Goal: Task Accomplishment & Management: Manage account settings

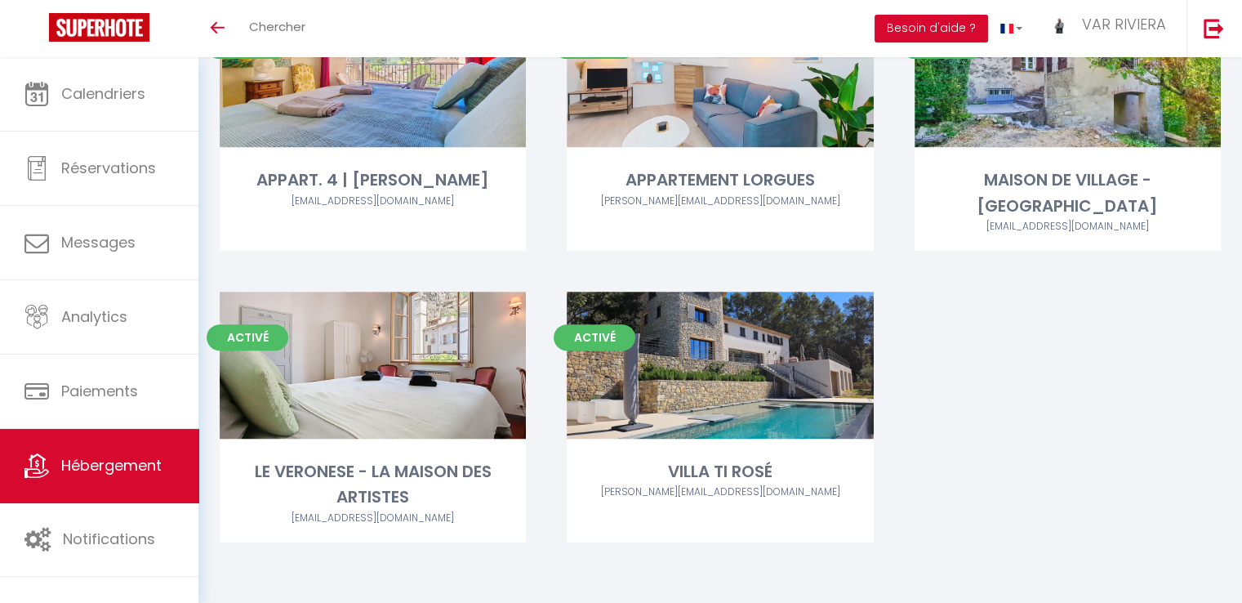
scroll to position [382, 0]
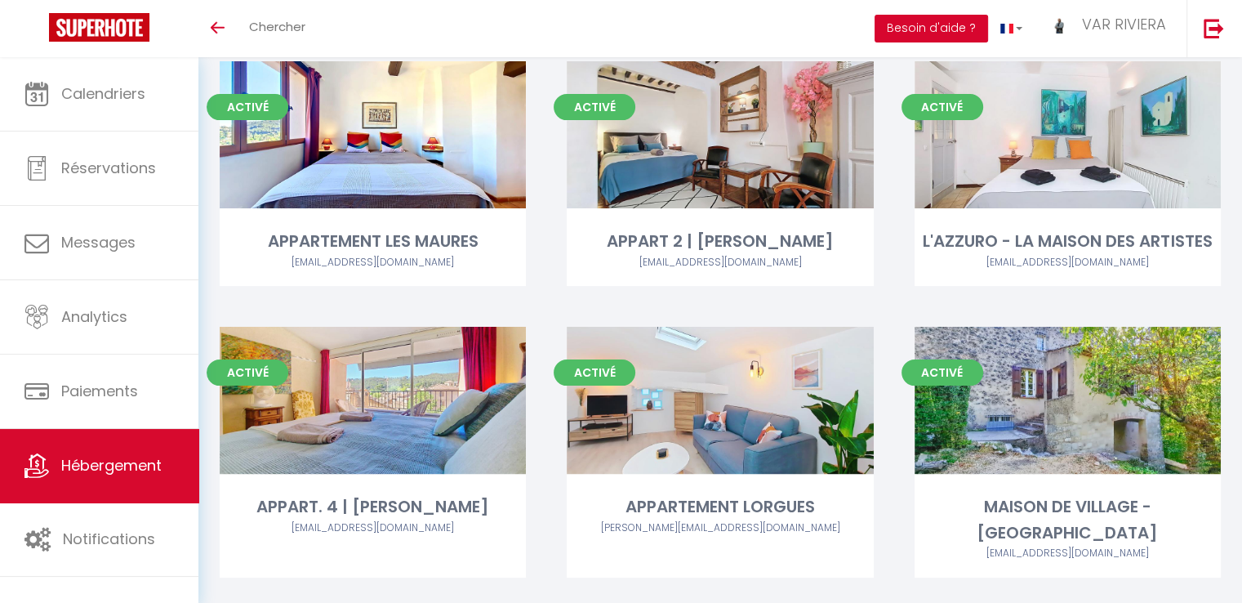
click at [896, 30] on button "Besoin d'aide ?" at bounding box center [932, 29] width 114 height 28
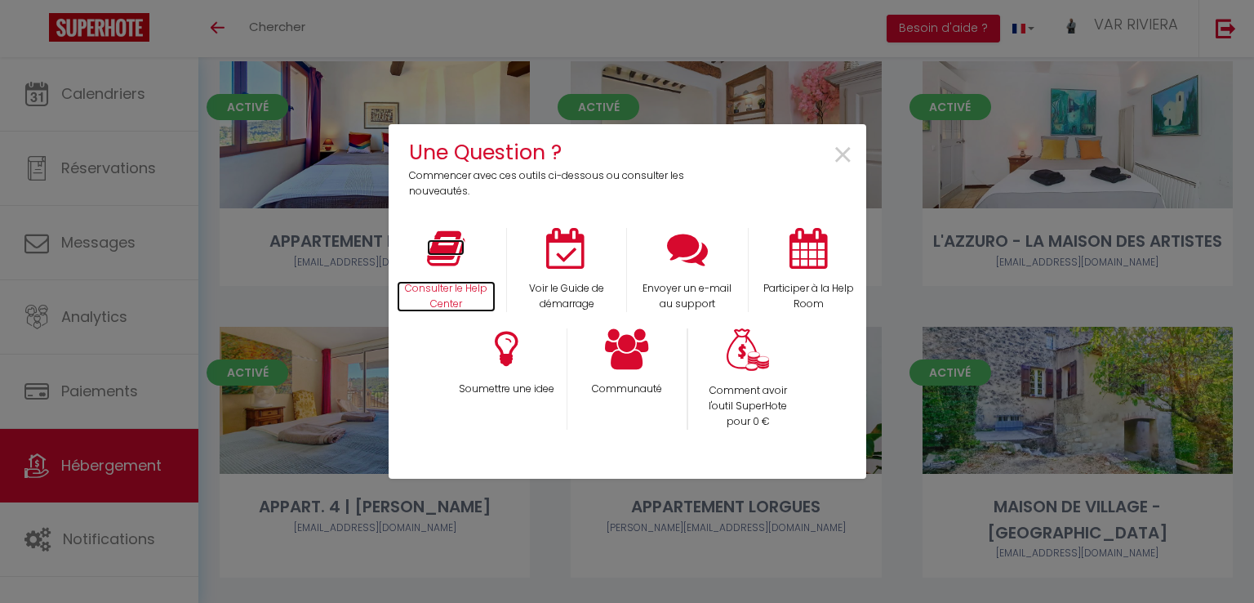
click at [480, 285] on p "Consulter le Help Center" at bounding box center [447, 296] width 100 height 31
click at [843, 156] on span "×" at bounding box center [843, 155] width 22 height 51
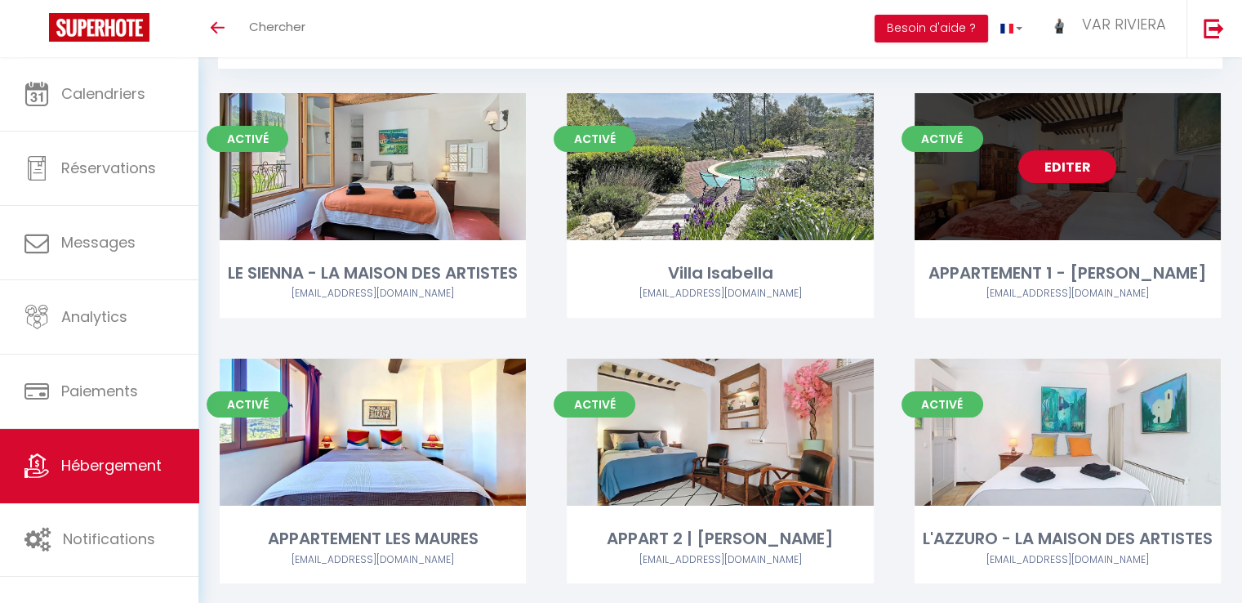
scroll to position [56, 0]
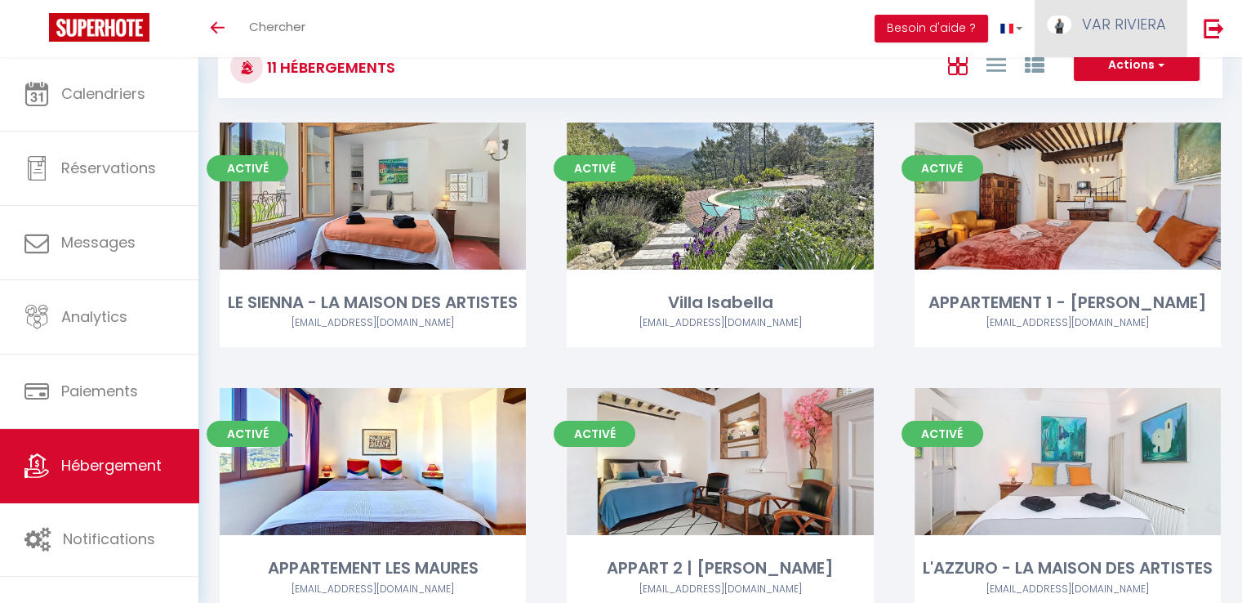
click at [1121, 33] on span "VAR RIVIERA" at bounding box center [1124, 24] width 84 height 20
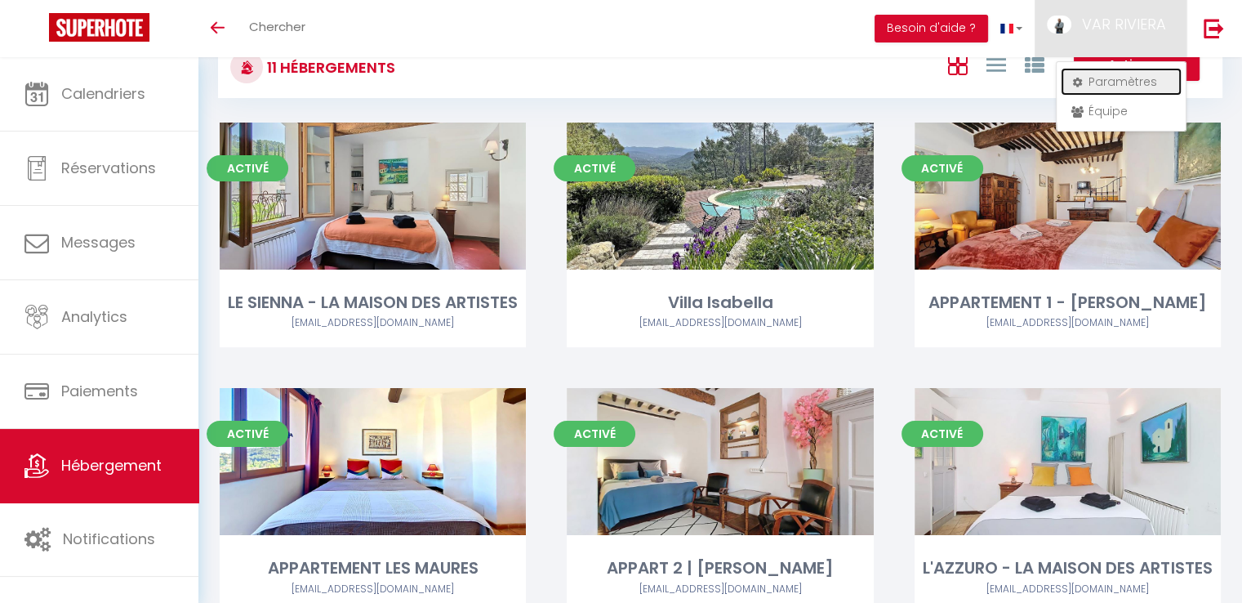
click at [1104, 78] on link "Paramètres" at bounding box center [1121, 82] width 121 height 28
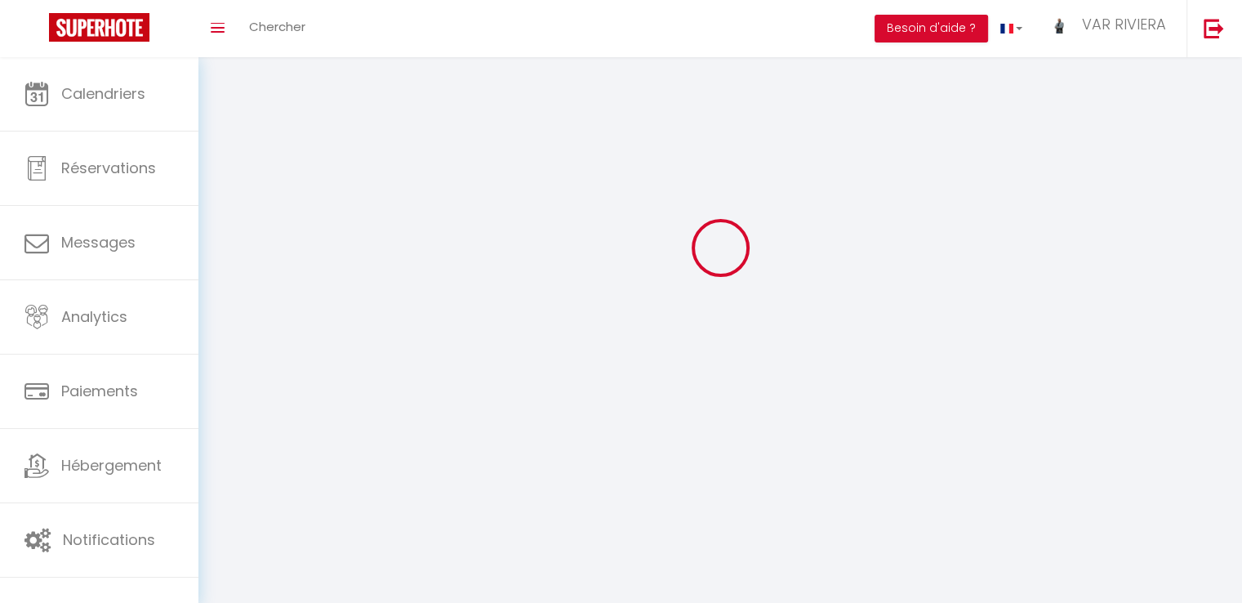
type input "VAR RIVIERA"
type input "CONCIERGERIE"
type input "0759692401"
type input "[STREET_ADDRESS][PERSON_NAME]"
type input "83690"
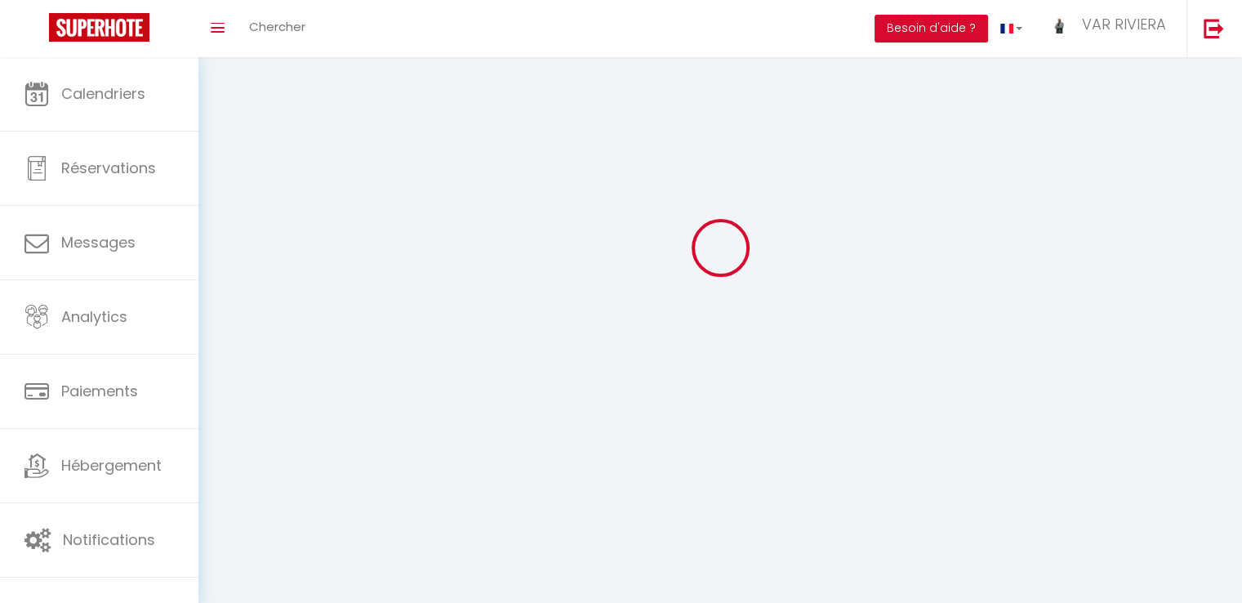
type input "SILLANS LA CASCADE"
type input "uUsU6uOgfi5qe0spUXand1Tcy"
type input "KJ2aGjO1UgU9hAprN8S1LxHoz"
select select "28"
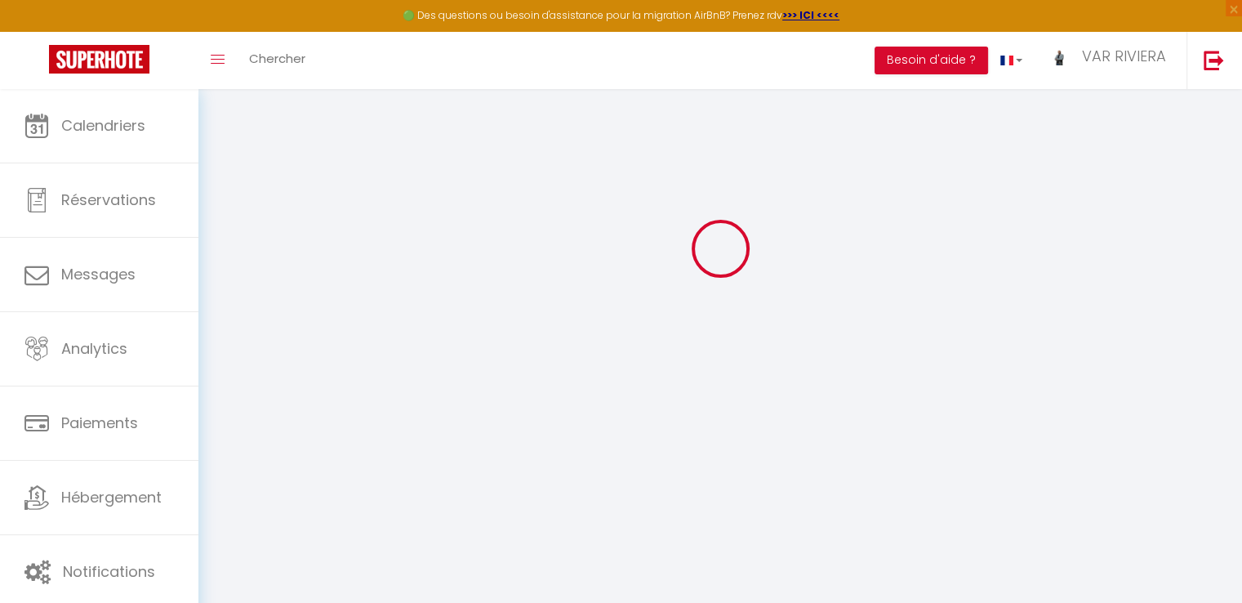
type input "uUsU6uOgfi5qe0spUXand1Tcy"
type input "KJ2aGjO1UgU9hAprN8S1LxHoz"
type input "[URL][DOMAIN_NAME]"
select select "fr"
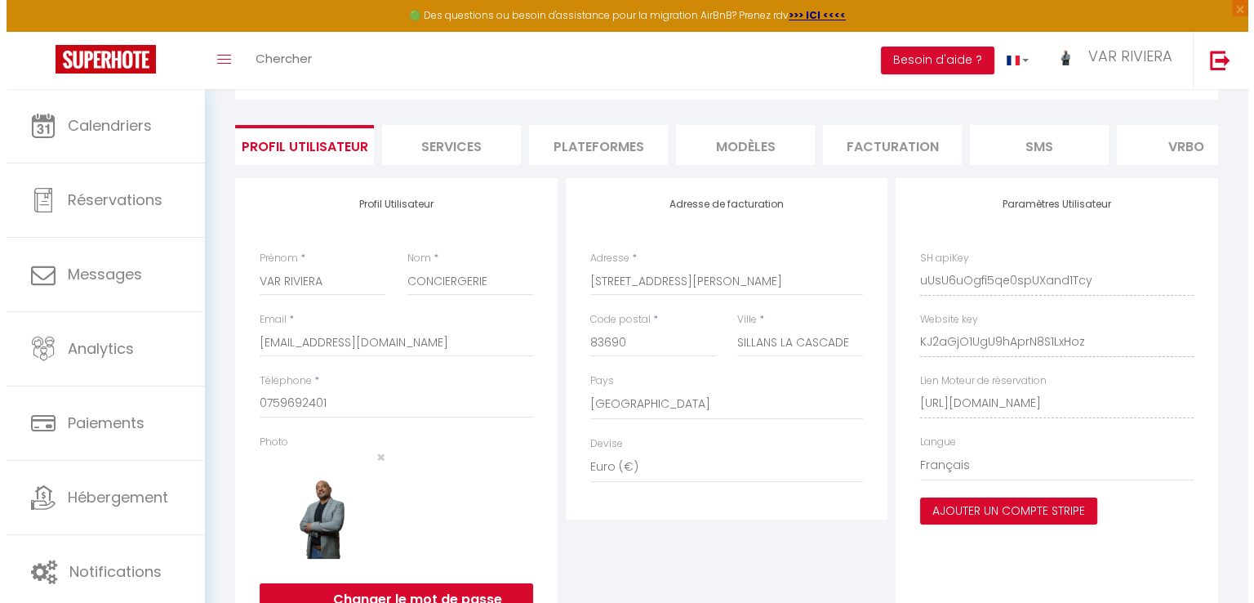
scroll to position [180, 0]
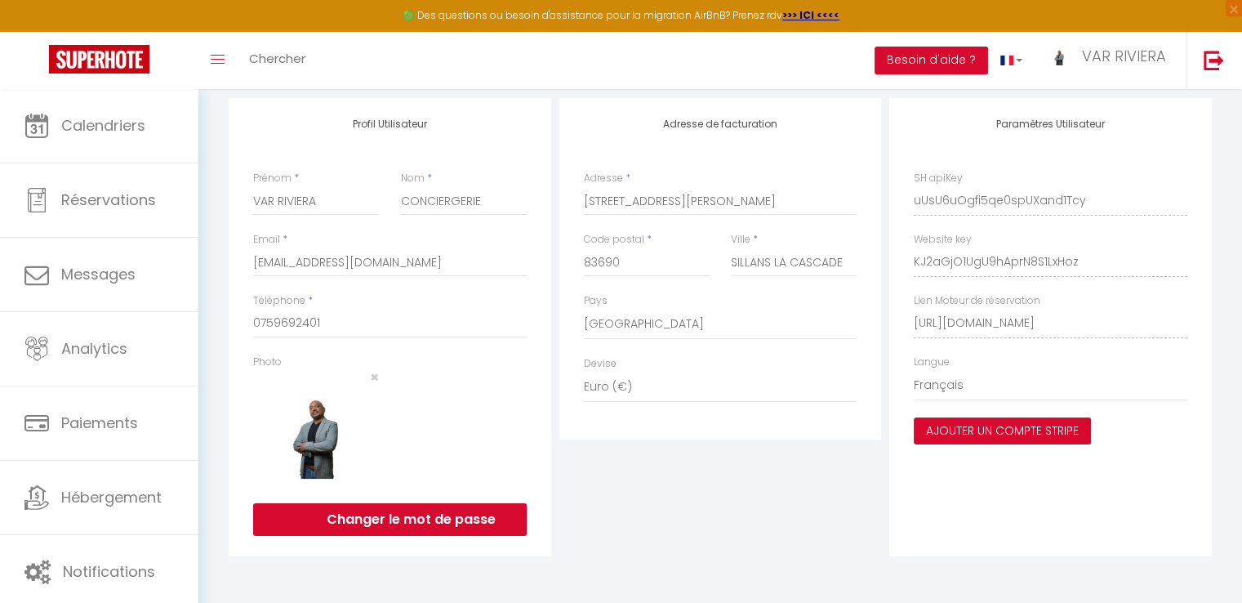
click at [1009, 430] on button "Ajouter un compte Stripe" at bounding box center [1002, 431] width 177 height 28
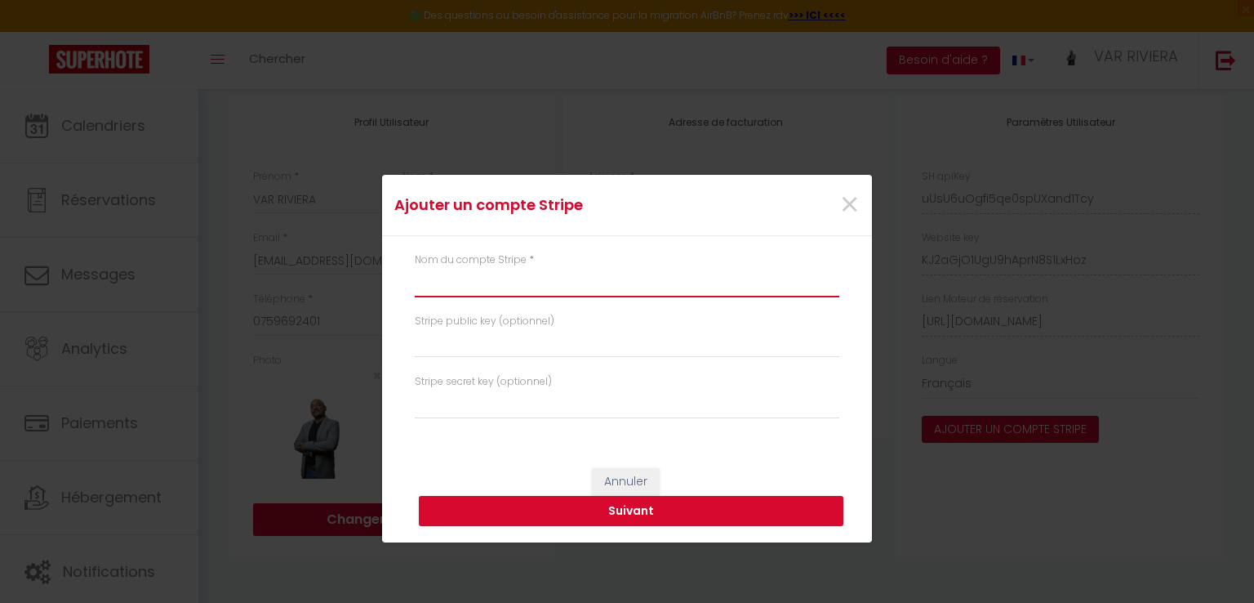
click at [484, 284] on input "text" at bounding box center [627, 282] width 425 height 29
type input "Villa Ti Rosé"
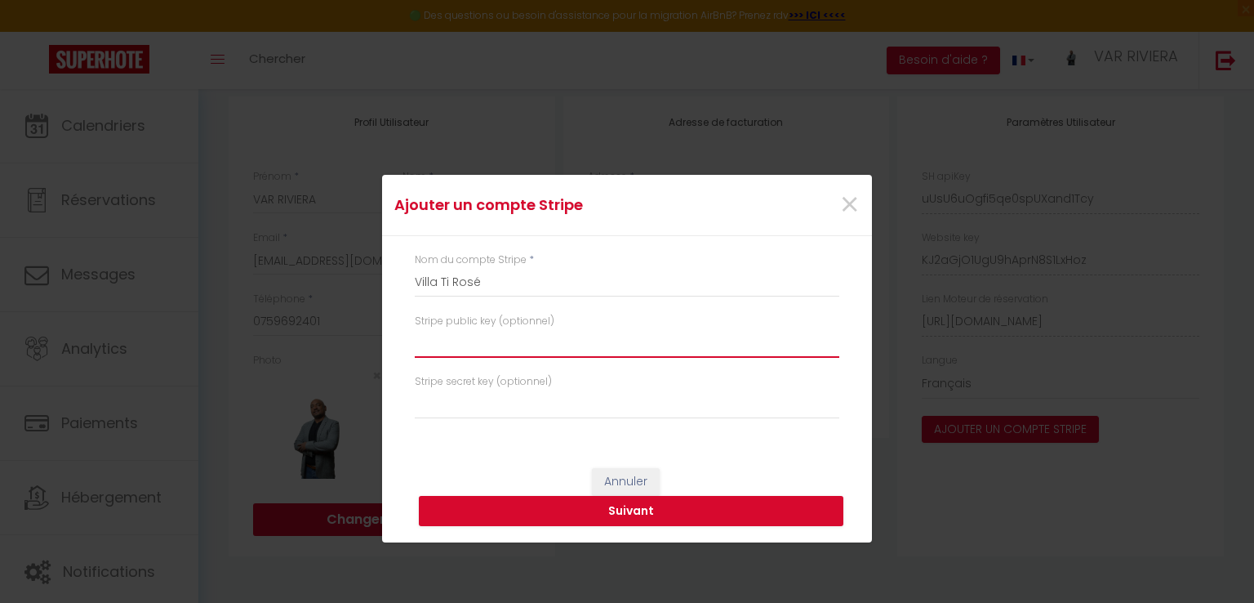
click at [480, 351] on input "text" at bounding box center [627, 342] width 425 height 29
paste input "pk_live_51SGMFuEwMrCM7i0zve63JPnqUEzDc9YRHOsDPX1fbiASVD6VdECXmvRqN5ujsQSKcLMaHy…"
type input "pk_live_51SGMFuEwMrCM7i0zve63JPnqUEzDc9YRHOsDPX1fbiASVD6VdECXmvRqN5ujsQSKcLMaHy…"
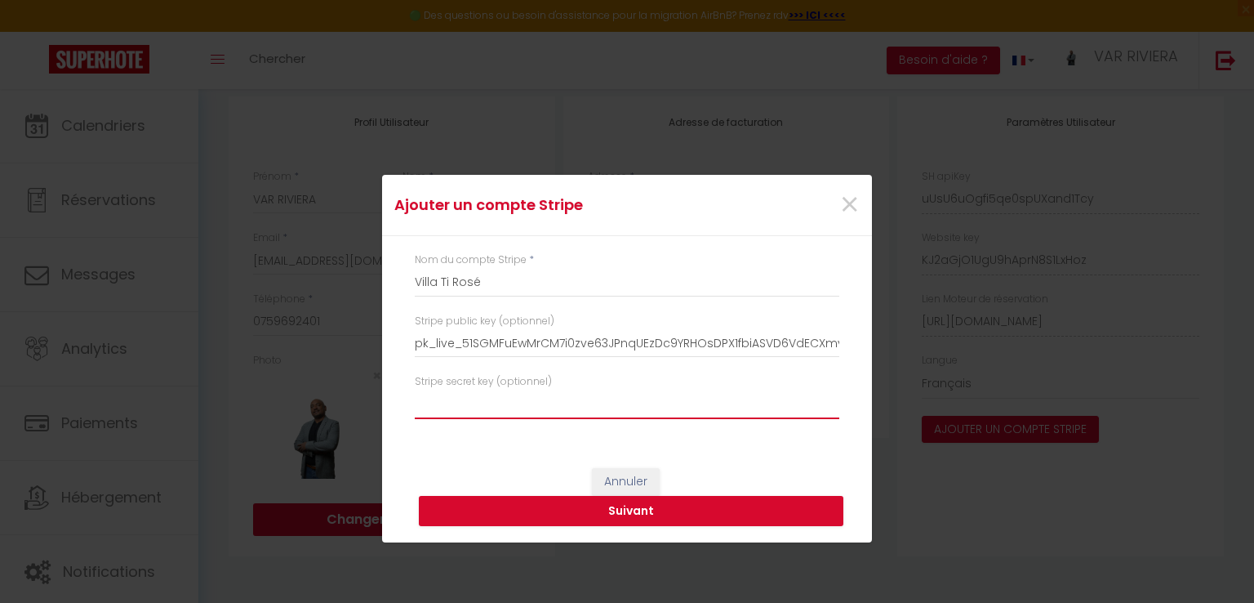
click at [474, 409] on input "text" at bounding box center [627, 404] width 425 height 29
paste input "sk_live_51SGMFuEwMrCM7i0zOWH0DQYgRcwrJi26sr0iOVlMERuMh52FGWf1NBRnKwGwXdRUefWFUv…"
type input "sk_live_51SGMFuEwMrCM7i0zOWH0DQYgRcwrJi26sr0iOVlMERuMh52FGWf1NBRnKwGwXdRUefWFUv…"
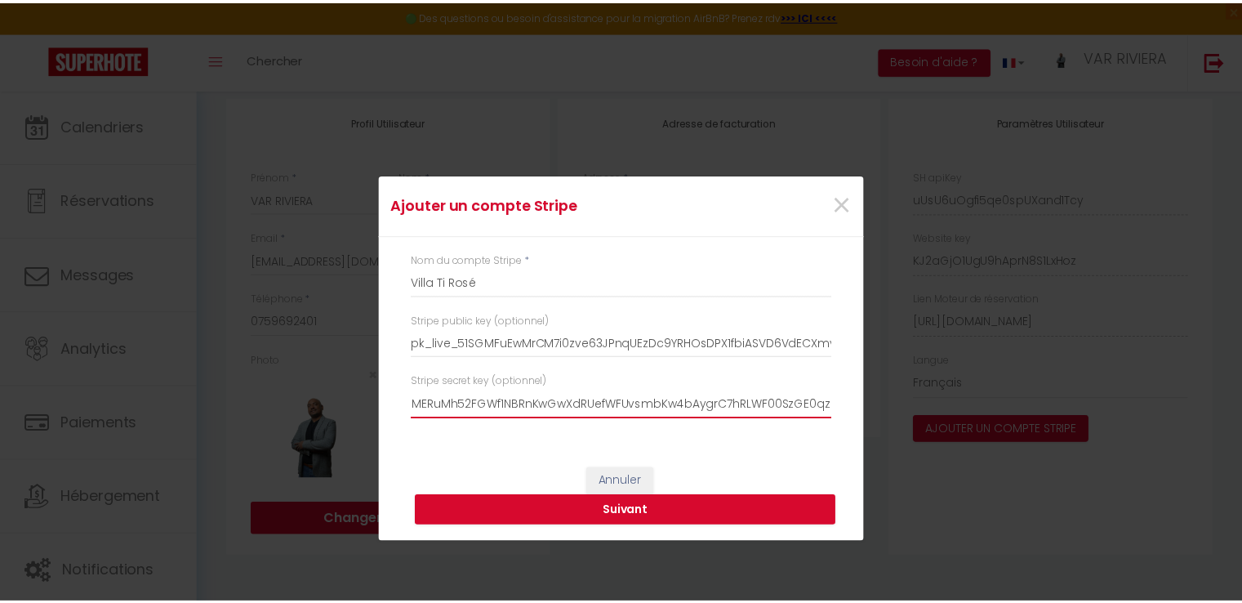
scroll to position [0, 0]
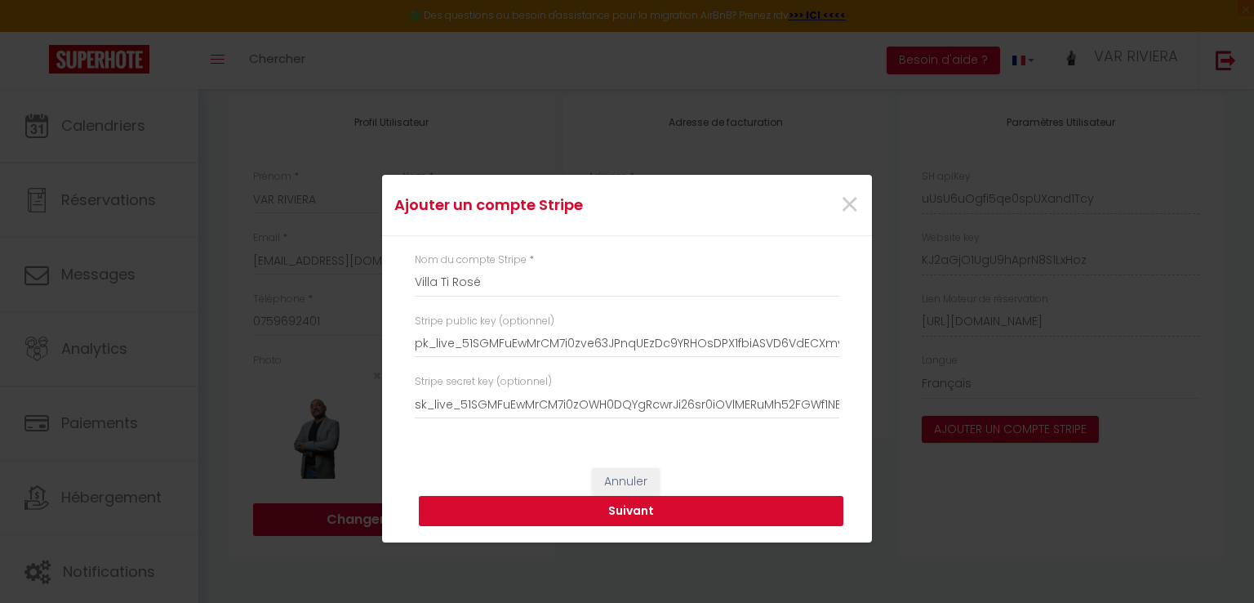
click at [612, 504] on button "Suivant" at bounding box center [631, 511] width 425 height 31
type input "Villa Ti Rosé"
type input "pk_live_51SGMFuEwMrCM7i0zve63JPnqUEzDc9YRHOsDPX1fbiASVD6VdECXmvRqN5ujsQSKcLMaHy…"
type input "sk_live_51SGMFuEwMrCM7i0zOWH0DQYgRcwrJi26sr0iOVlMERuMh52FGWf1NBRnKwGwXdRUefWFUv…"
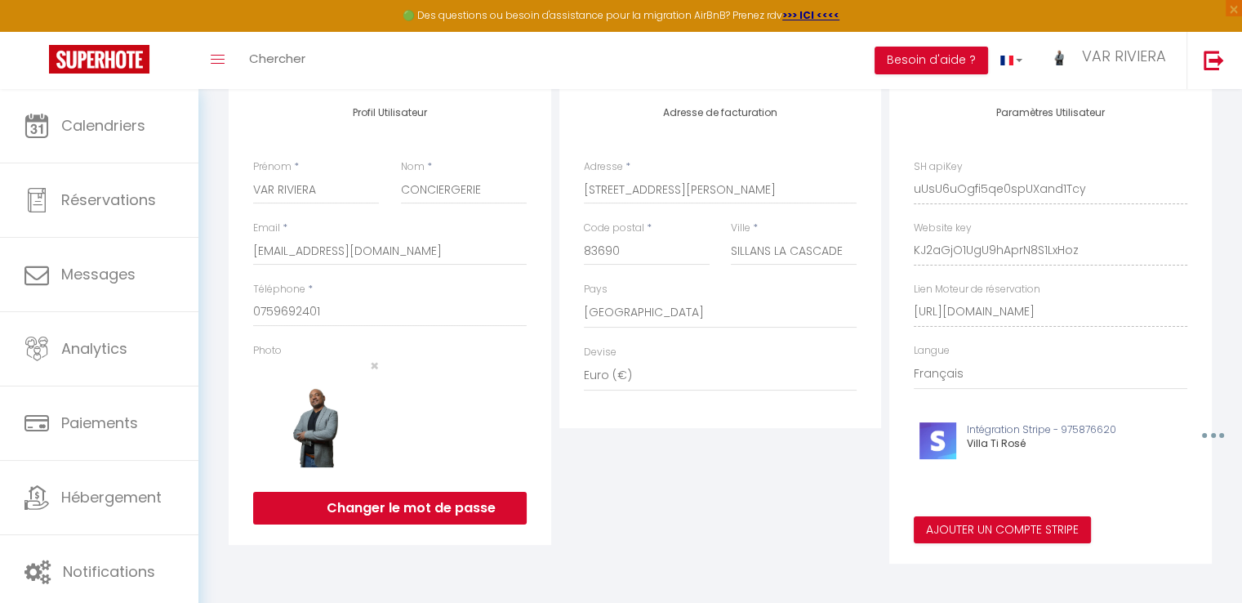
click at [114, 507] on div "Ajouter un compte Stripe × Nom du compte Stripe * Villa Ti Rosé Stripe public k…" at bounding box center [621, 301] width 1242 height 603
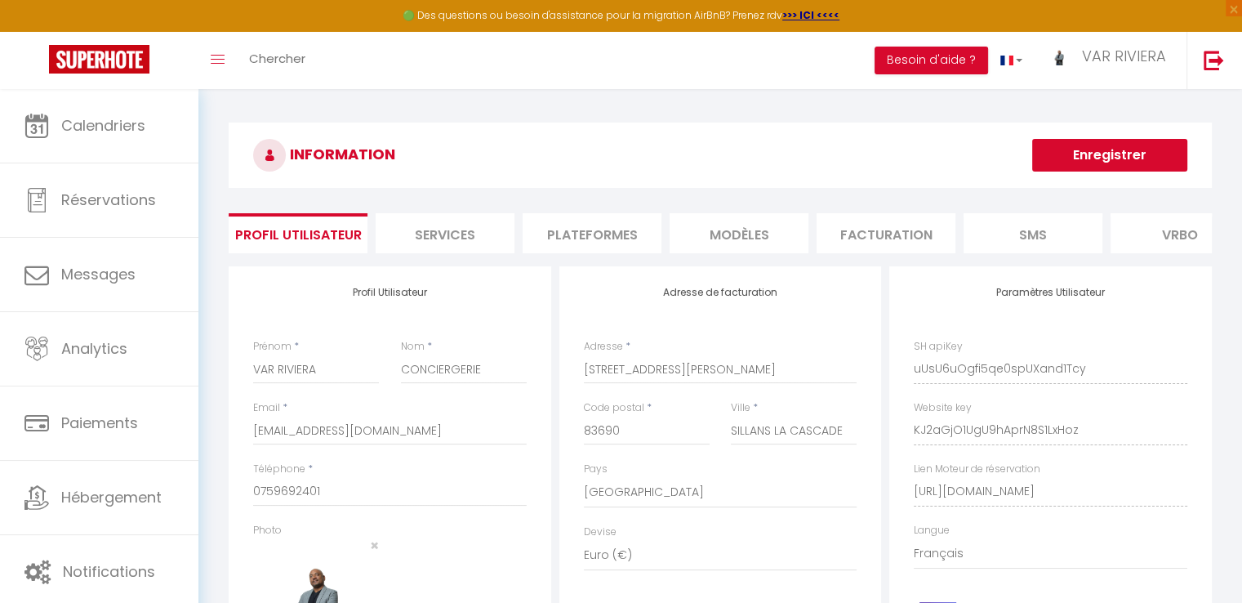
click at [1107, 148] on button "Enregistrer" at bounding box center [1109, 155] width 155 height 33
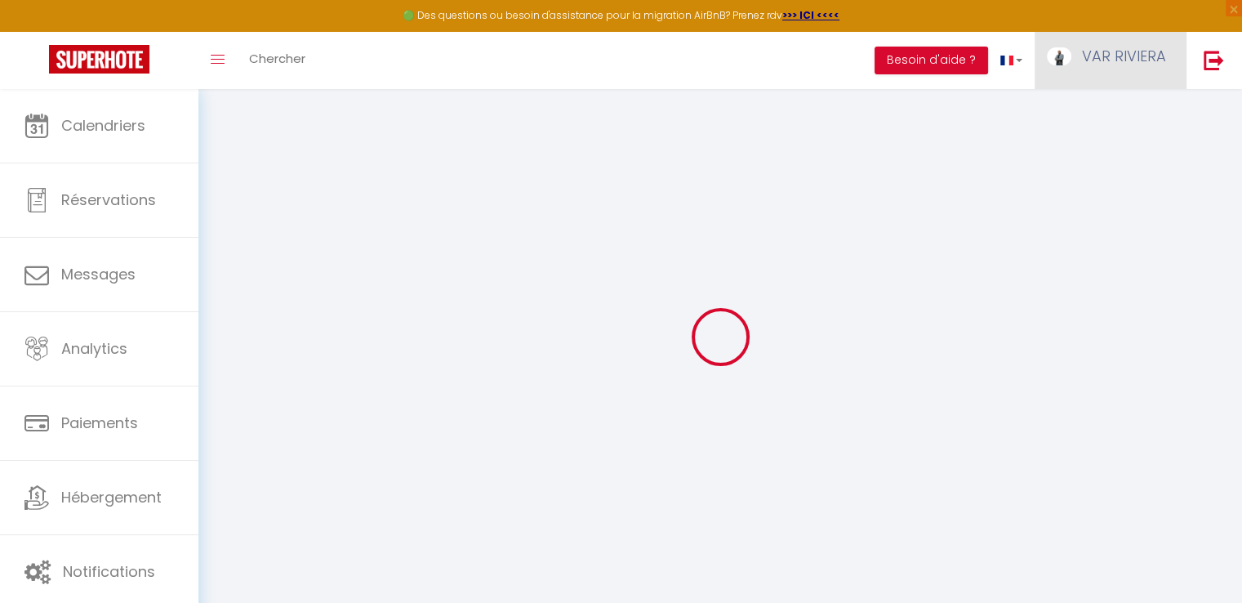
click at [1137, 59] on span "VAR RIVIERA" at bounding box center [1124, 56] width 84 height 20
click at [1112, 109] on link "Paramètres" at bounding box center [1121, 114] width 121 height 28
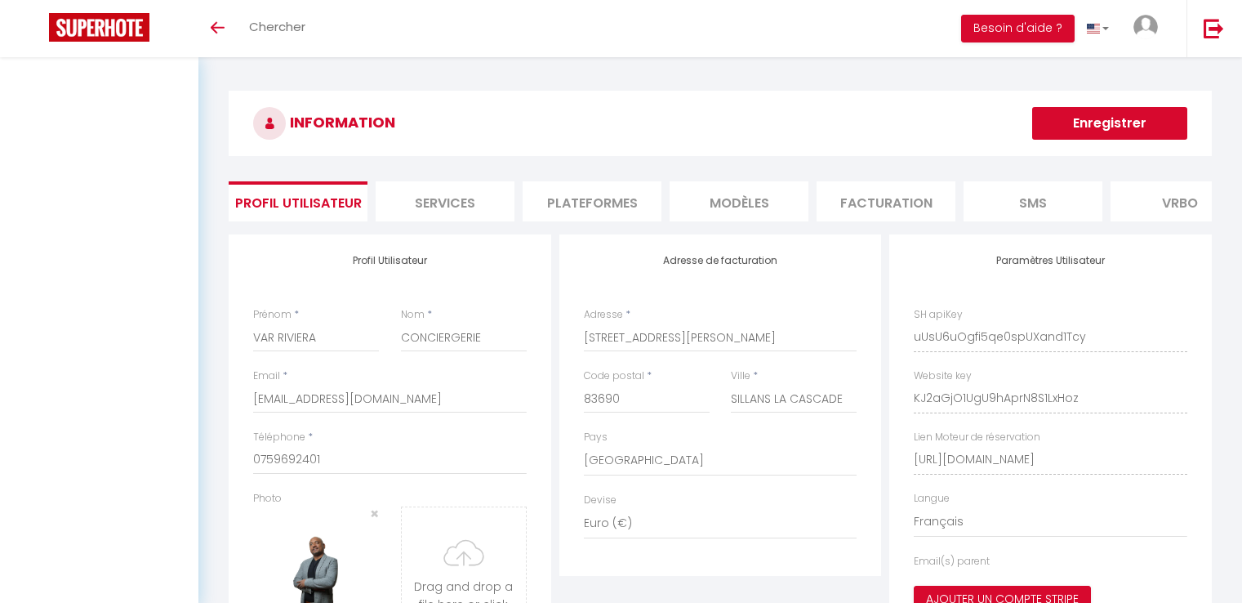
select select "28"
select select "fr"
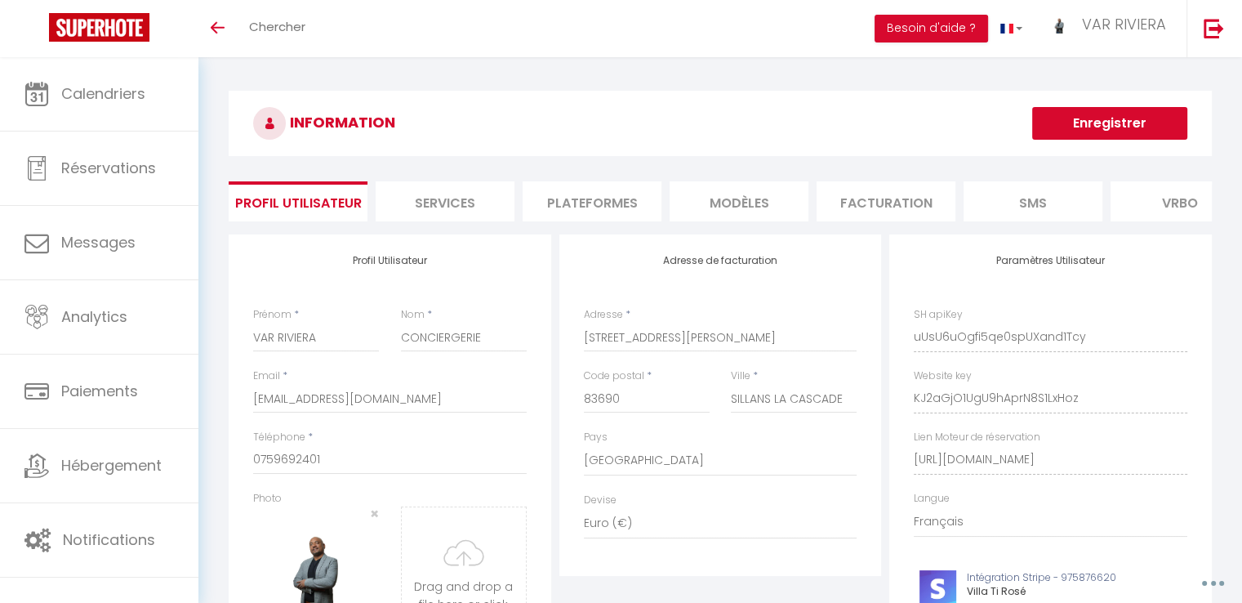
click at [1077, 128] on button "Enregistrer" at bounding box center [1109, 123] width 155 height 33
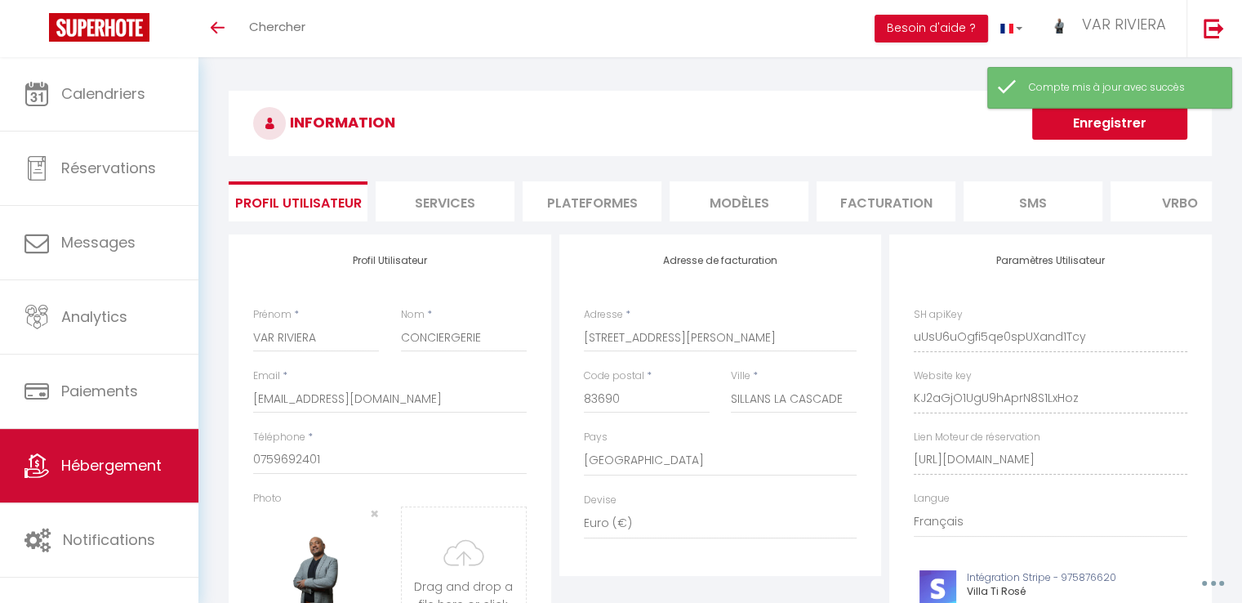
click at [116, 458] on span "Hébergement" at bounding box center [111, 465] width 100 height 20
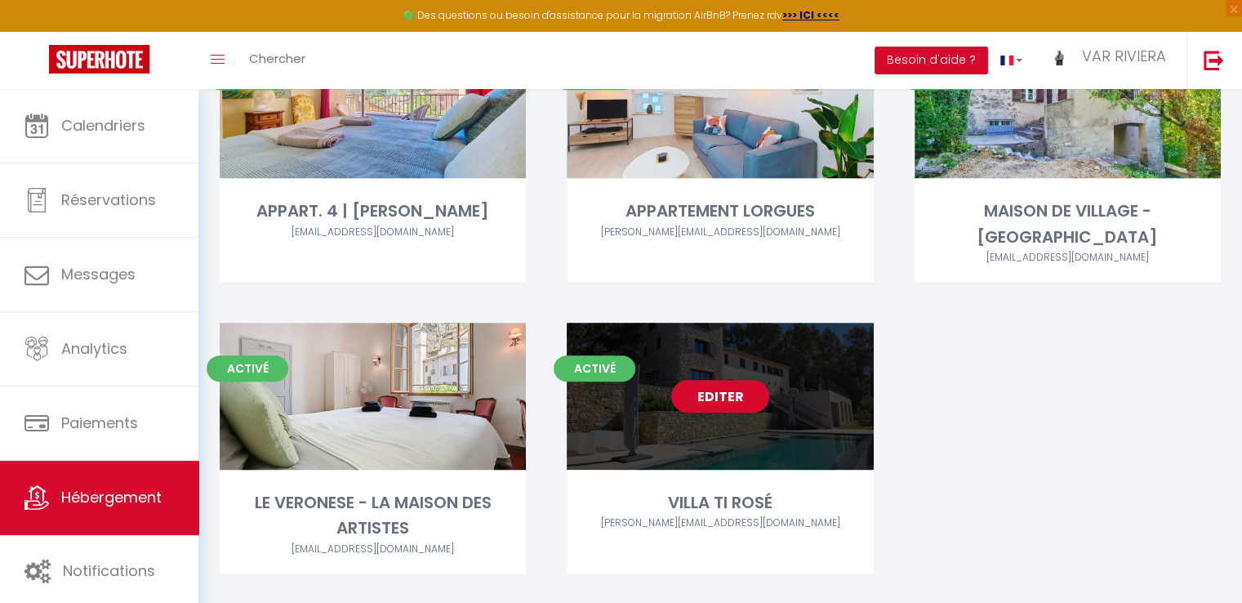
scroll to position [735, 0]
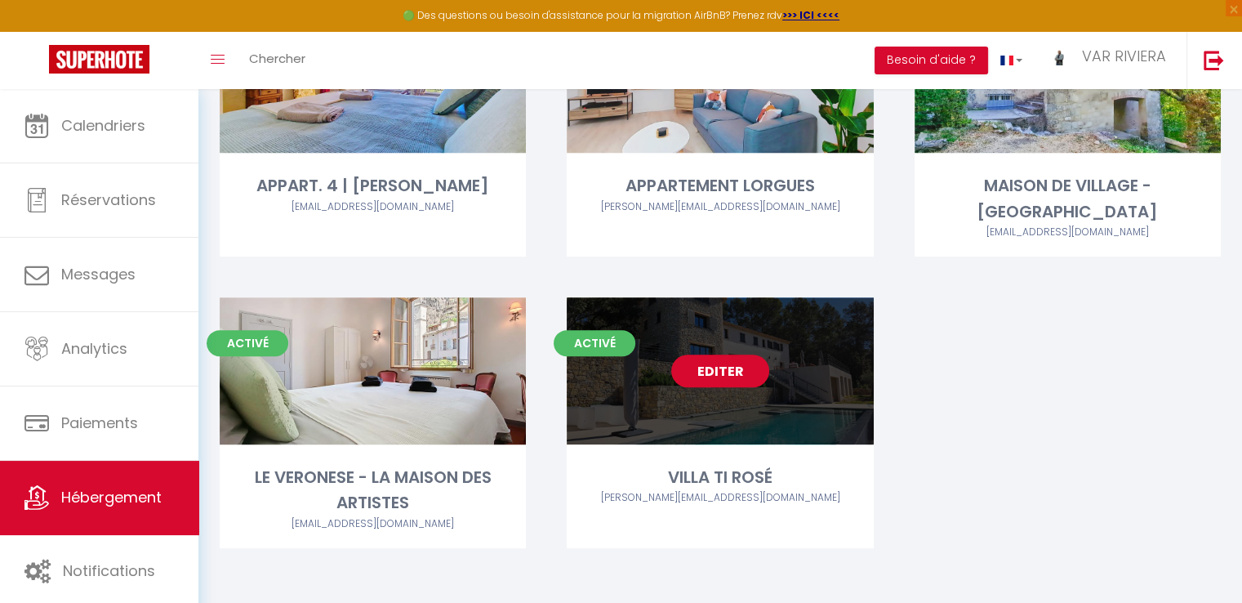
click at [714, 372] on link "Editer" at bounding box center [720, 370] width 98 height 33
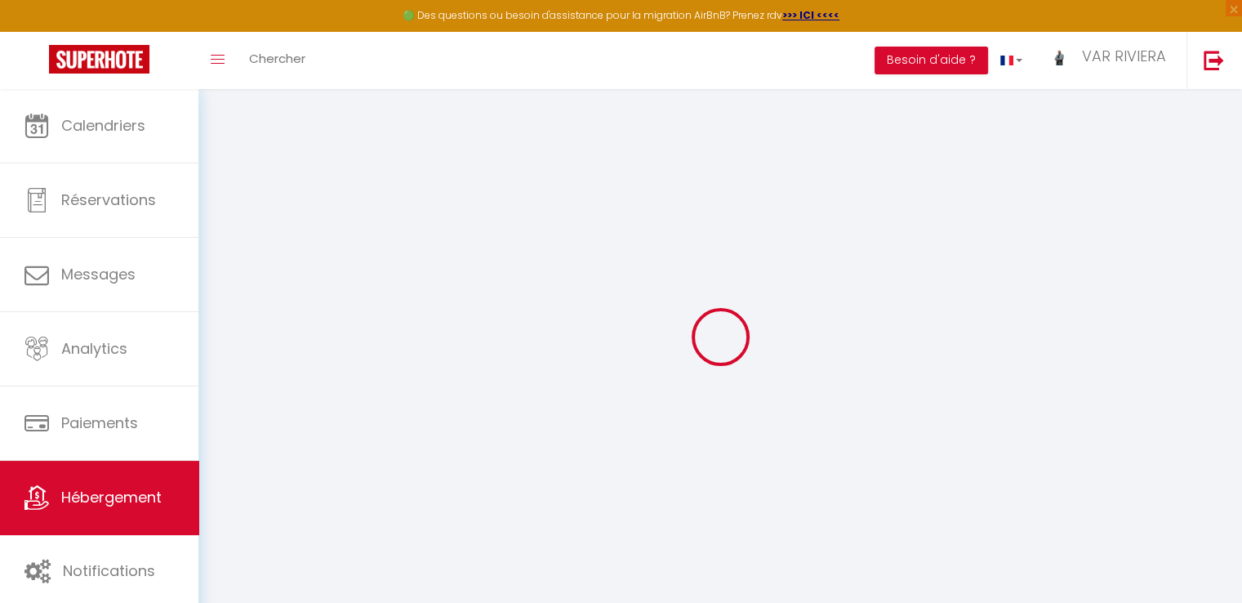
select select
type input "[EMAIL_ADDRESS][DOMAIN_NAME]"
checkbox input "true"
type input "j504MlW8Yq5b4MW0gQ4QxU5eO1UGfBvKKCjEi0KI"
select select
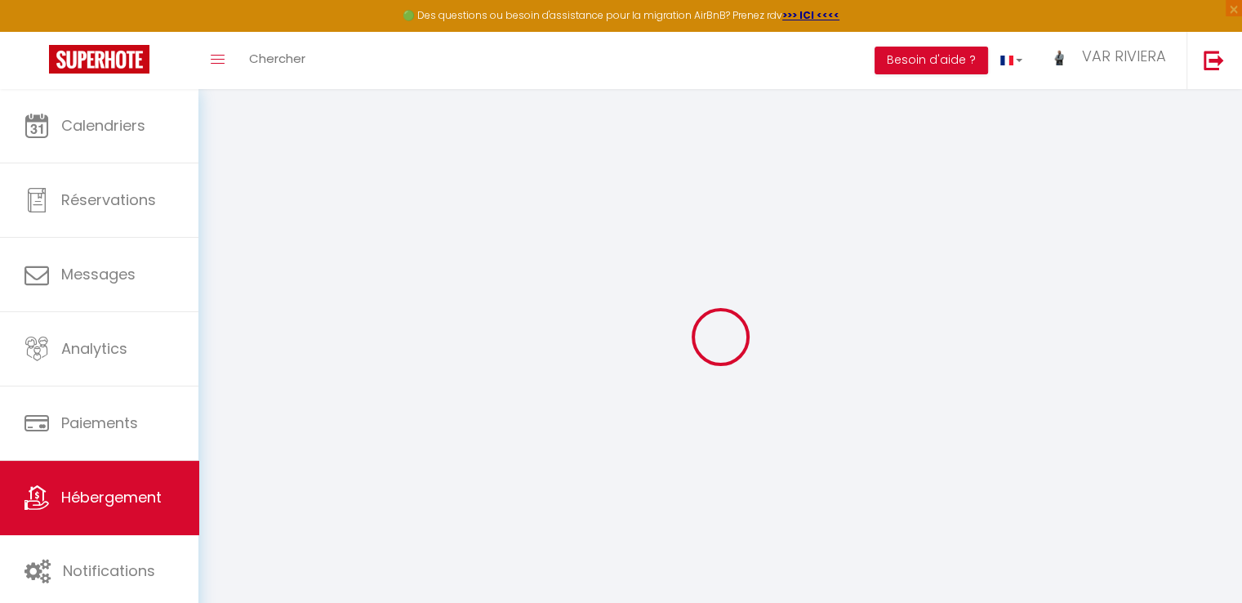
select select
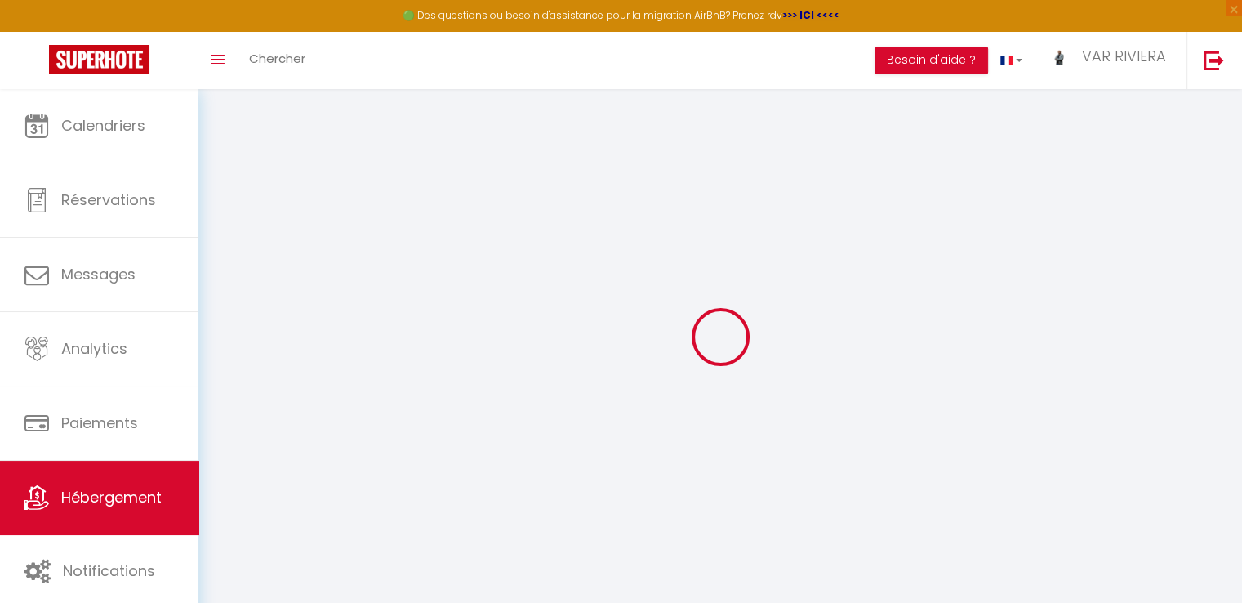
checkbox input "false"
select select
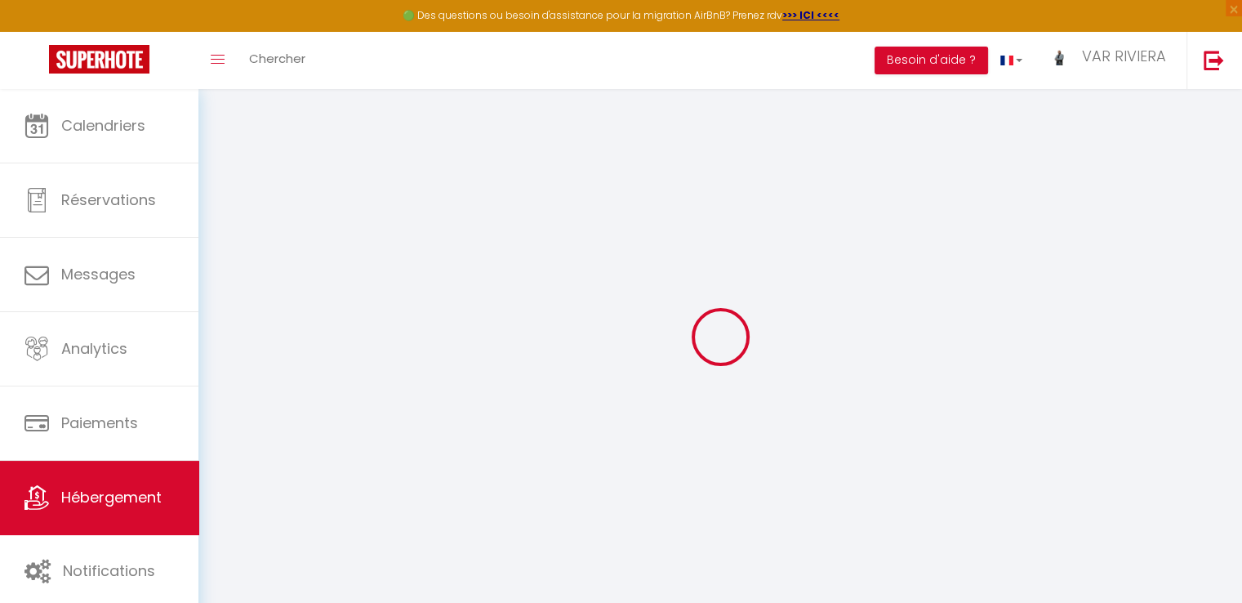
select select
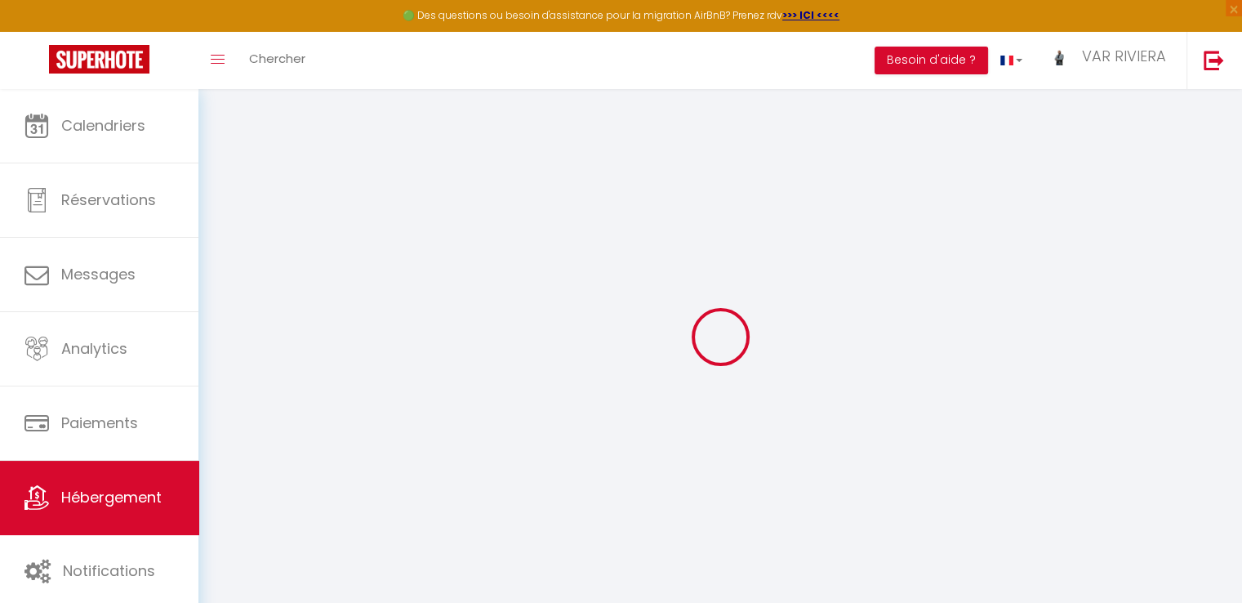
checkbox input "false"
select select
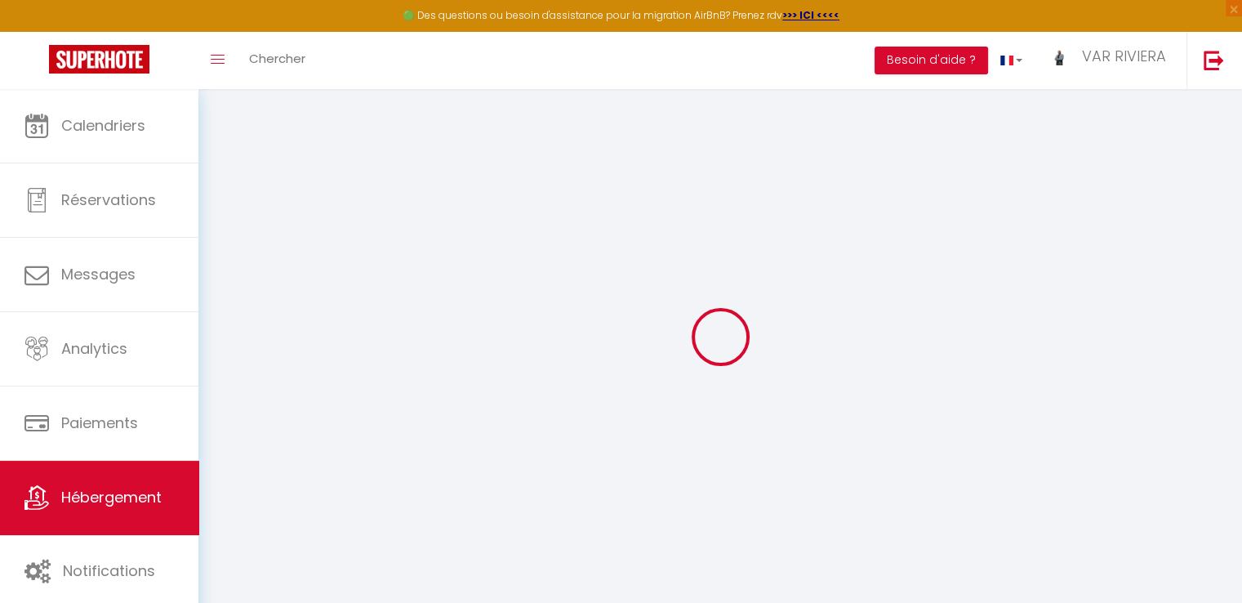
checkbox input "false"
select select "17:00"
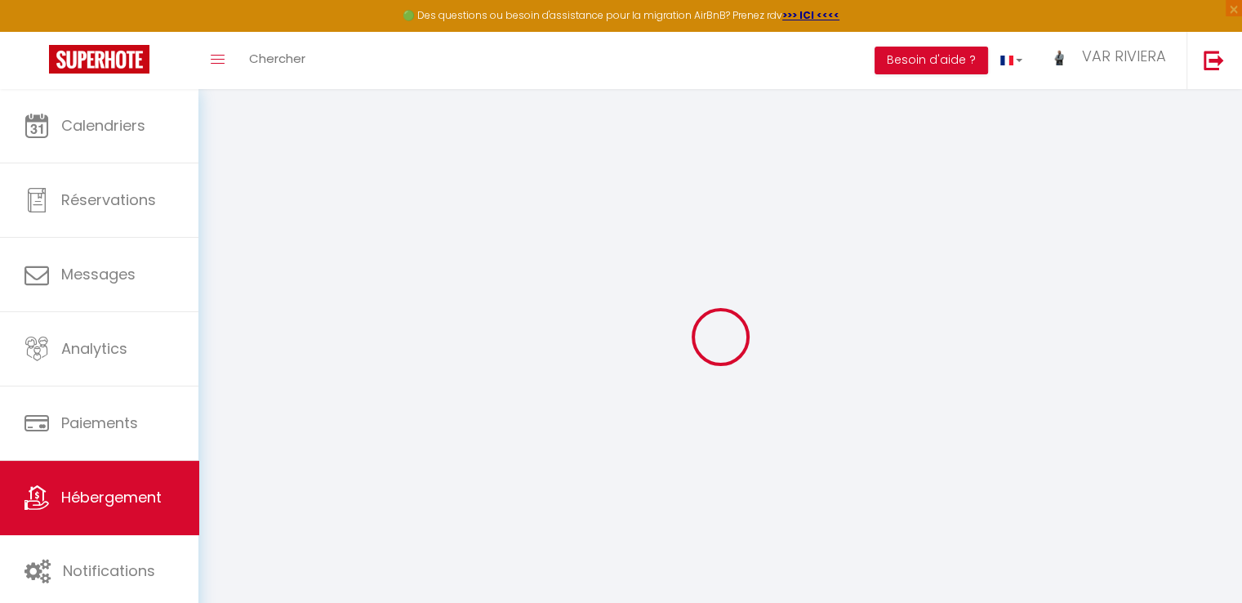
select select "23:45"
select select "10:00"
select select "60"
select select
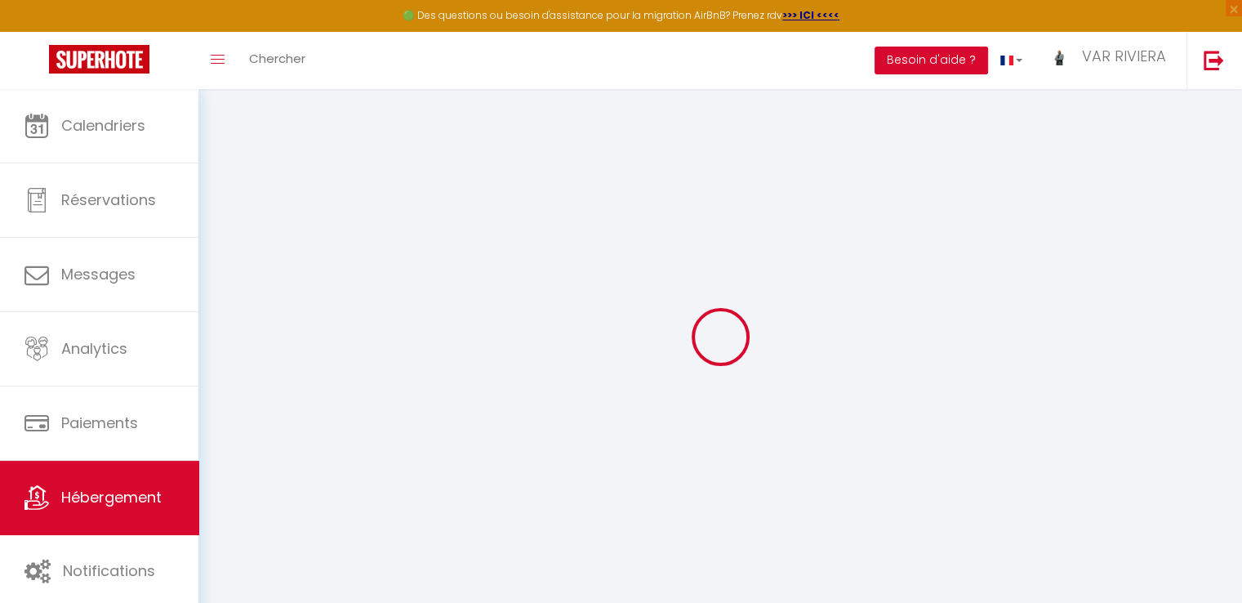
checkbox input "false"
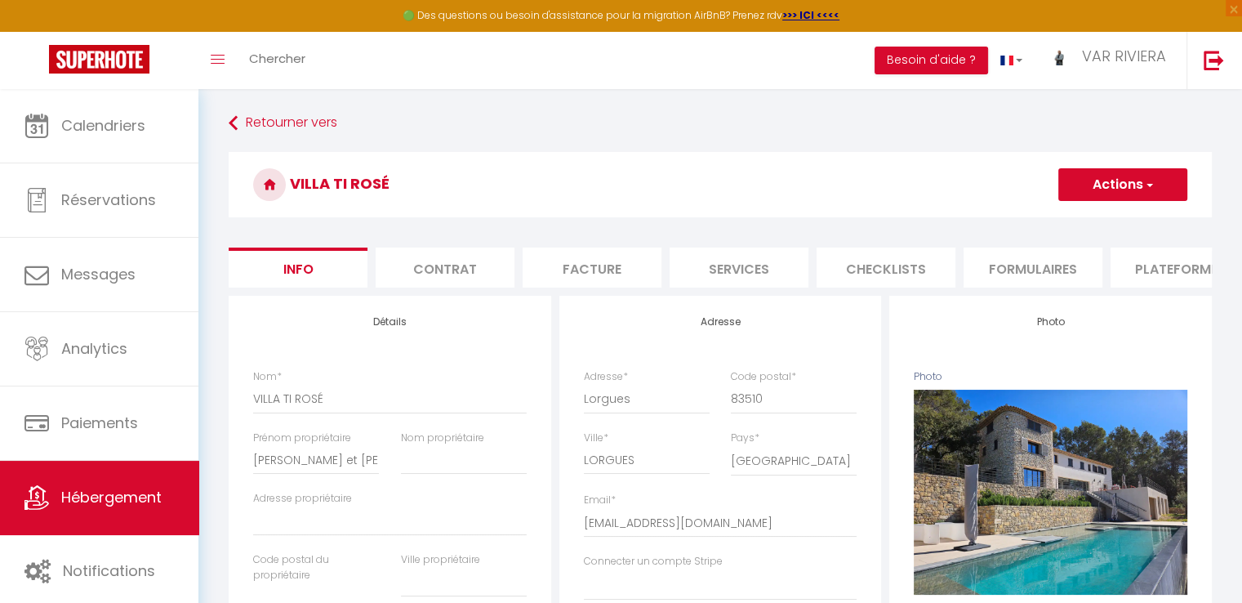
click at [715, 272] on li "Services" at bounding box center [739, 267] width 139 height 40
select select
checkbox input "false"
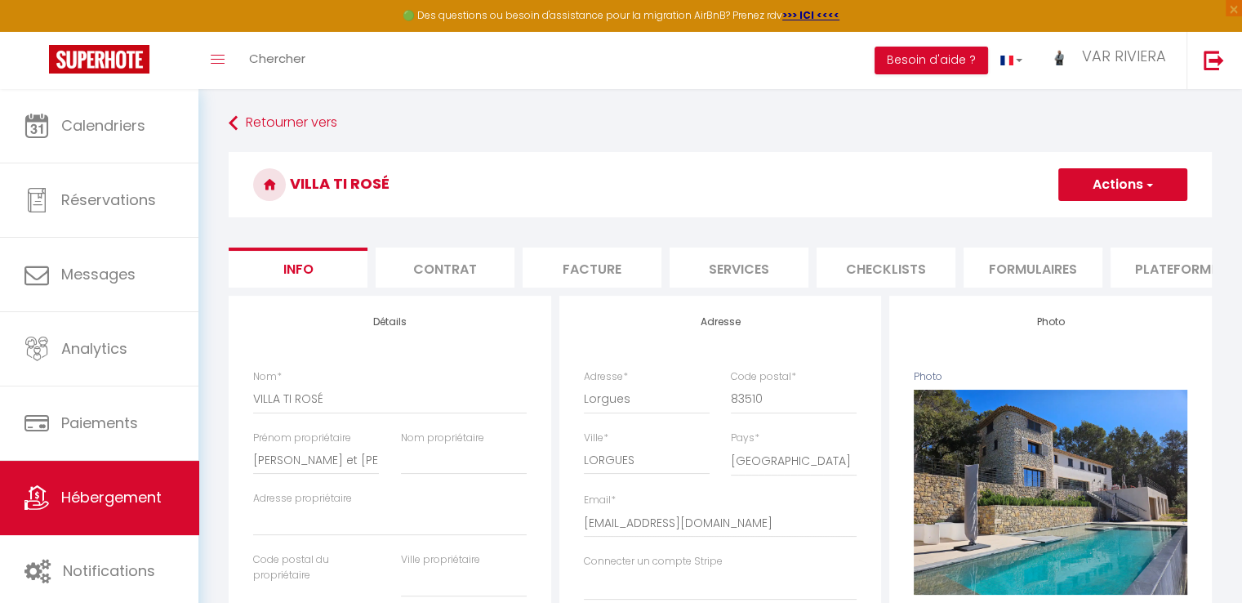
checkbox input "false"
select select
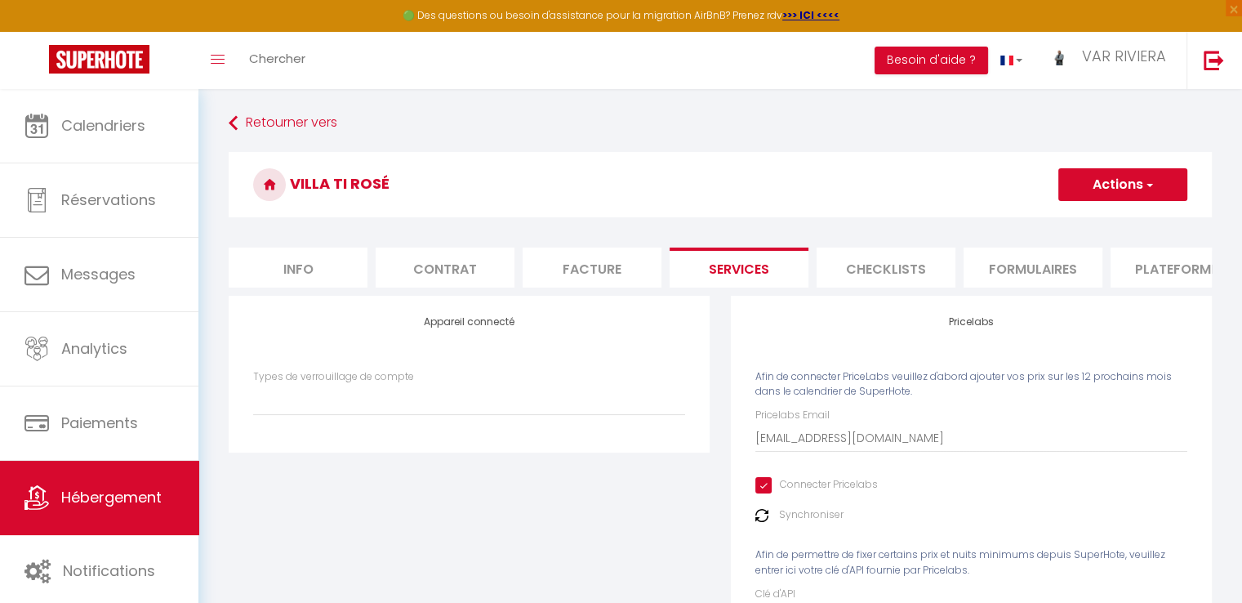
click at [325, 275] on li "Info" at bounding box center [298, 267] width 139 height 40
select select
checkbox input "false"
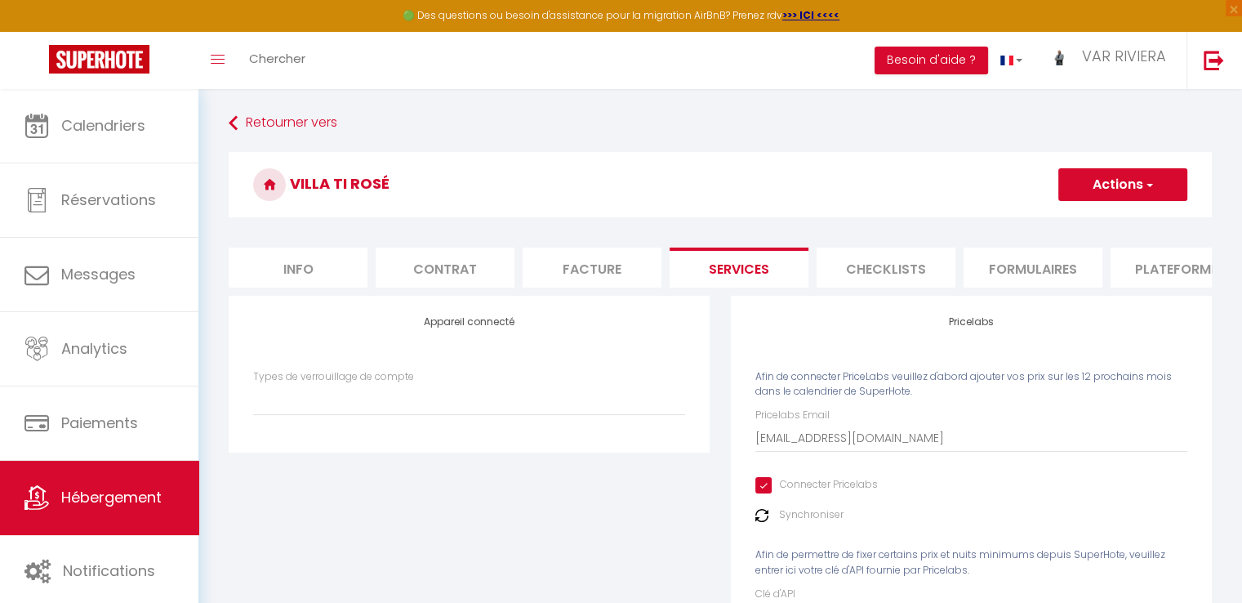
checkbox input "false"
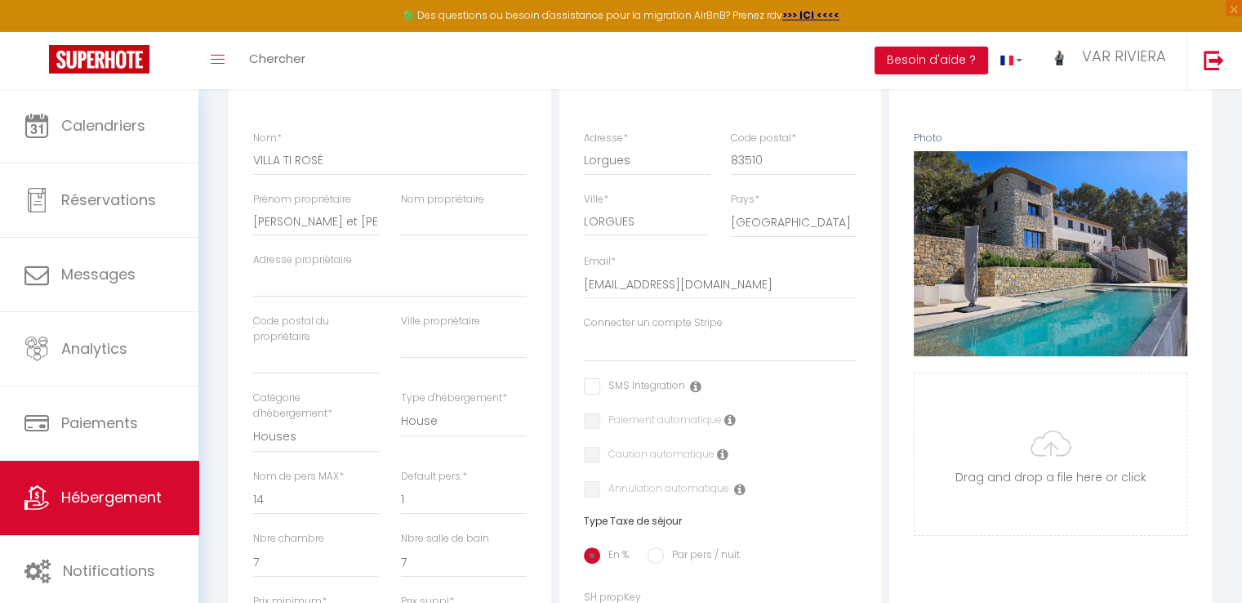
scroll to position [327, 0]
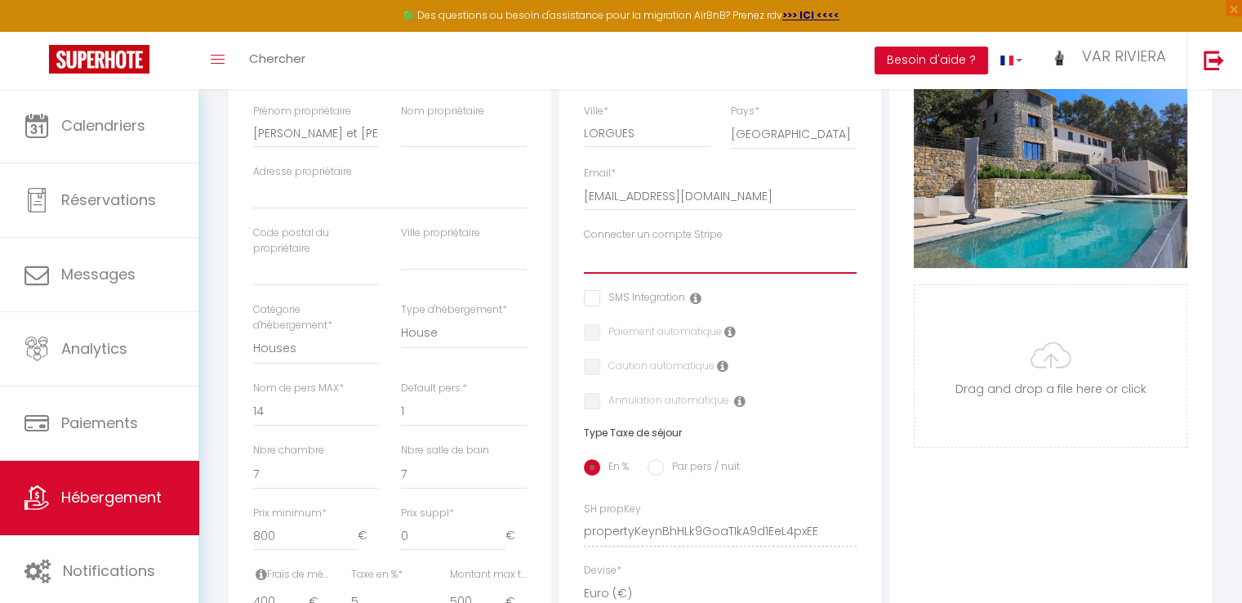
click at [643, 272] on select "Villa Ti Rosé" at bounding box center [721, 258] width 274 height 31
select select "16262"
click at [584, 255] on select "Villa Ti Rosé" at bounding box center [721, 258] width 274 height 31
checkbox input "false"
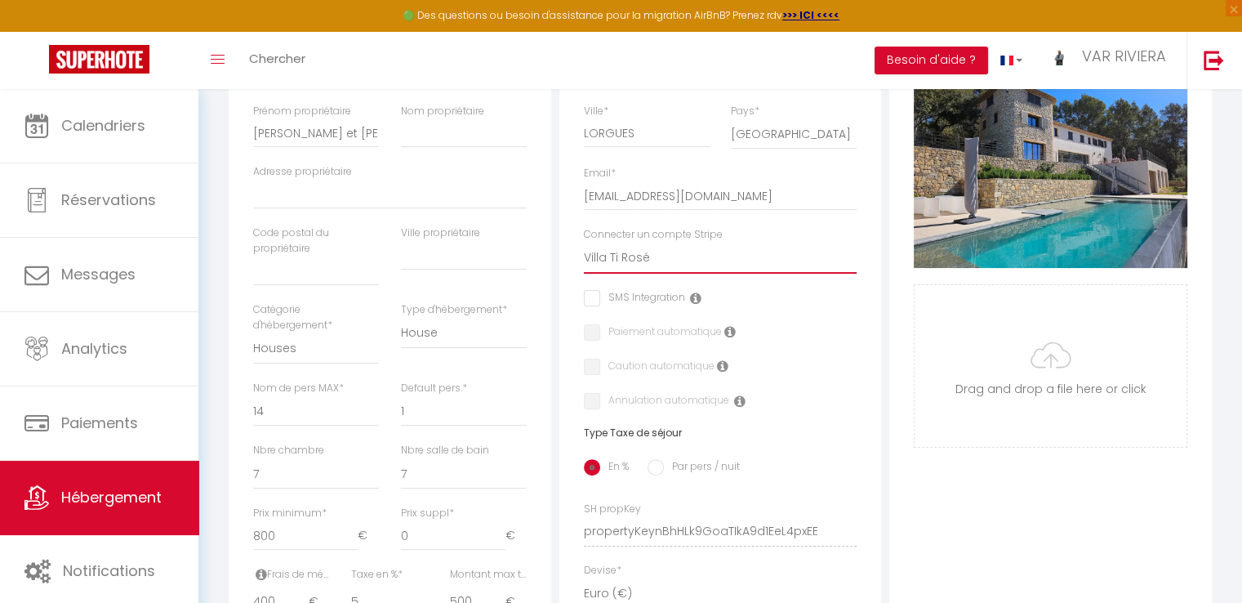
checkbox input "false"
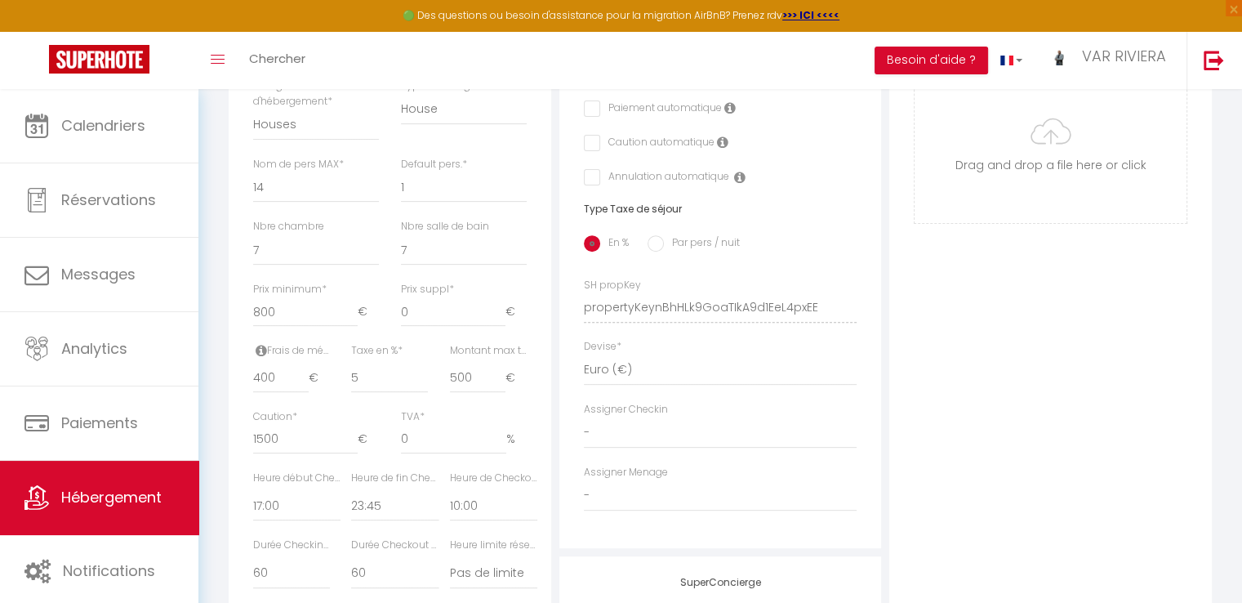
scroll to position [684, 0]
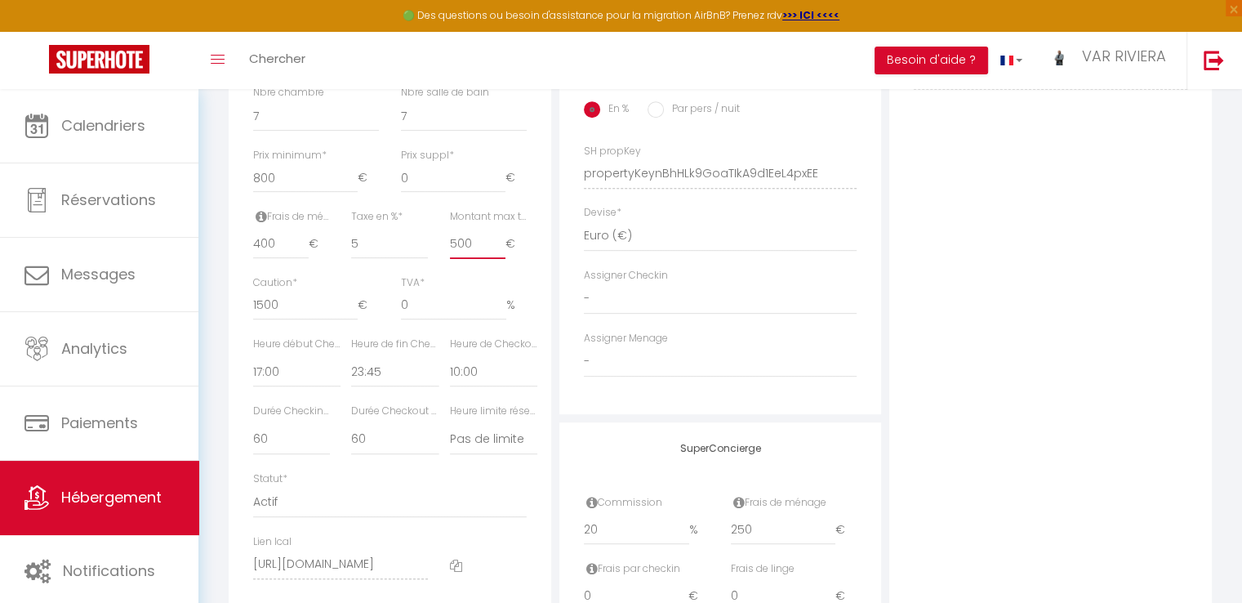
drag, startPoint x: 475, startPoint y: 256, endPoint x: 442, endPoint y: 255, distance: 33.5
click at [442, 255] on div "Montant max taxe séjour * 500 €" at bounding box center [488, 242] width 98 height 66
type input "4"
checkbox input "false"
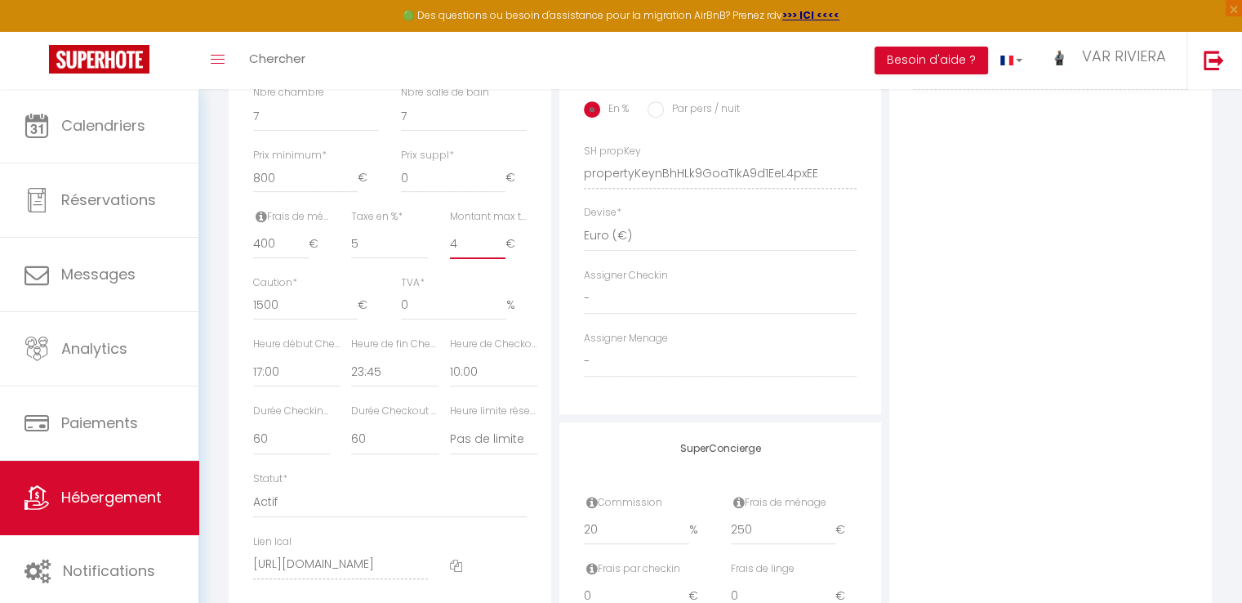
checkbox input "false"
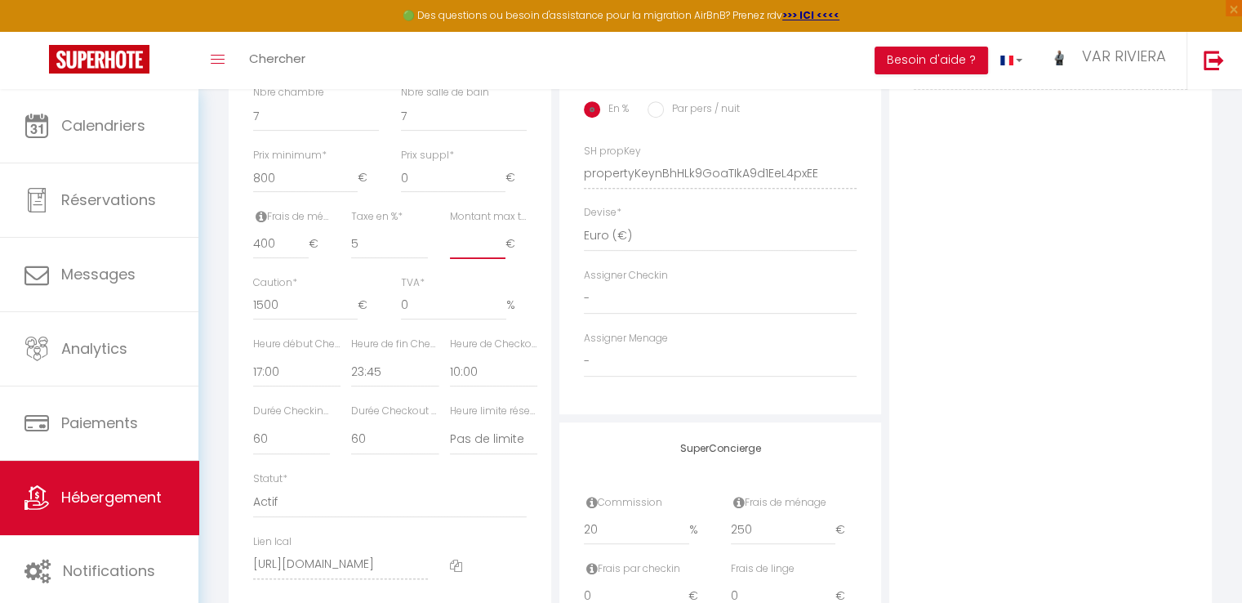
checkbox input "false"
type input "4.7"
checkbox input "false"
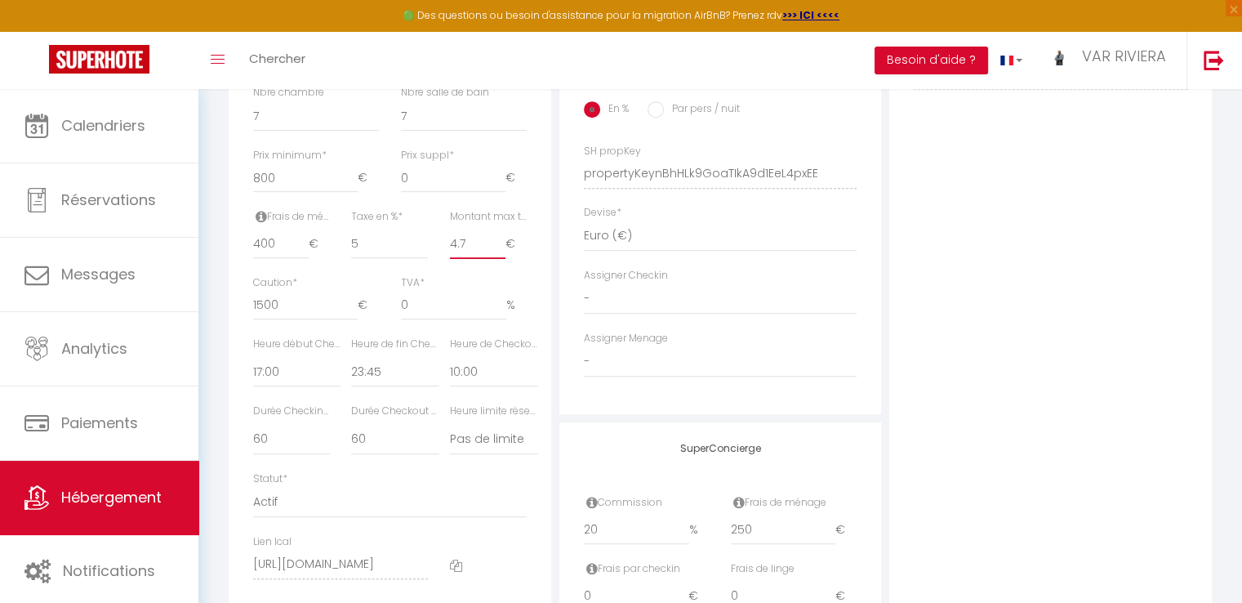
checkbox input "false"
type input "4.73"
checkbox input "false"
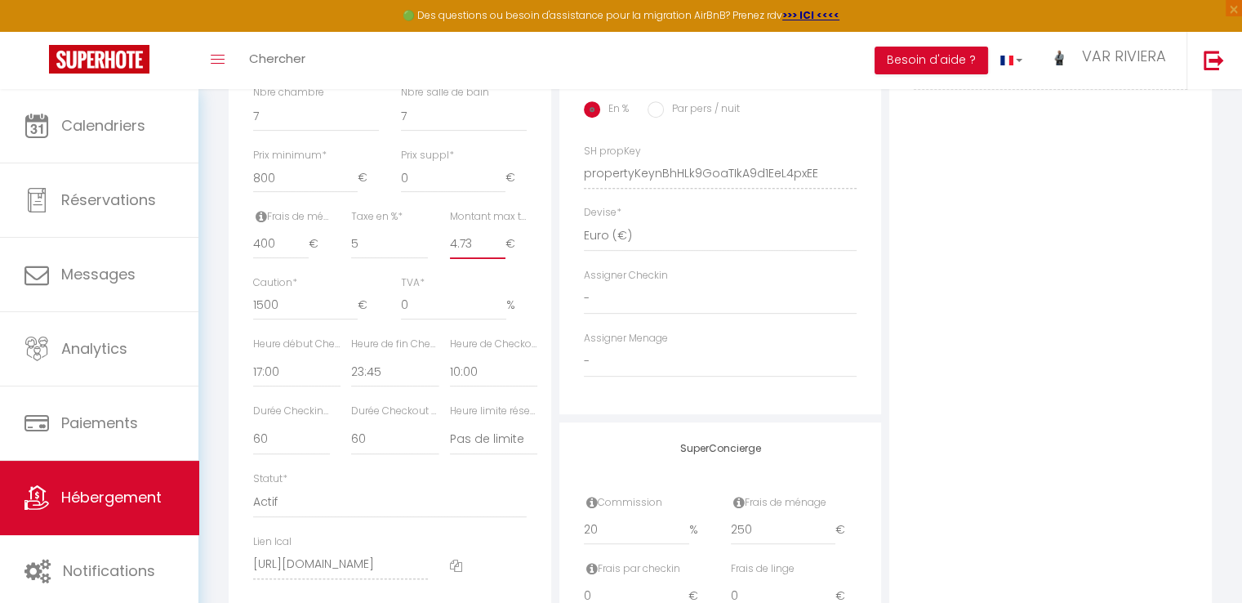
checkbox input "false"
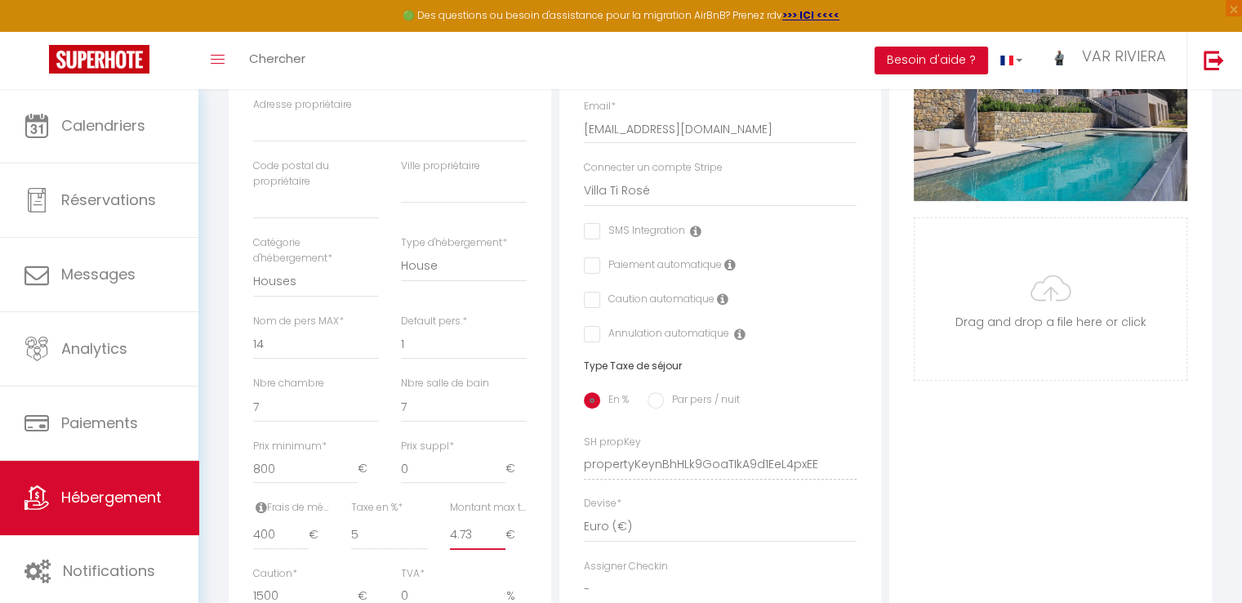
scroll to position [358, 0]
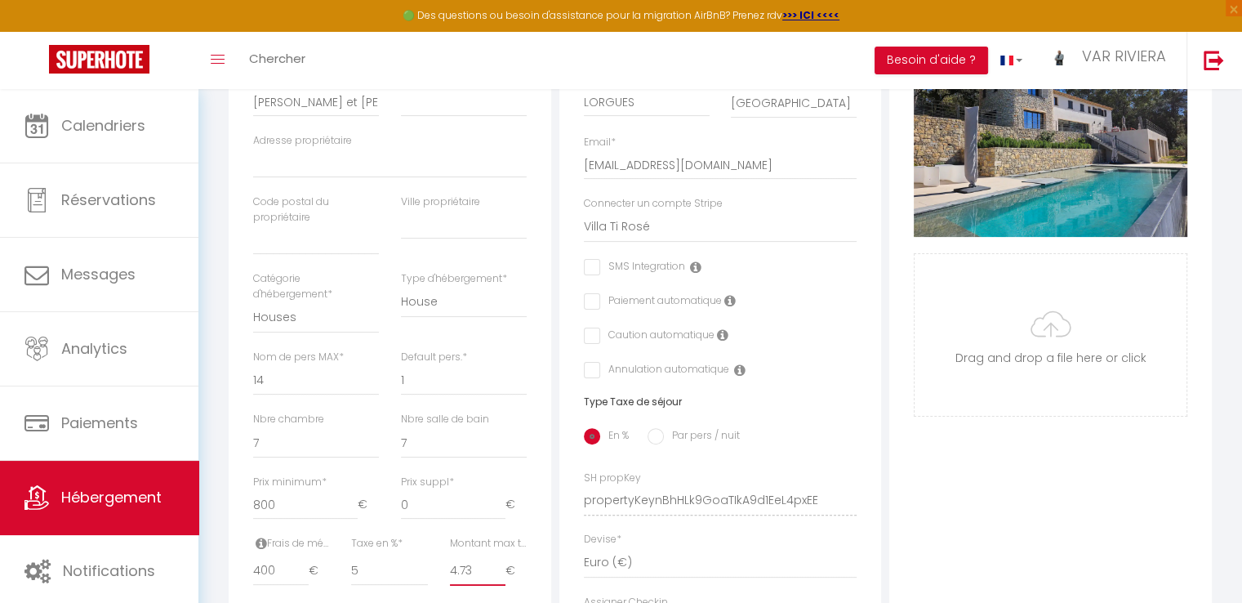
type input "4.73"
click at [443, 234] on input "text" at bounding box center [464, 224] width 126 height 29
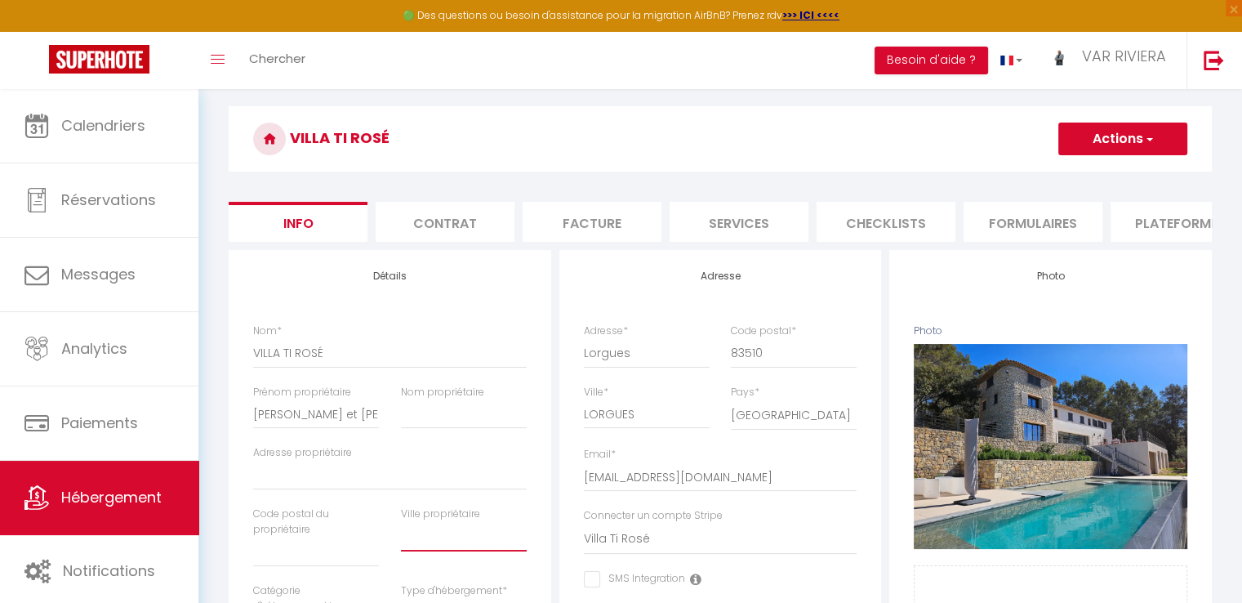
scroll to position [31, 0]
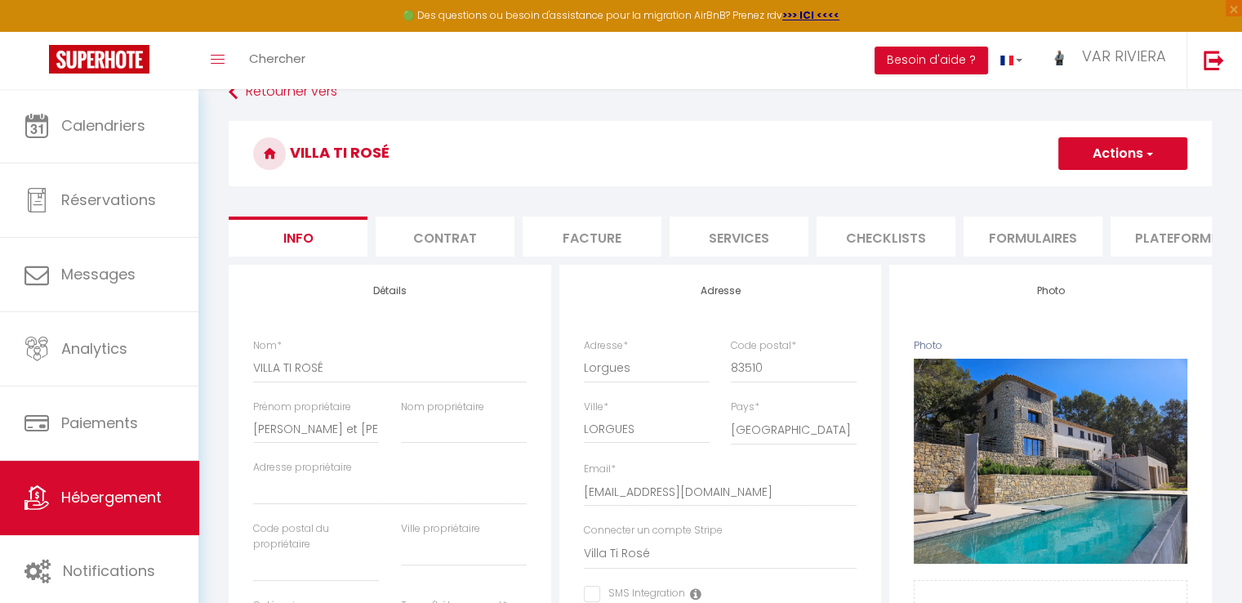
click at [1138, 160] on button "Actions" at bounding box center [1122, 153] width 129 height 33
click at [1069, 184] on input "Enregistrer" at bounding box center [1058, 189] width 60 height 16
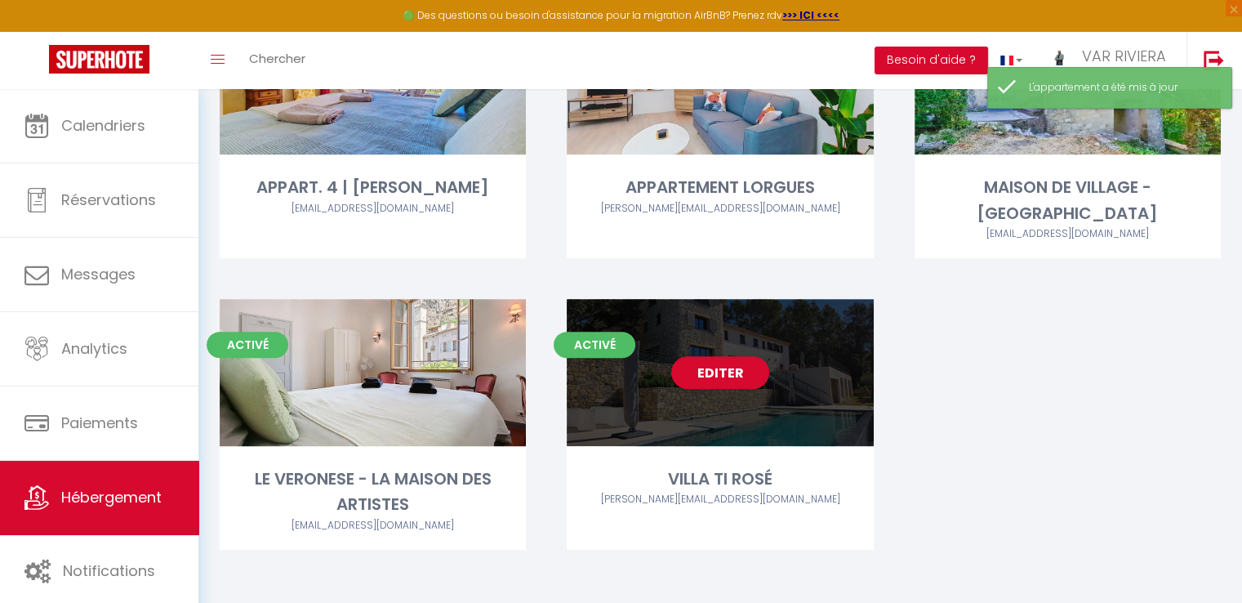
scroll to position [741, 0]
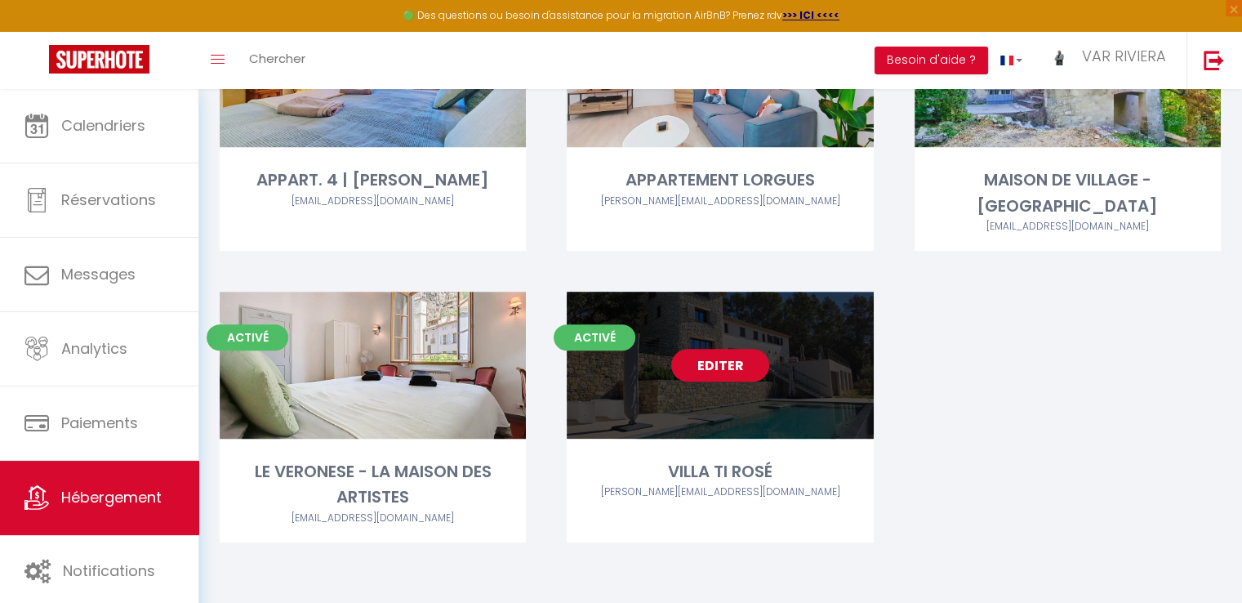
click at [724, 366] on link "Editer" at bounding box center [720, 365] width 98 height 33
select select "3"
select select "2"
select select "1"
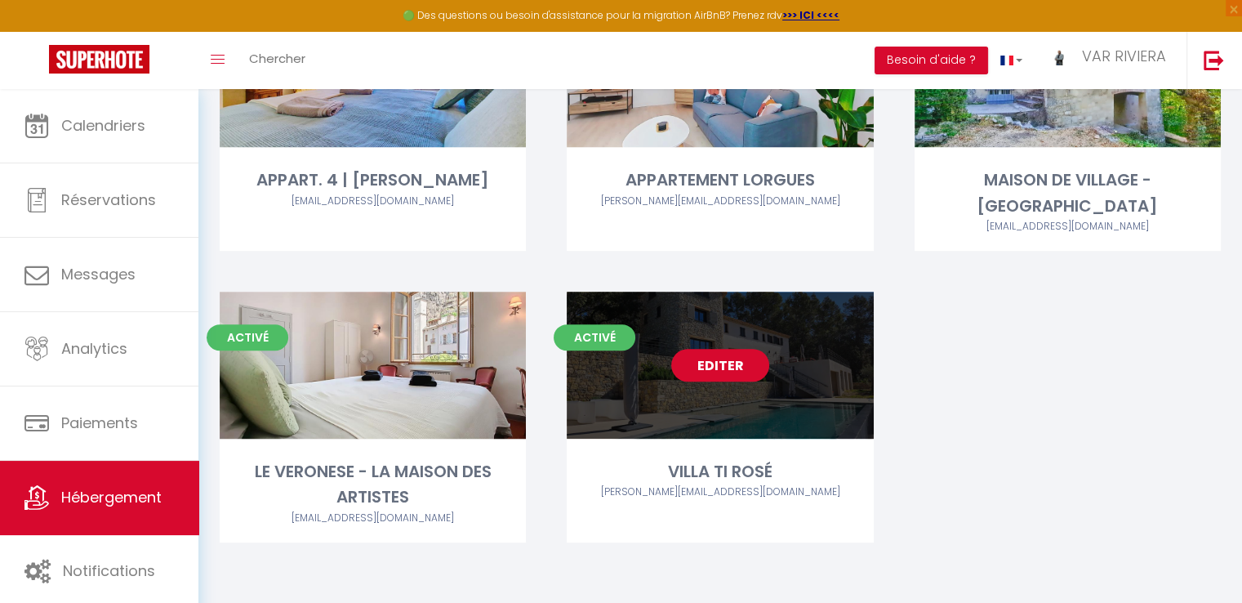
select select
select select "28"
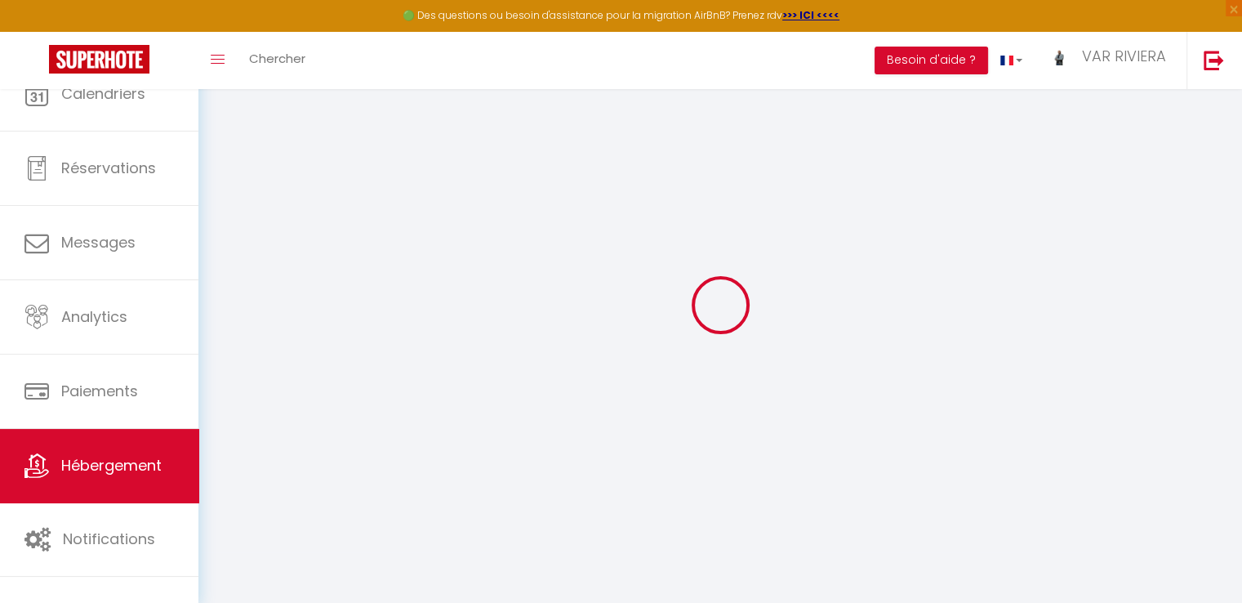
select select
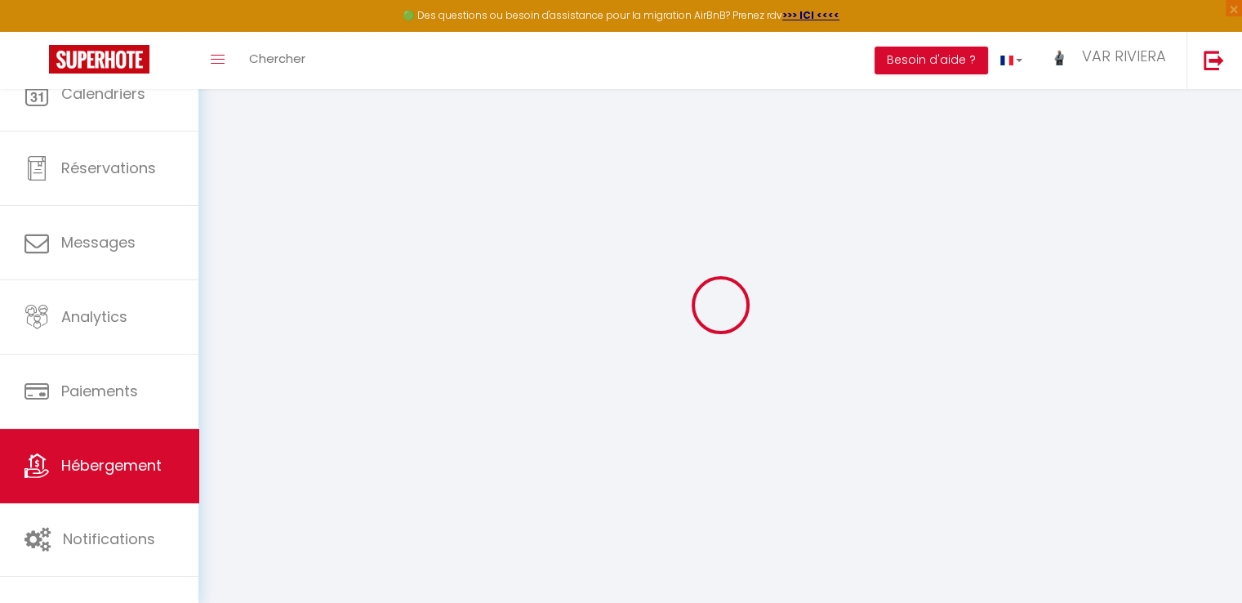
select select
checkbox input "false"
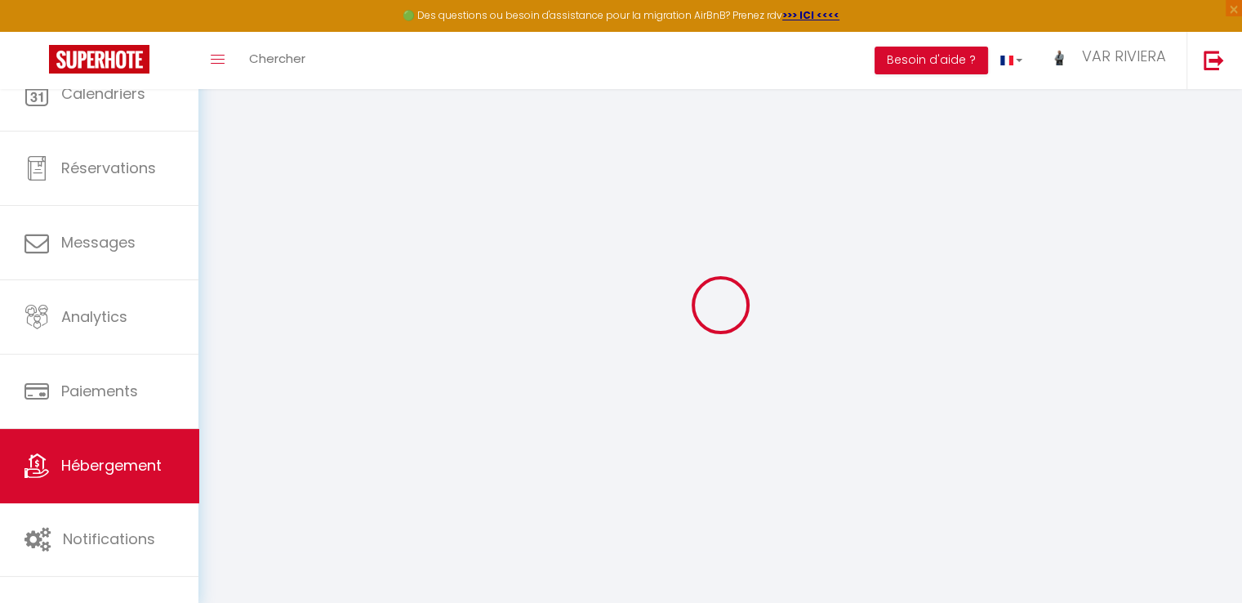
select select
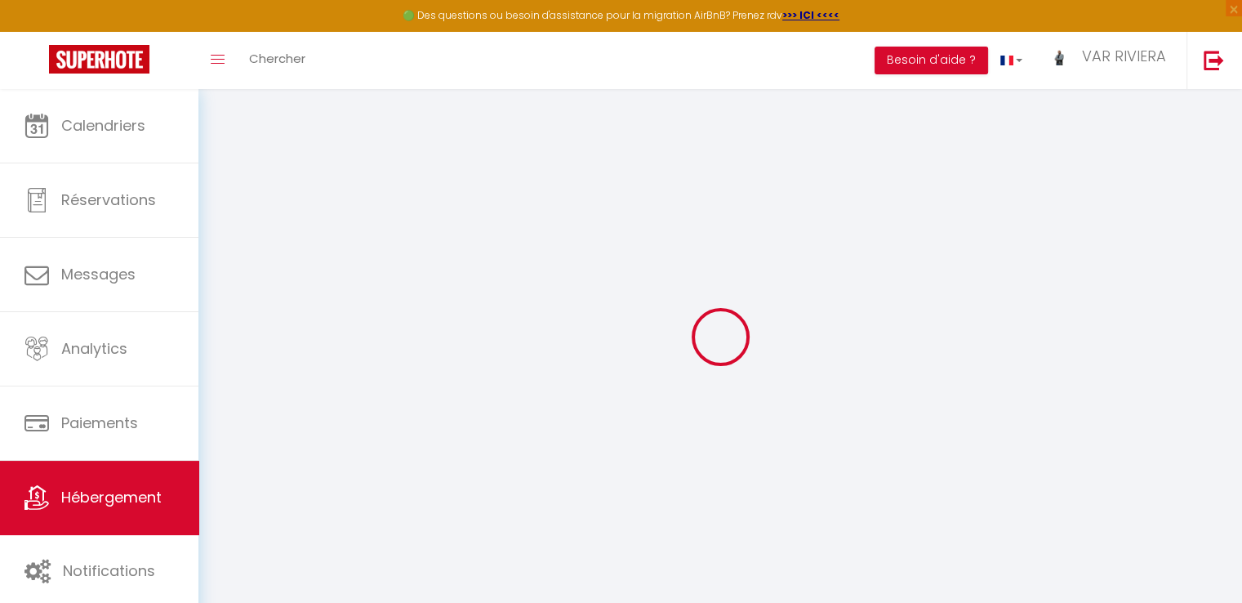
select select
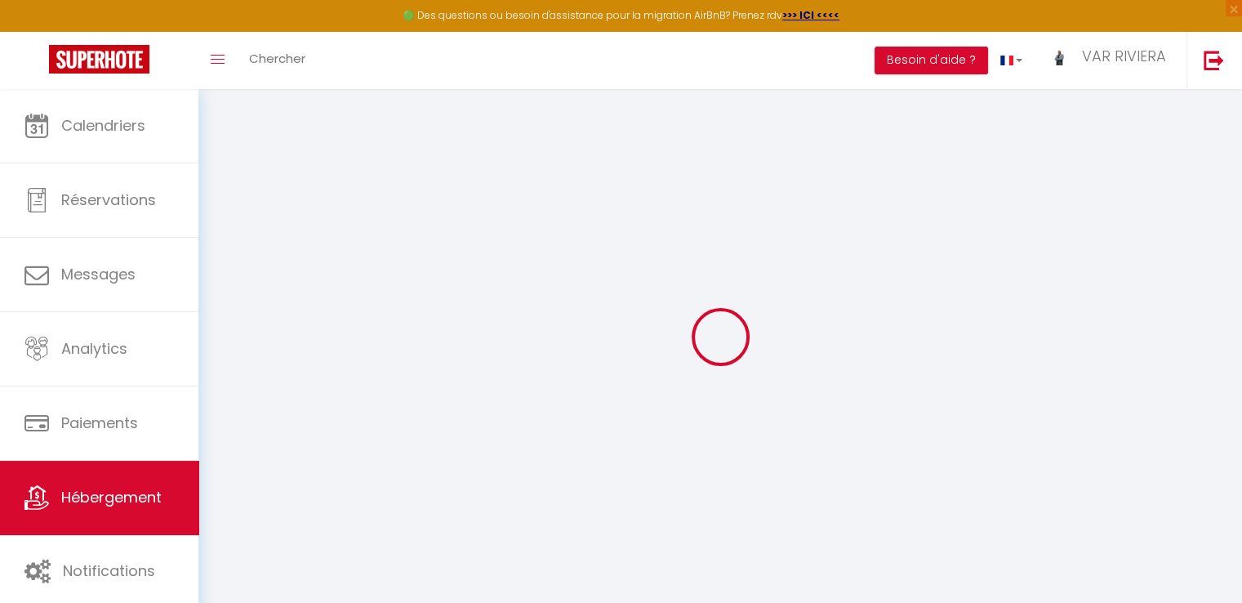
select select
checkbox input "false"
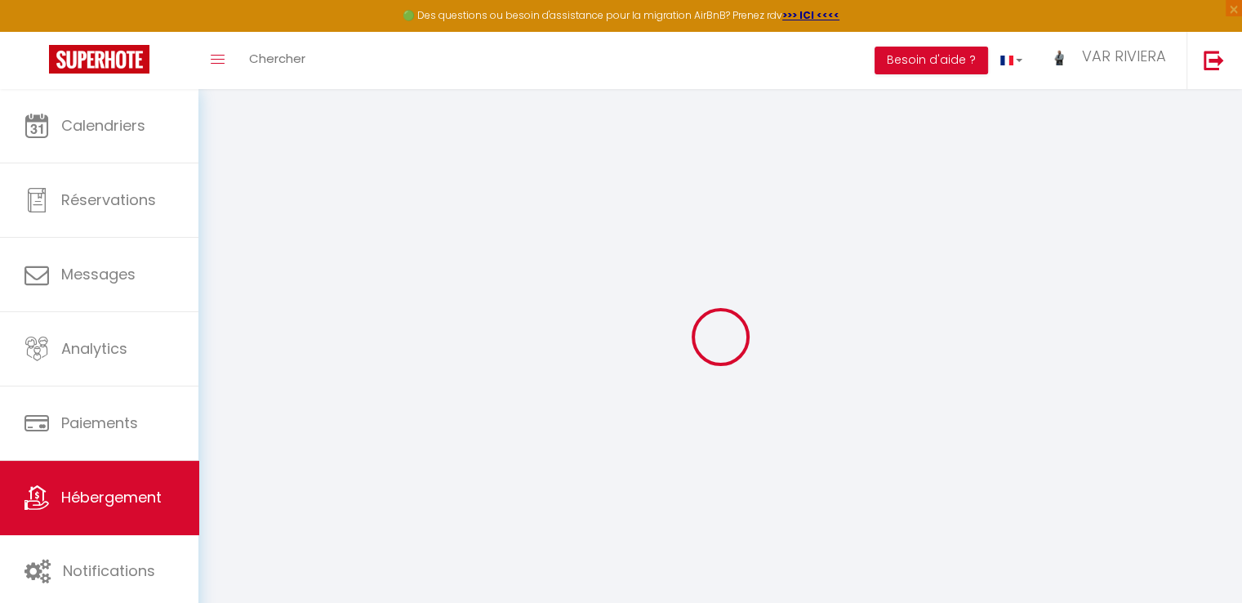
select select
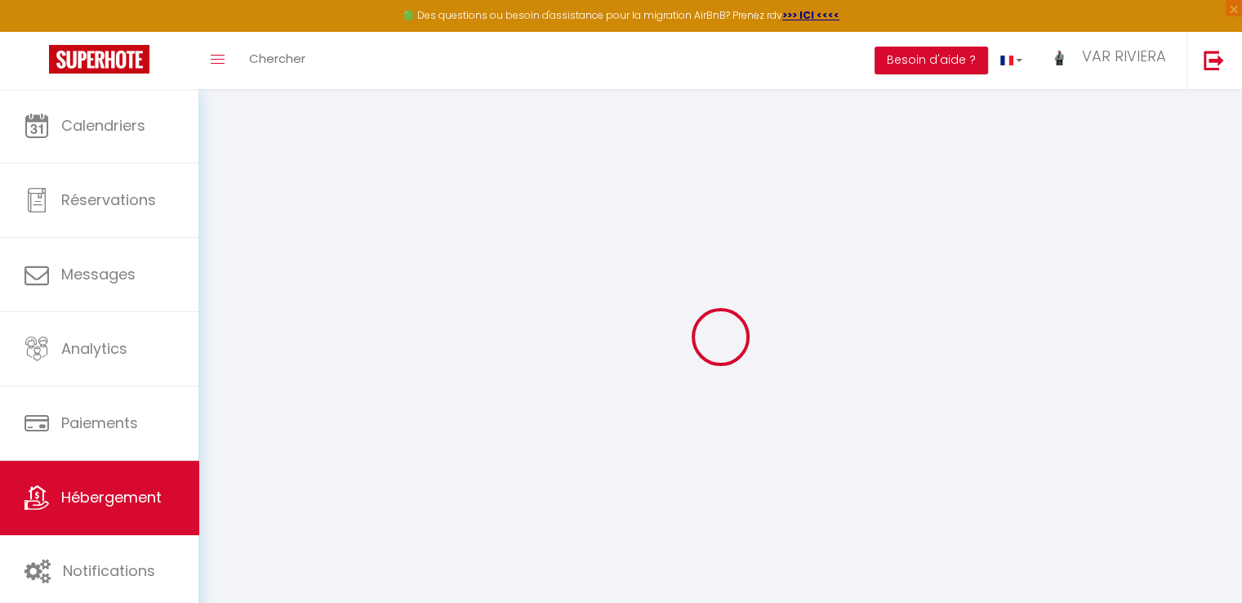
select select
checkbox input "false"
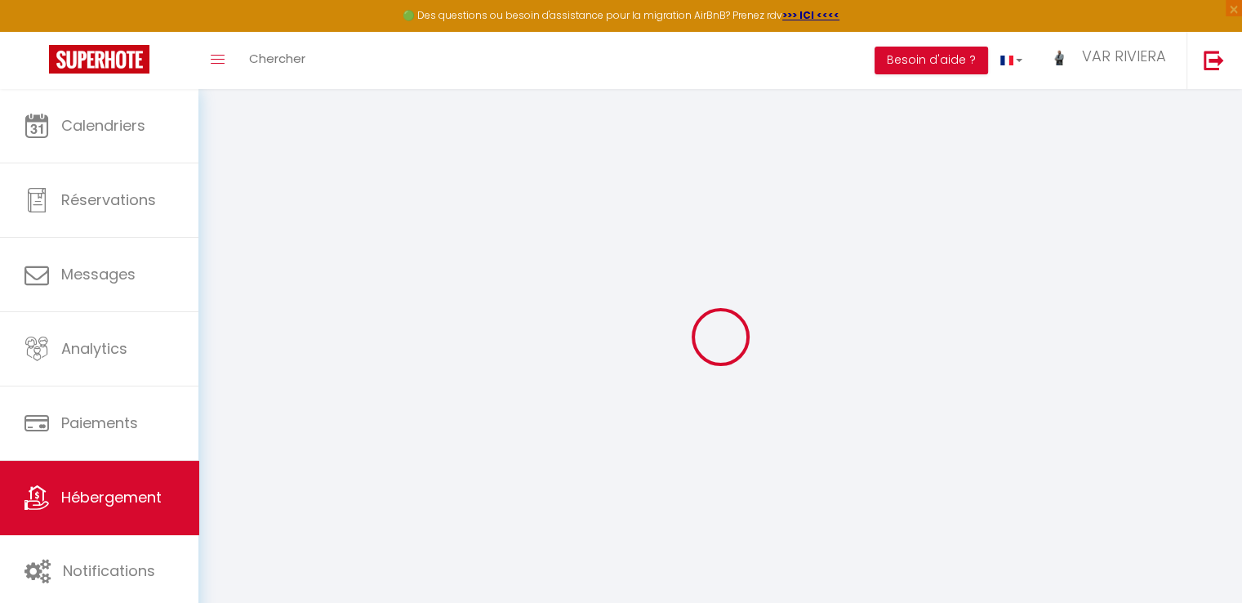
checkbox input "false"
select select
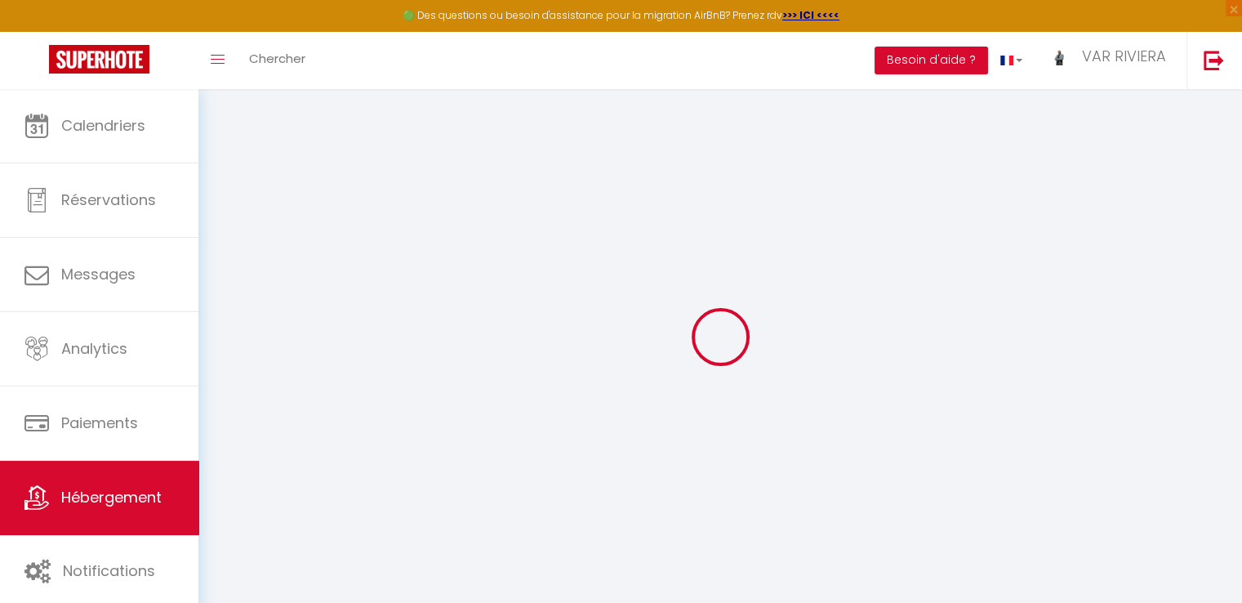
select select
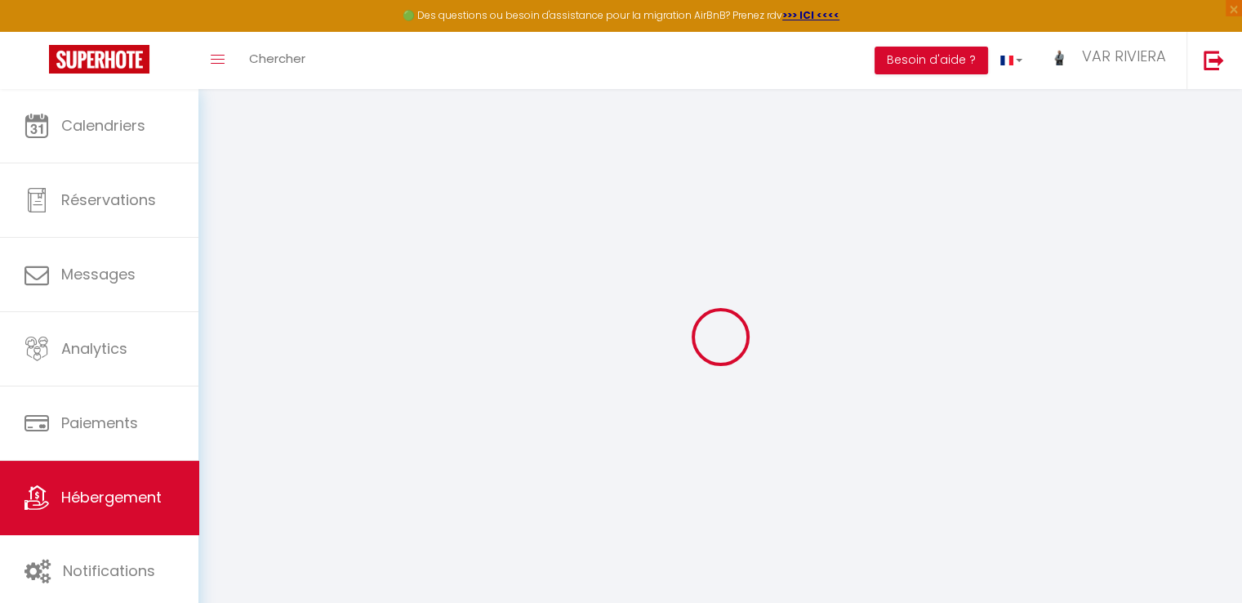
checkbox input "false"
select select
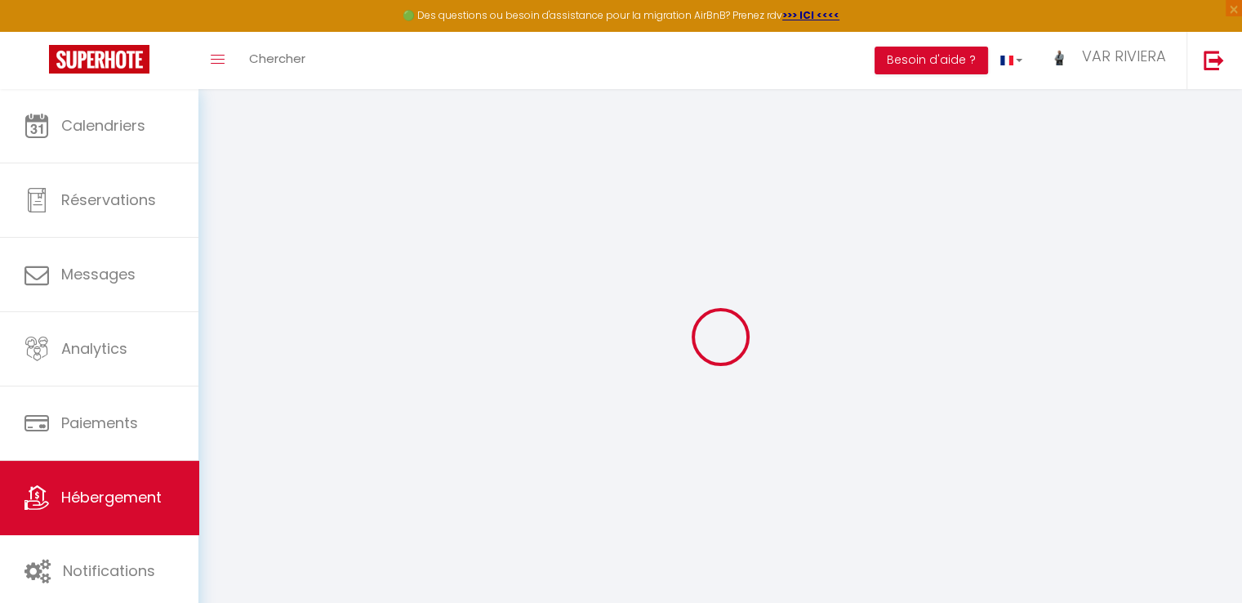
select select
type input "VILLA TI ROSÉ"
type input "[PERSON_NAME] et [PERSON_NAME]"
select select "houses"
select select "14"
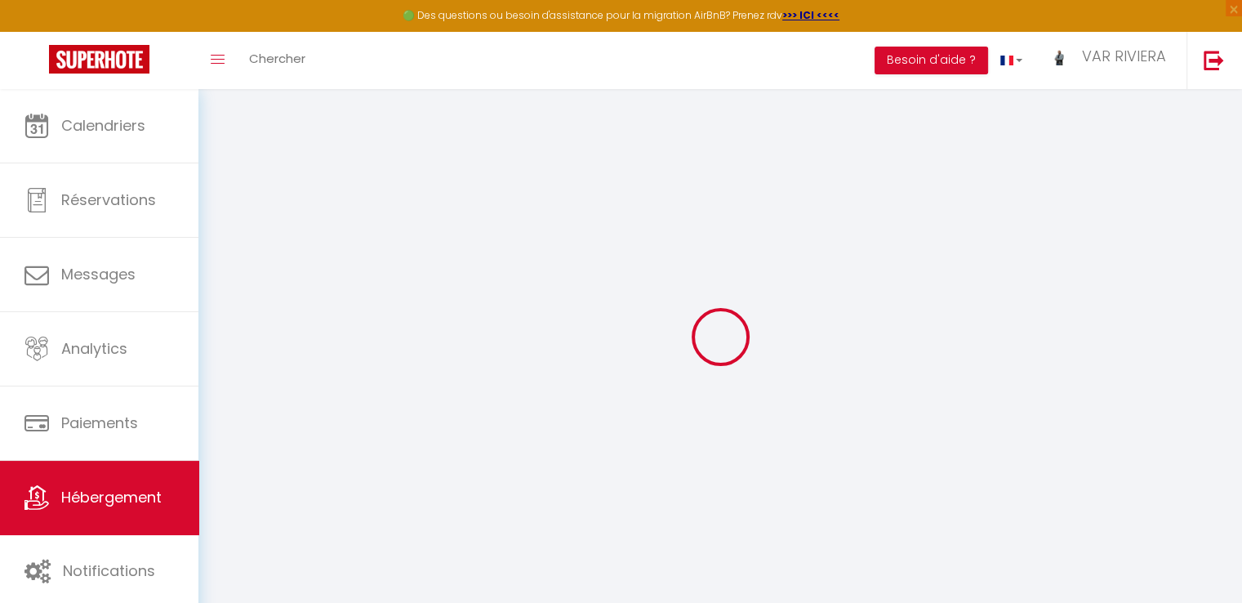
select select "1"
select select "7"
type input "800"
type input "400"
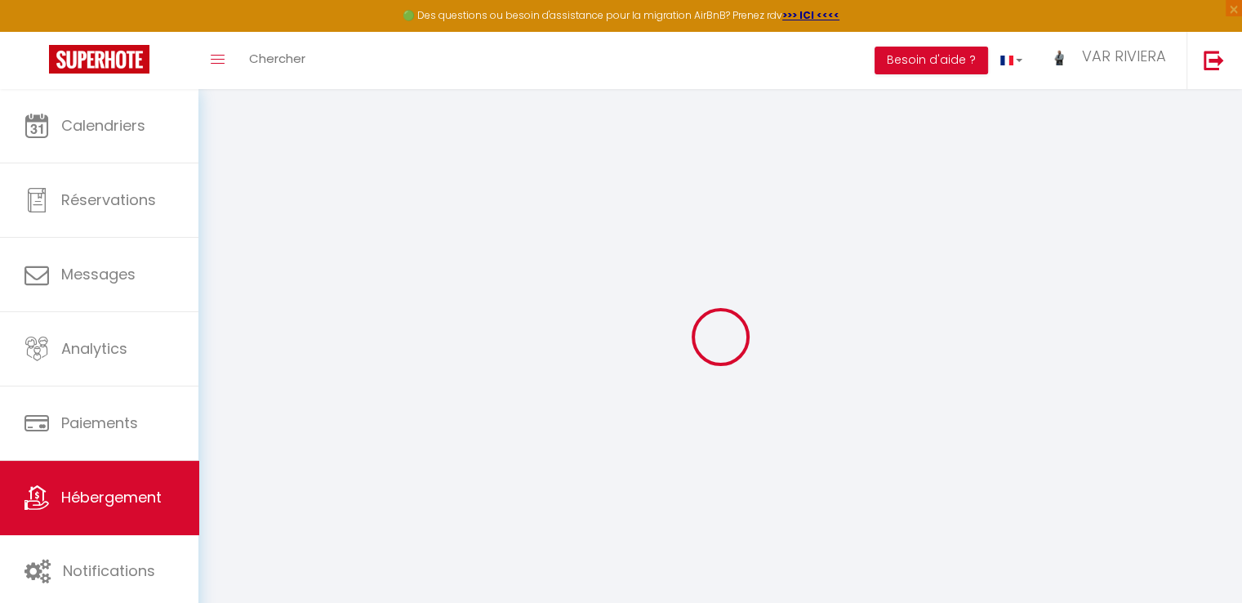
type input "5"
type input "4.73"
type input "1500"
select select
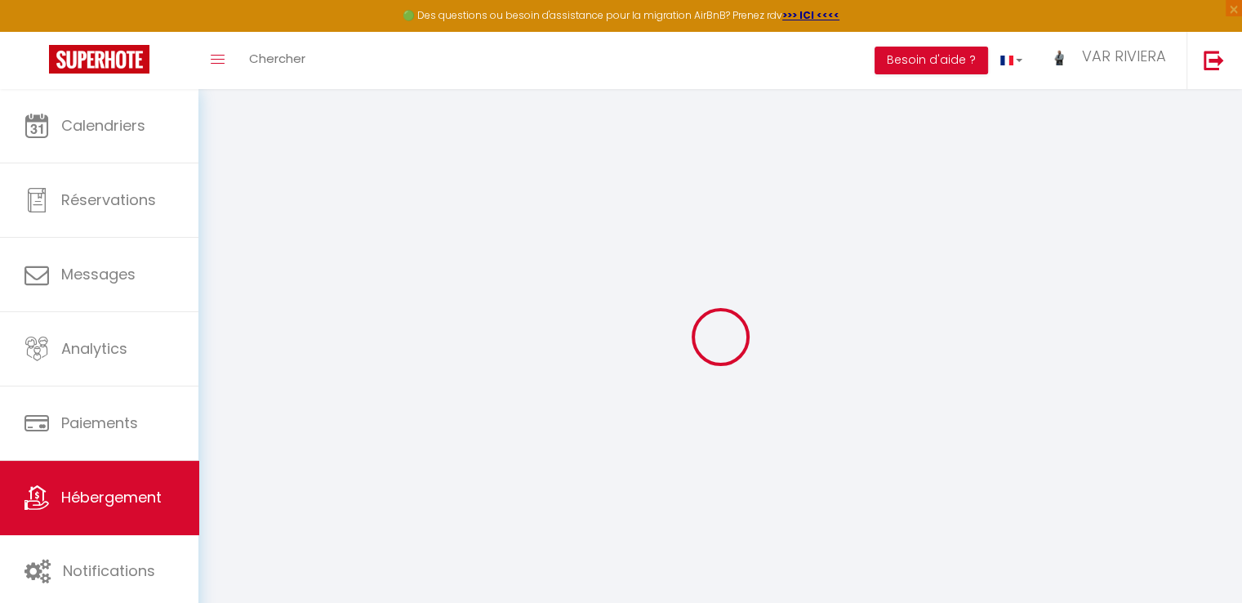
select select
type input "Lorgues"
type input "83510"
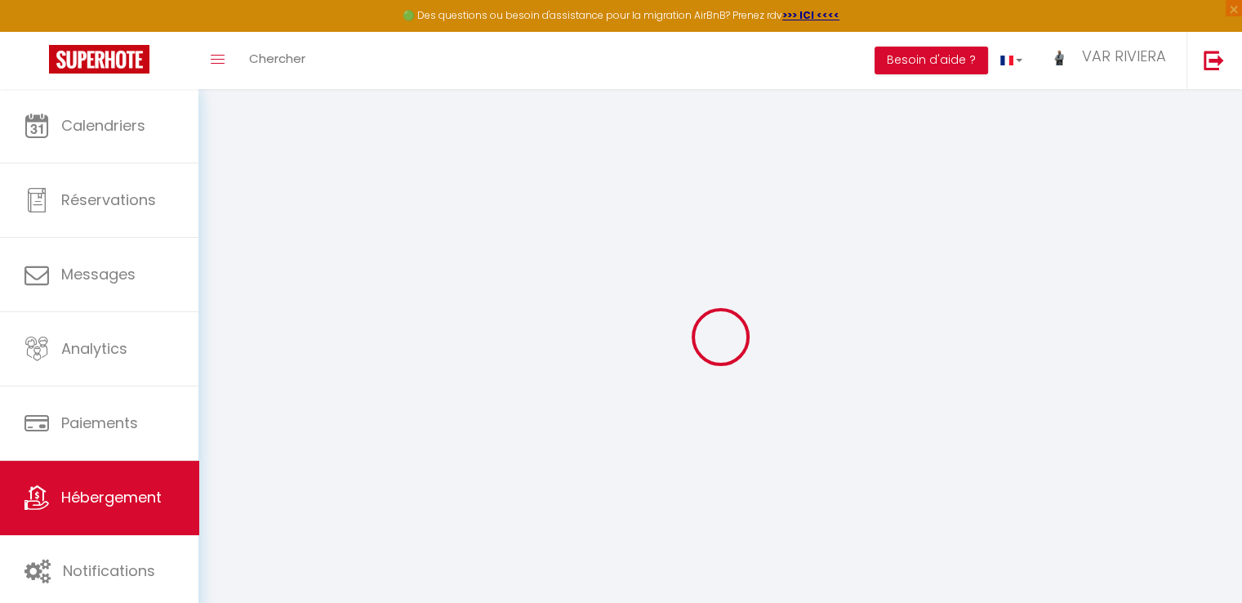
type input "LORGUES"
type input "[EMAIL_ADDRESS][DOMAIN_NAME]"
select select "16262"
checkbox input "false"
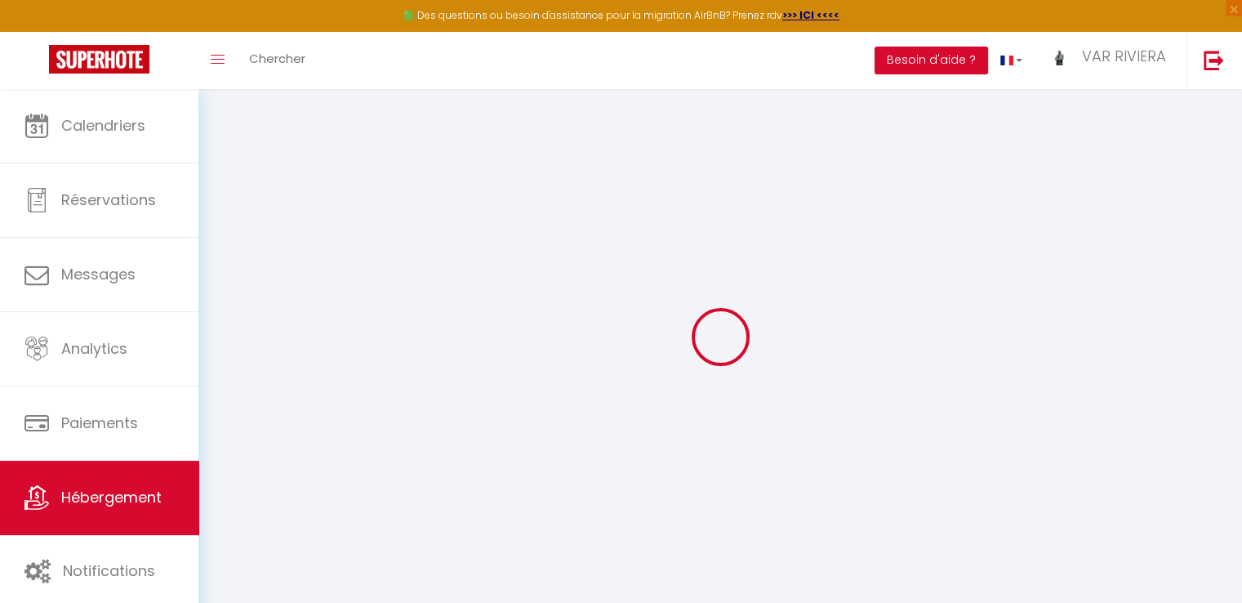
checkbox input "false"
radio input "true"
type input "250"
type input "0"
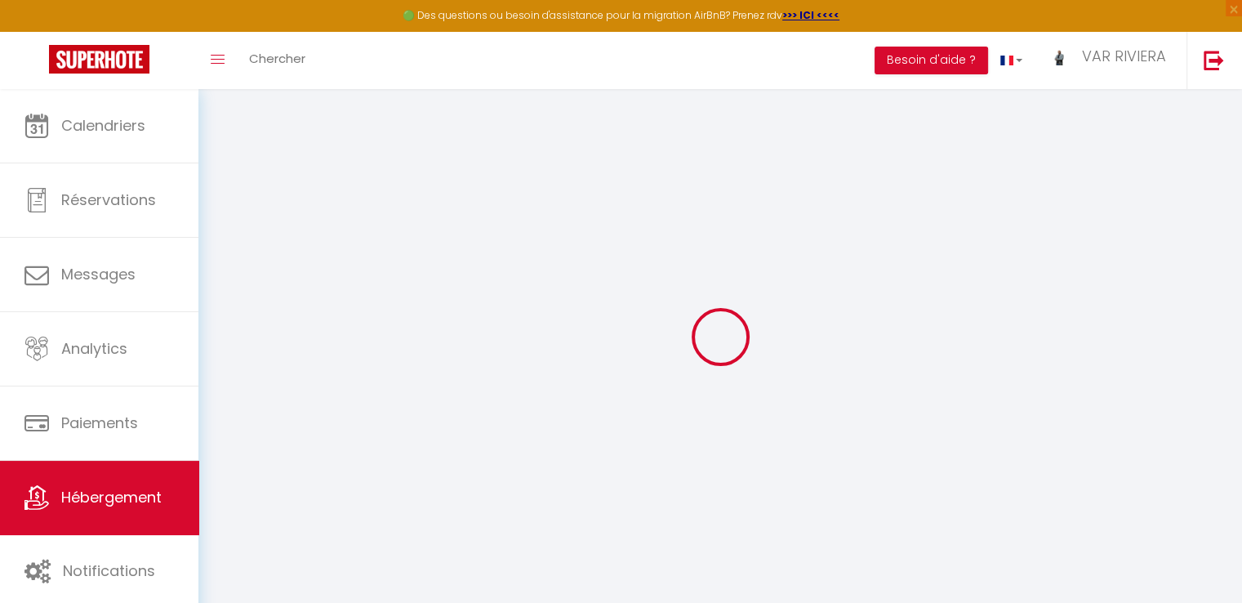
type input "0"
checkbox input "false"
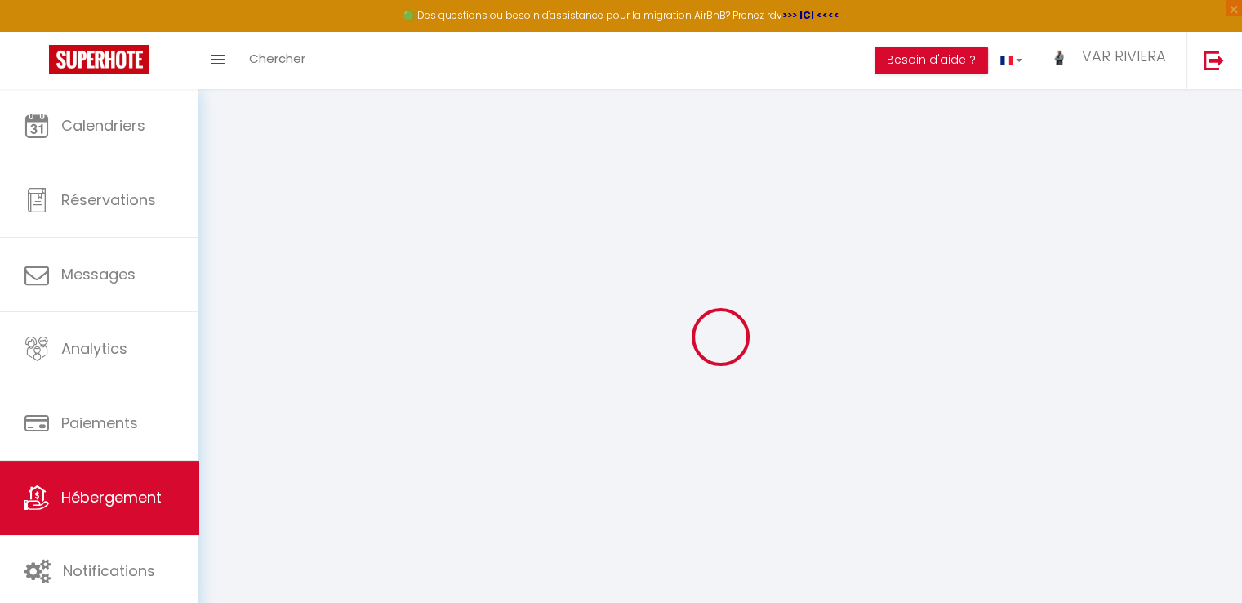
checkbox input "false"
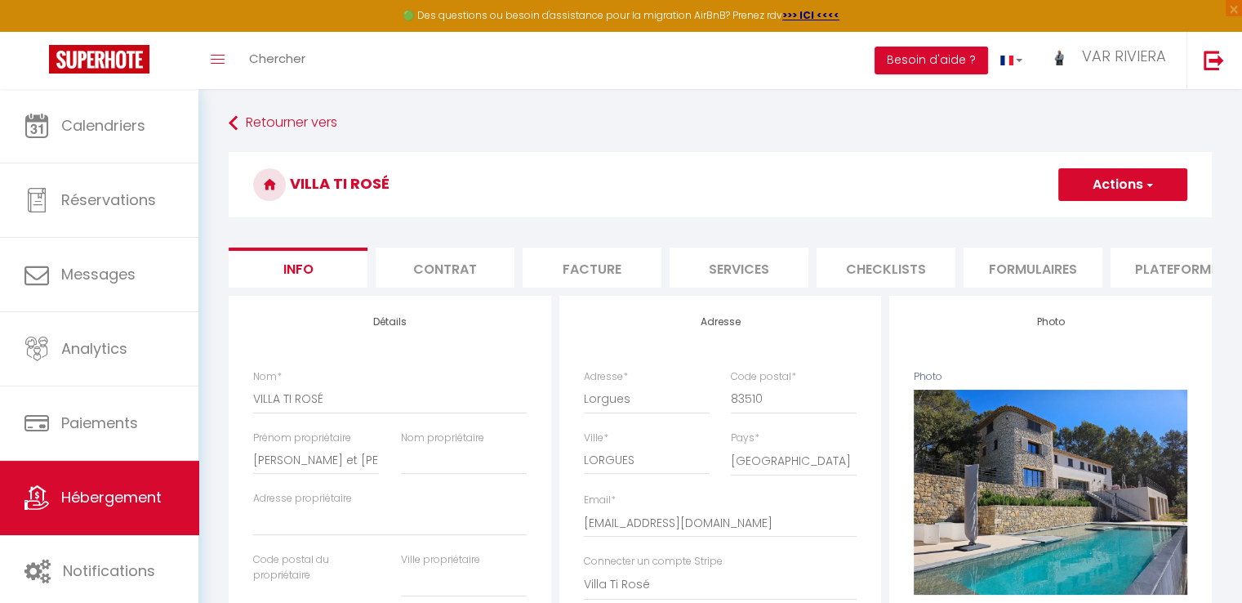
click at [424, 274] on li "Contrat" at bounding box center [445, 267] width 139 height 40
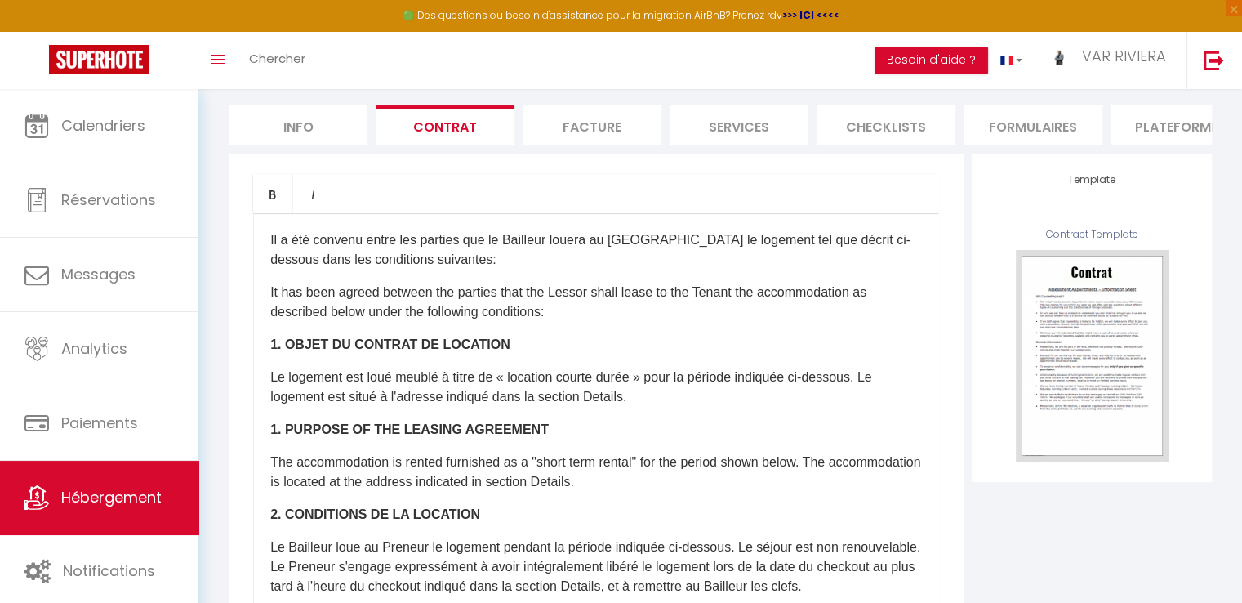
scroll to position [72, 0]
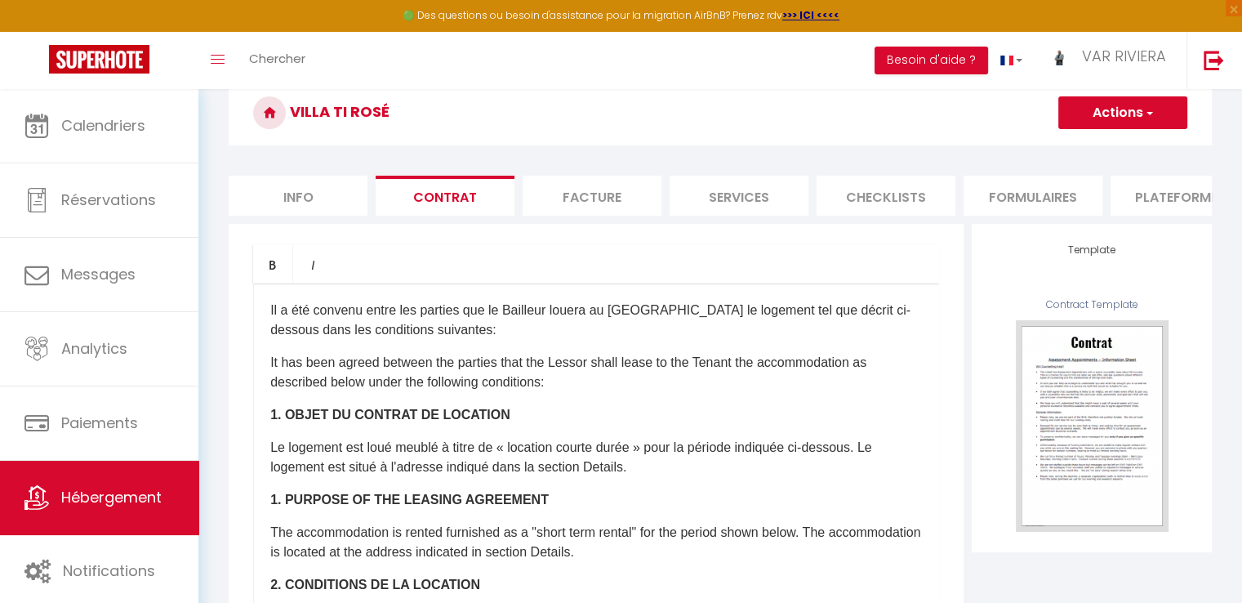
click at [590, 196] on li "Facture" at bounding box center [592, 196] width 139 height 40
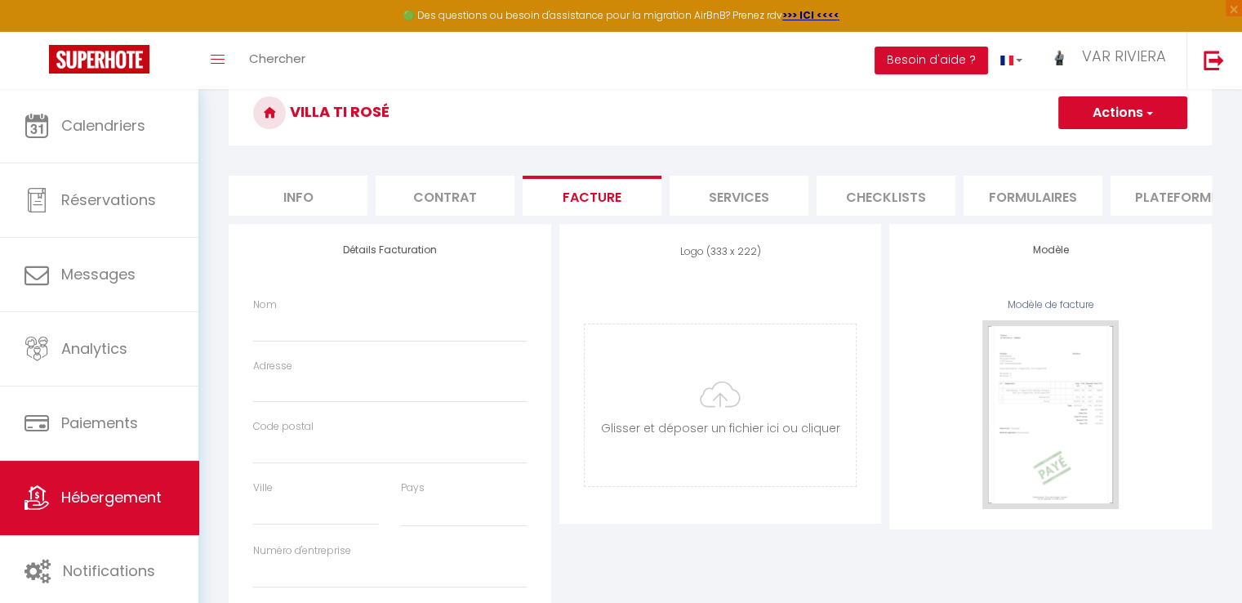
select select
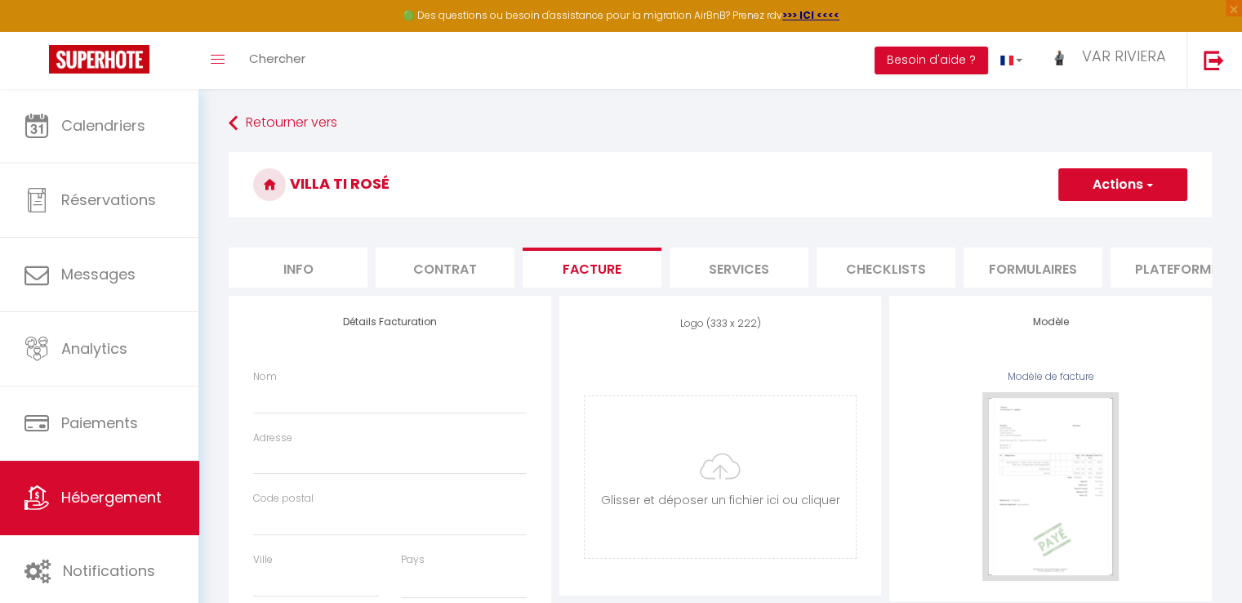
click at [735, 274] on li "Services" at bounding box center [739, 267] width 139 height 40
select select
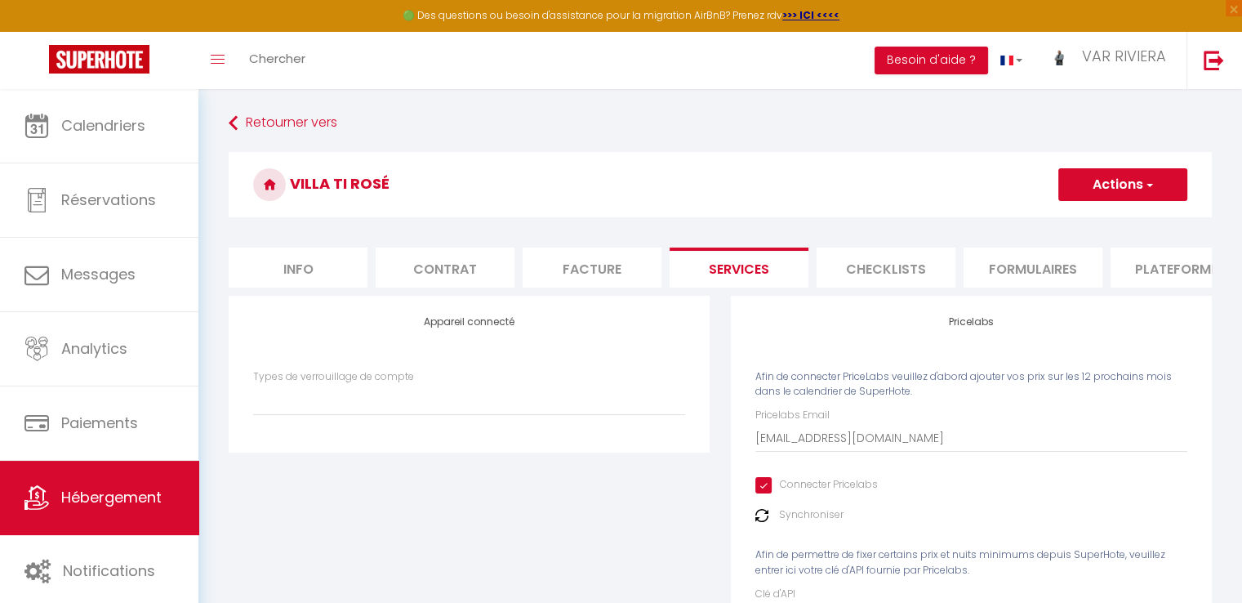
click at [892, 268] on li "Checklists" at bounding box center [886, 267] width 139 height 40
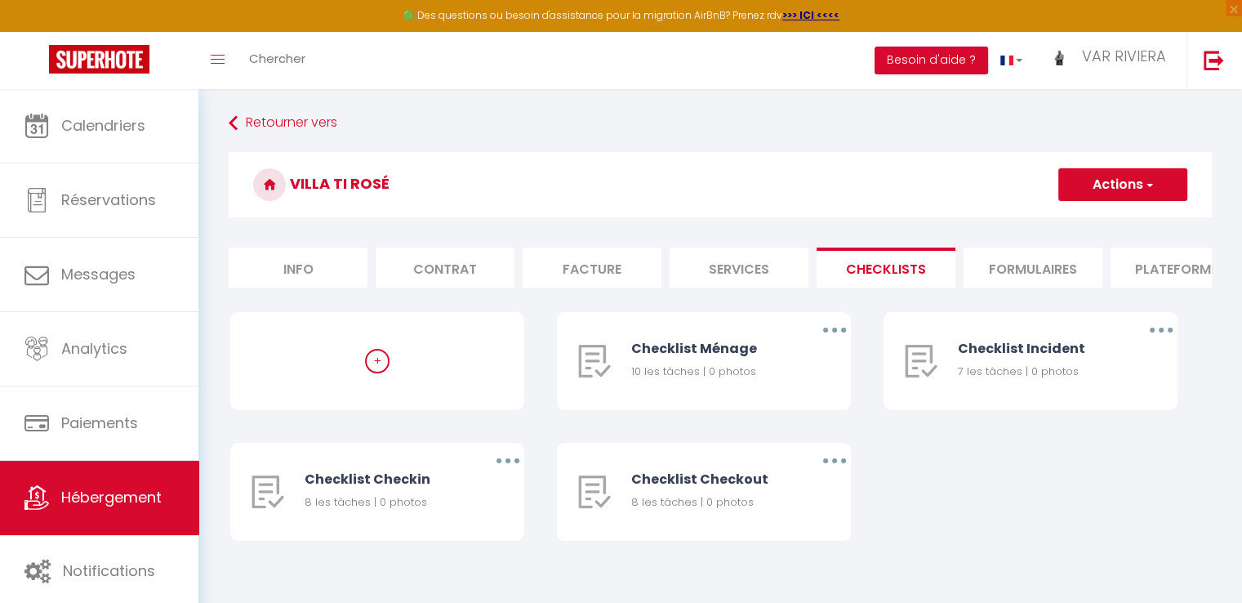
click at [1010, 270] on li "Formulaires" at bounding box center [1033, 267] width 139 height 40
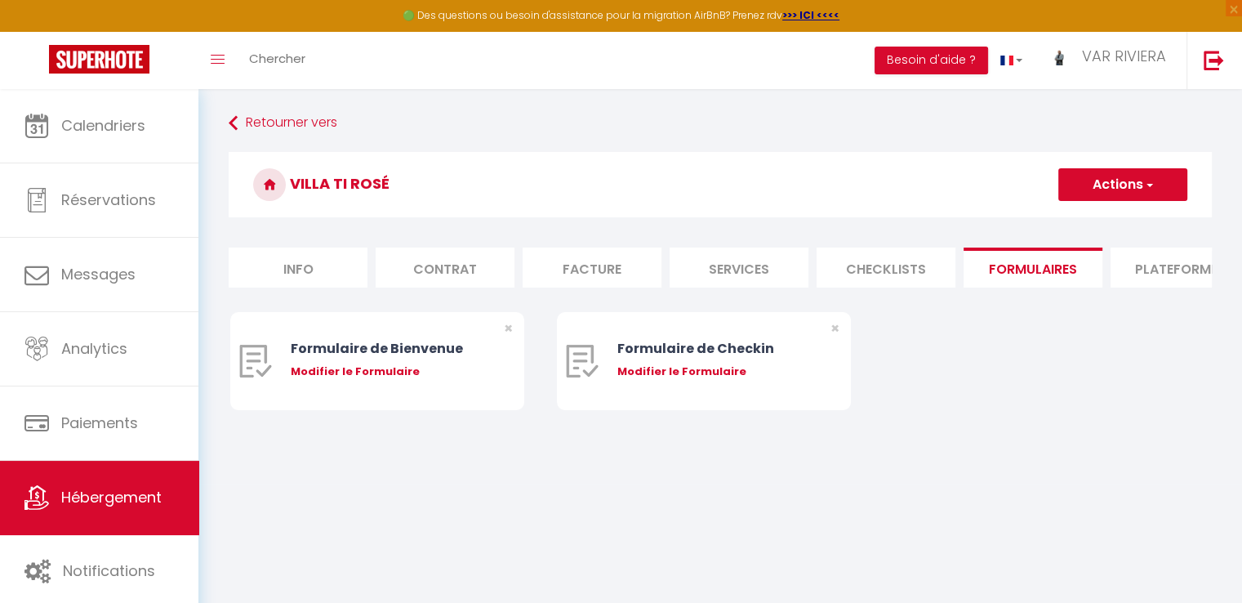
click at [1150, 275] on li "Plateformes" at bounding box center [1180, 267] width 139 height 40
select select
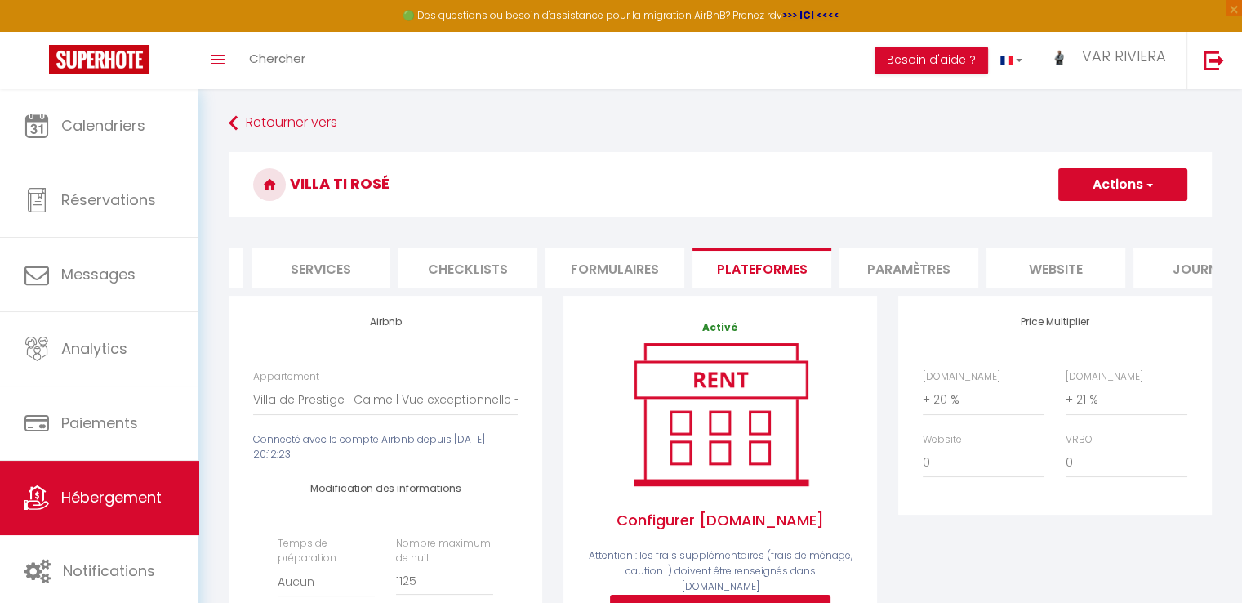
scroll to position [0, 431]
click at [902, 264] on li "Paramètres" at bounding box center [895, 267] width 139 height 40
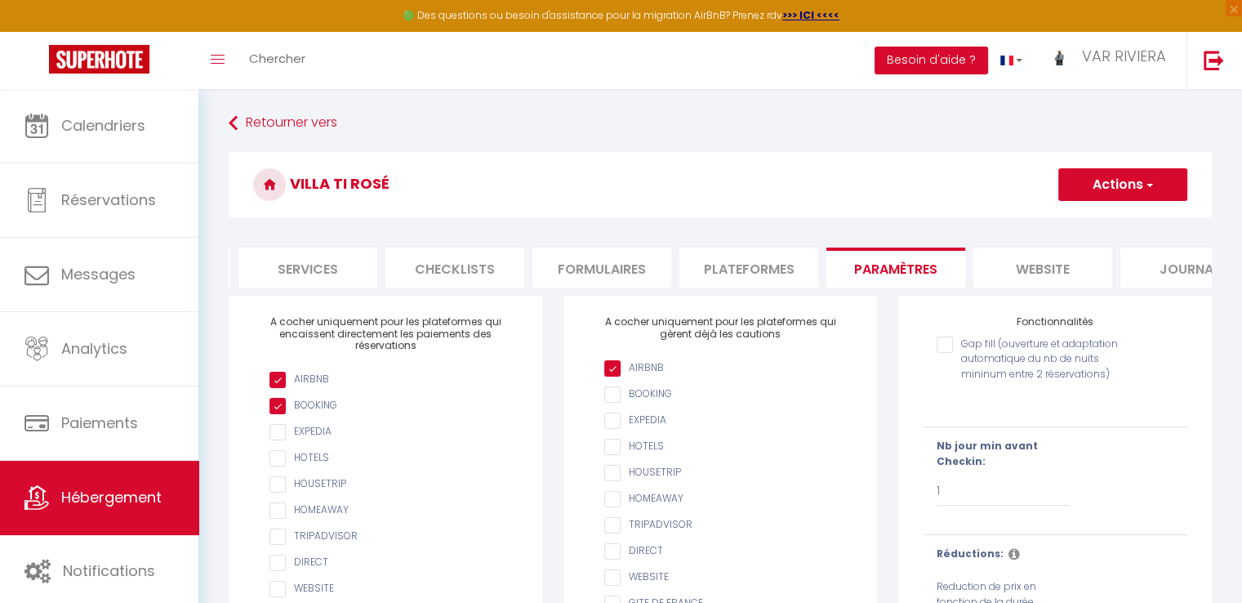
click at [1049, 269] on li "website" at bounding box center [1042, 267] width 139 height 40
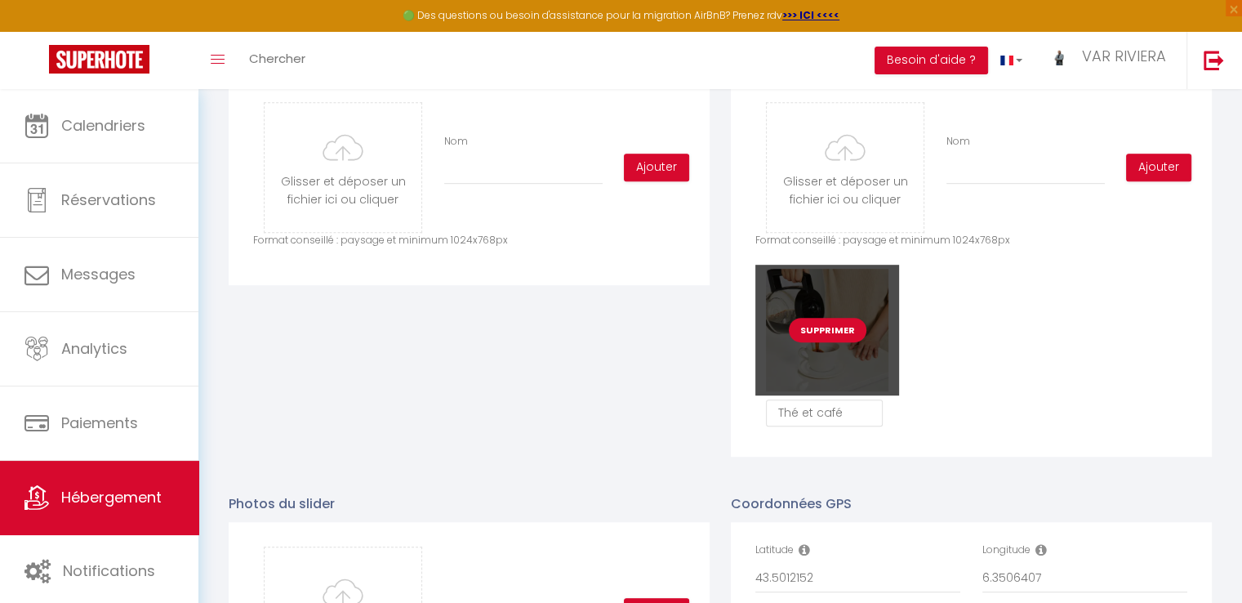
scroll to position [817, 0]
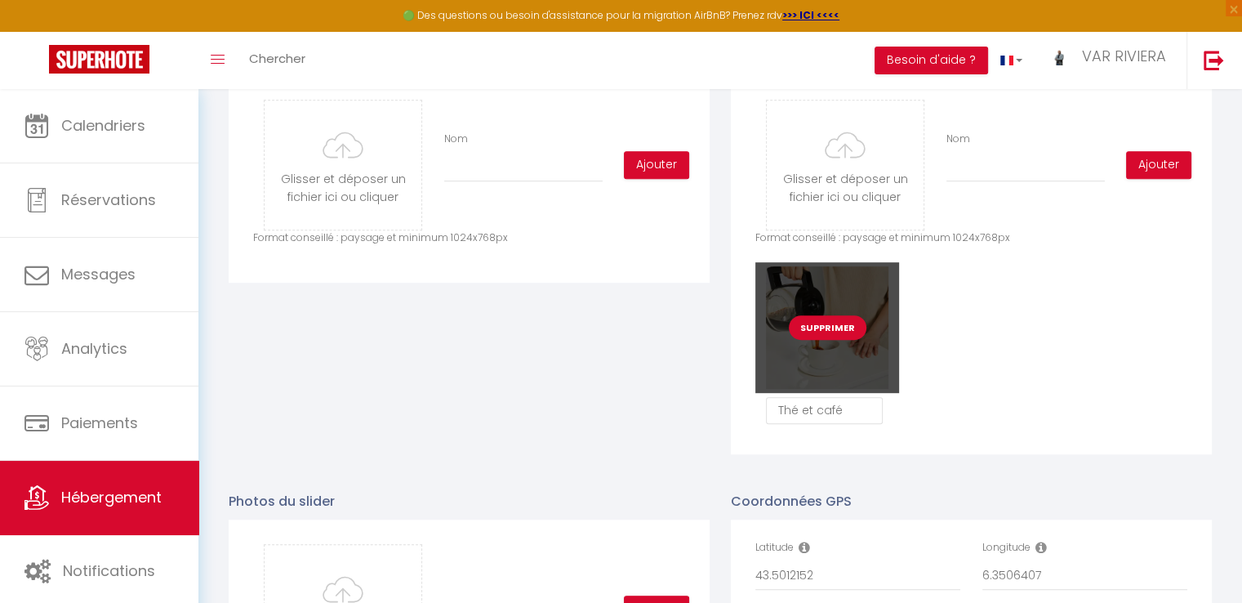
click at [831, 340] on button "Supprimer" at bounding box center [828, 327] width 78 height 24
checkbox input "true"
checkbox input "false"
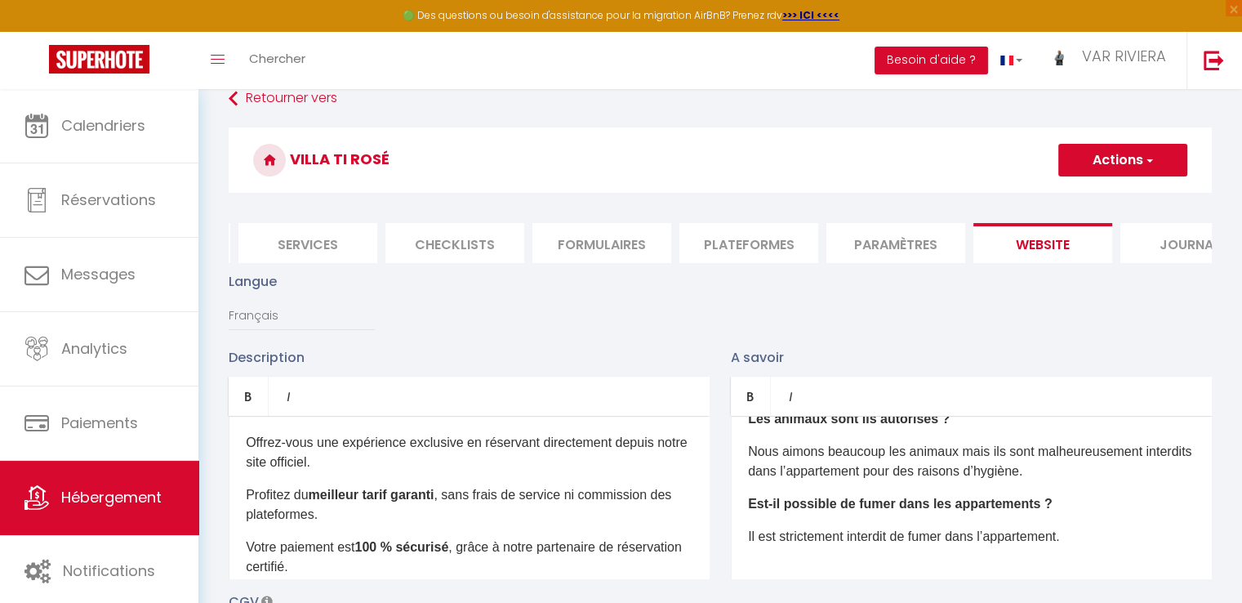
scroll to position [0, 0]
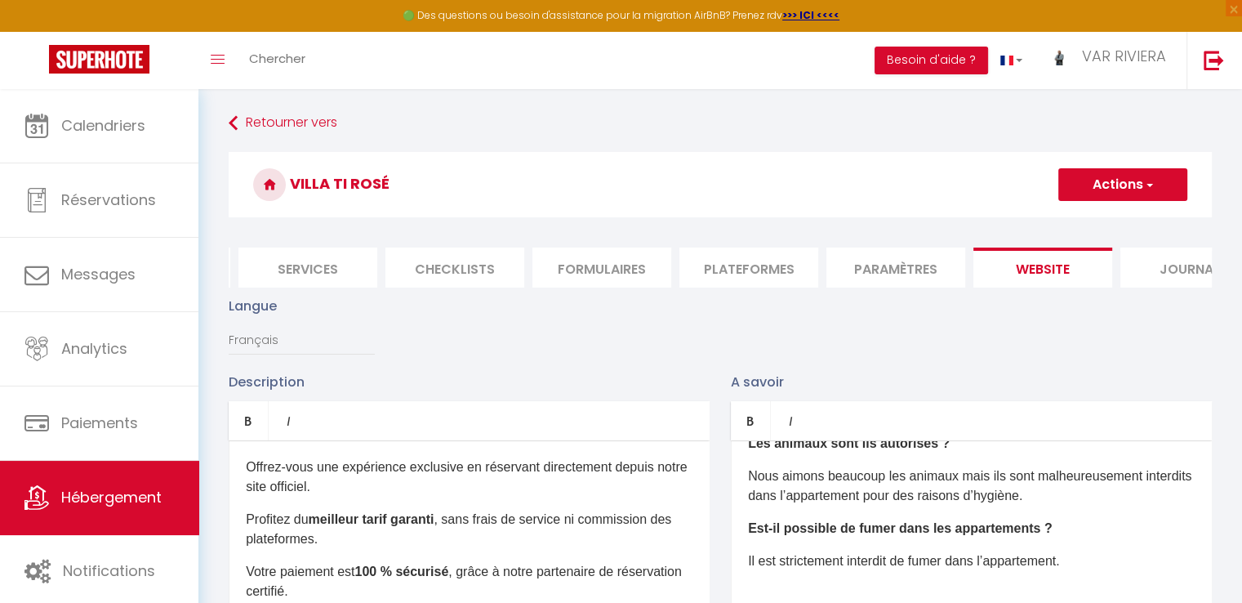
click at [1124, 180] on button "Actions" at bounding box center [1122, 184] width 129 height 33
click at [1120, 220] on input "Enregistrer" at bounding box center [1104, 220] width 60 height 16
checkbox input "true"
checkbox input "false"
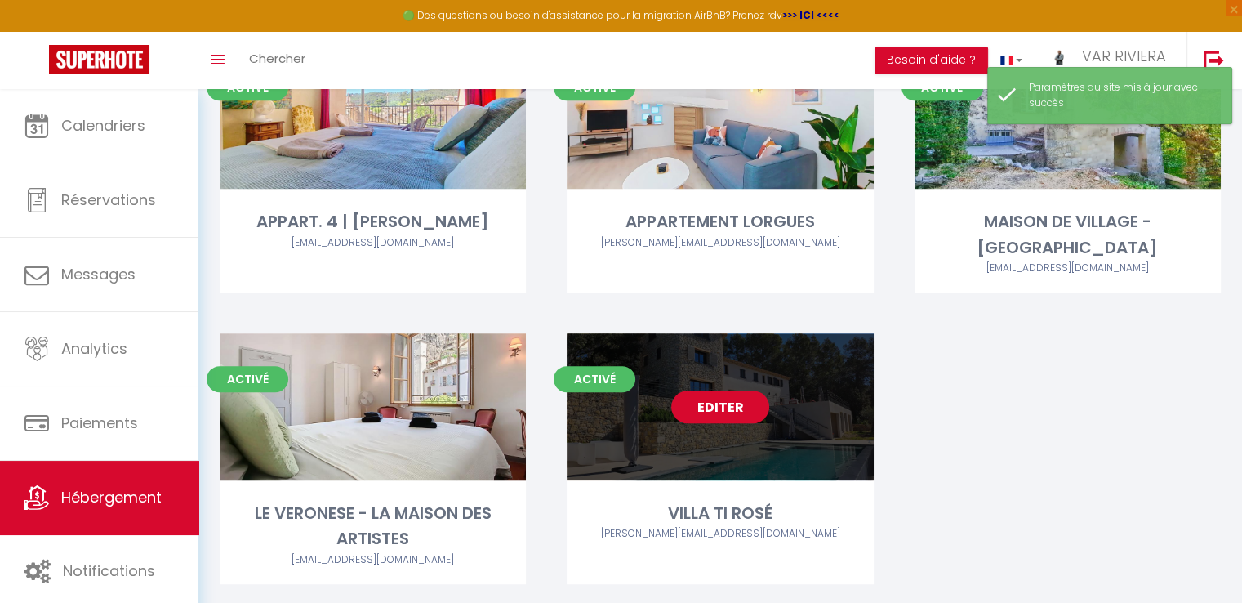
scroll to position [741, 0]
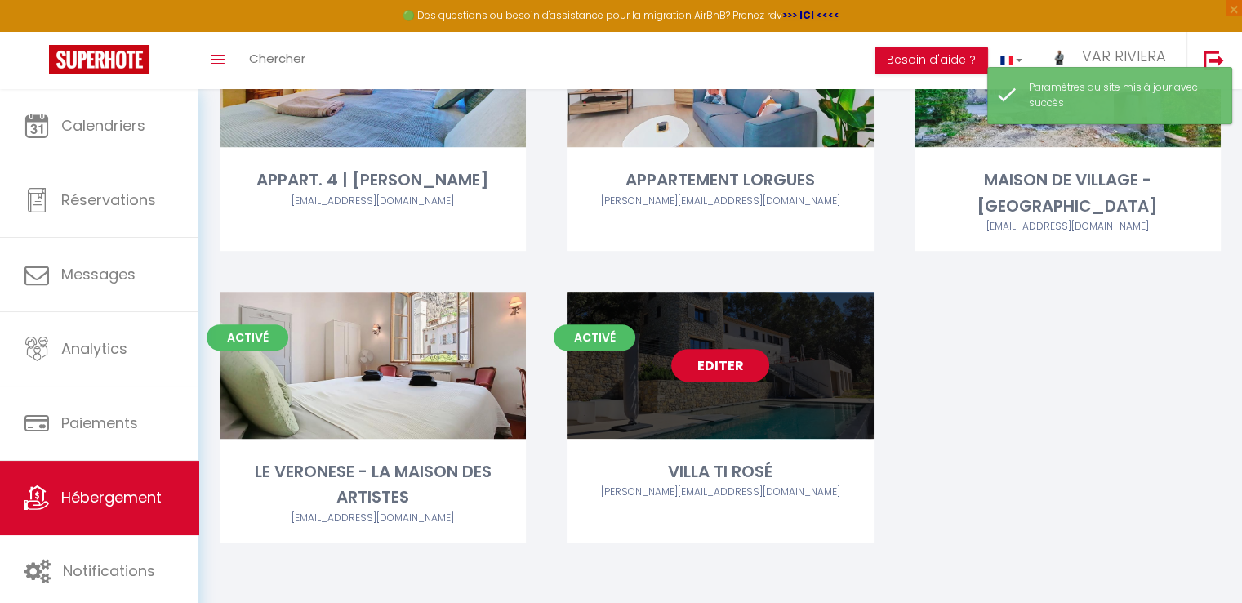
click at [707, 364] on link "Editer" at bounding box center [720, 365] width 98 height 33
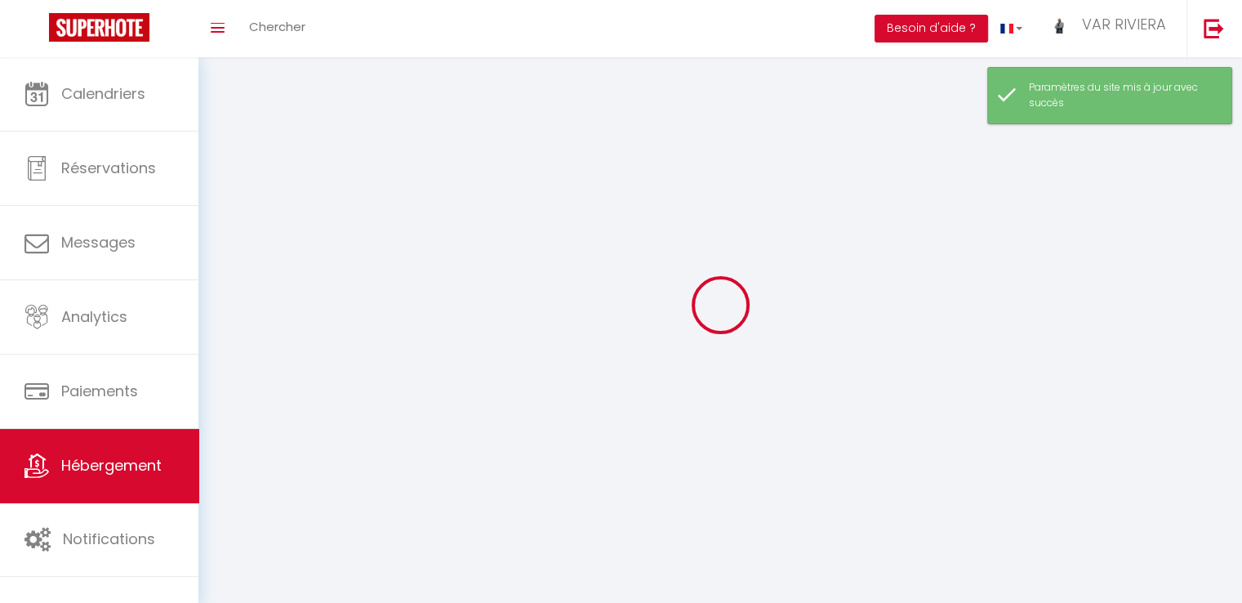
select select "28"
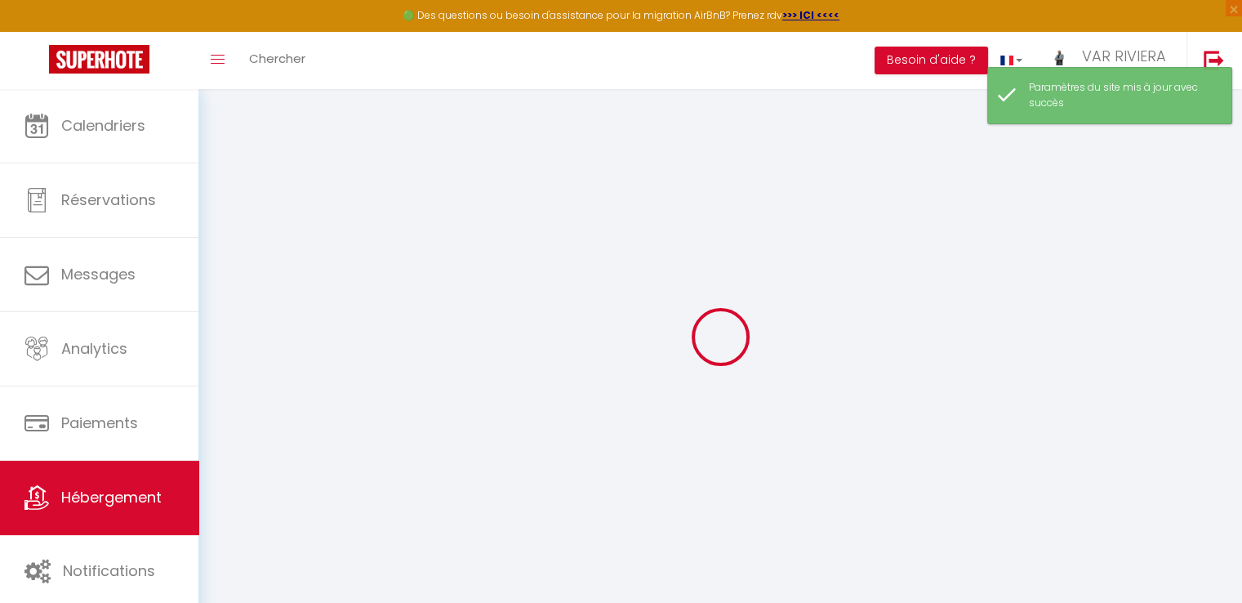
select select
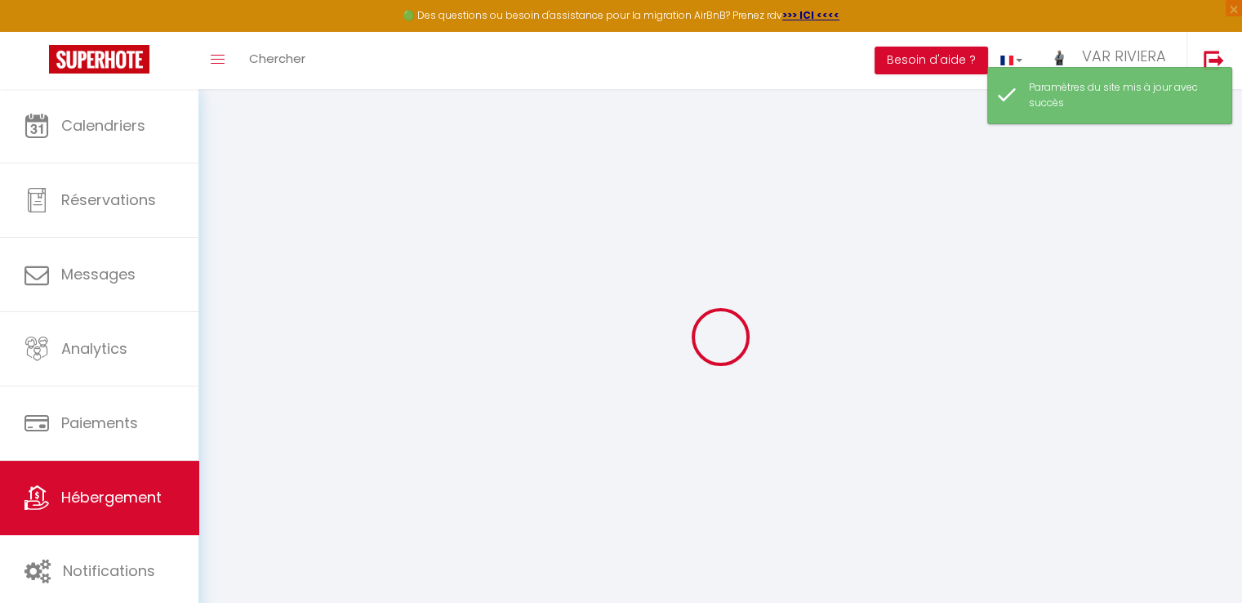
select select "1"
select select
checkbox input "false"
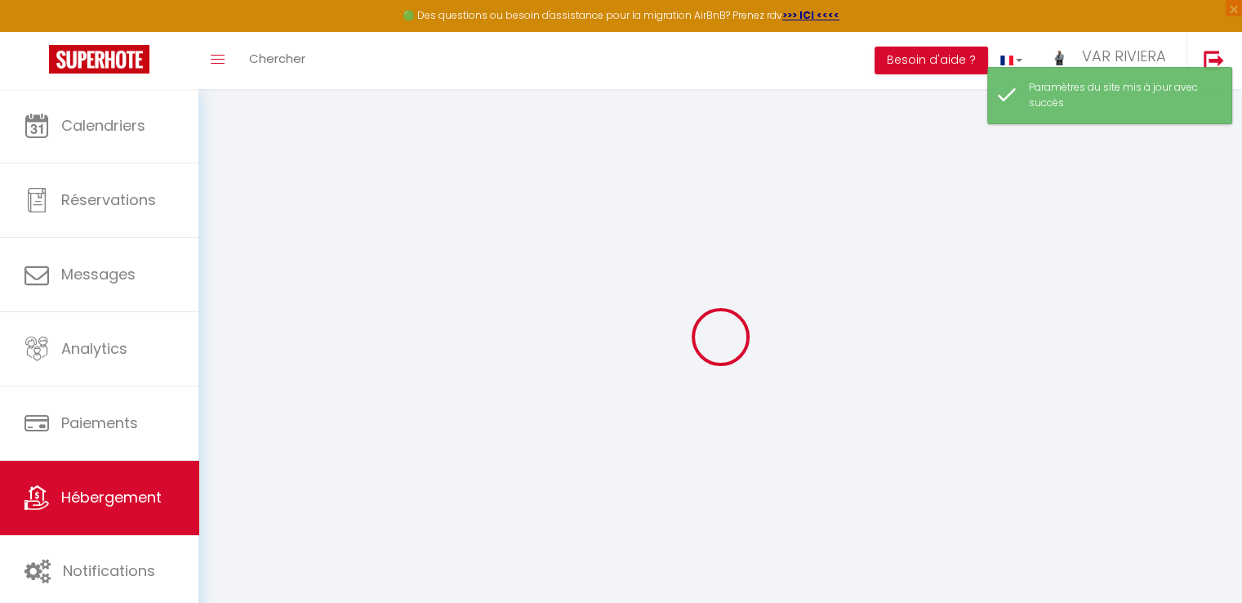
checkbox input "false"
select select
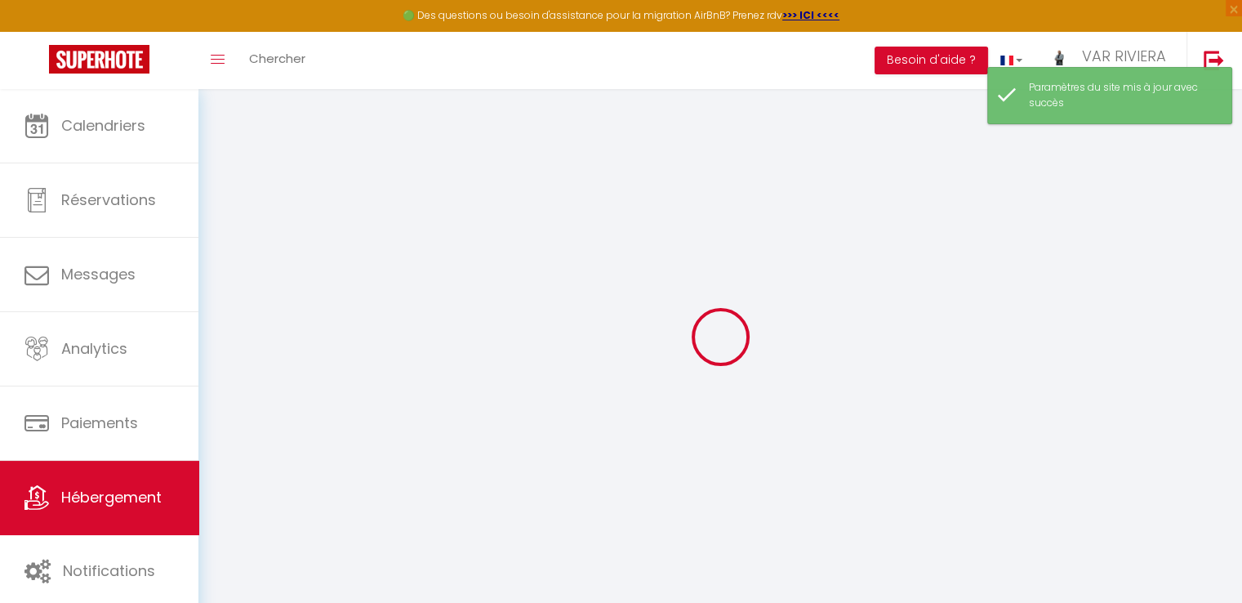
select select
checkbox input "false"
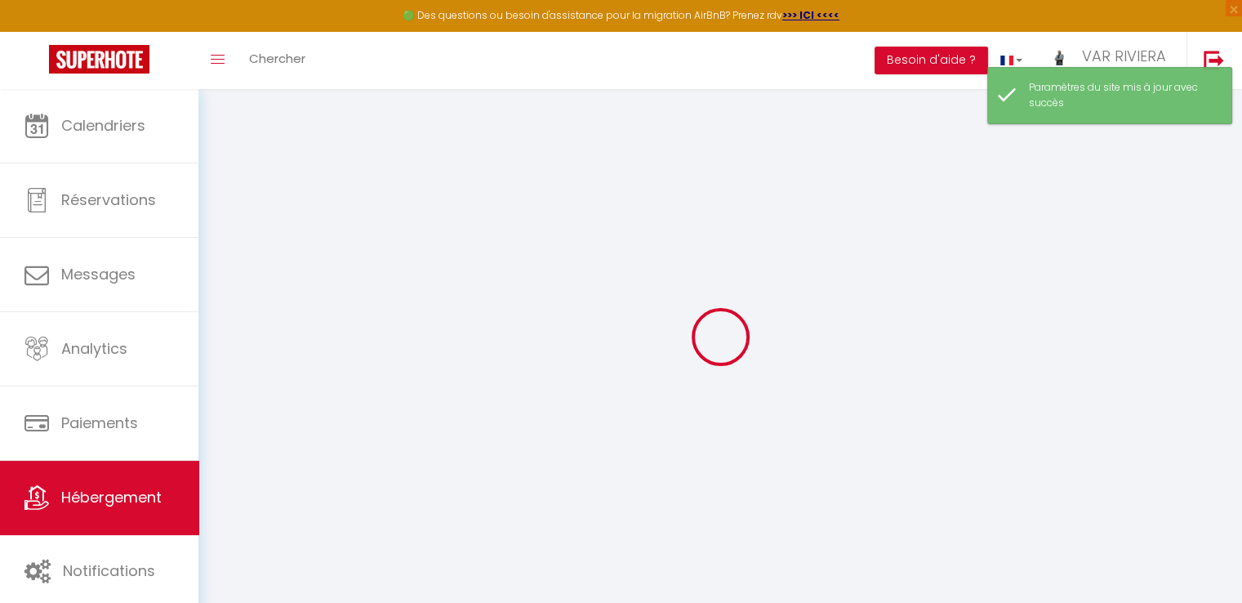
checkbox input "false"
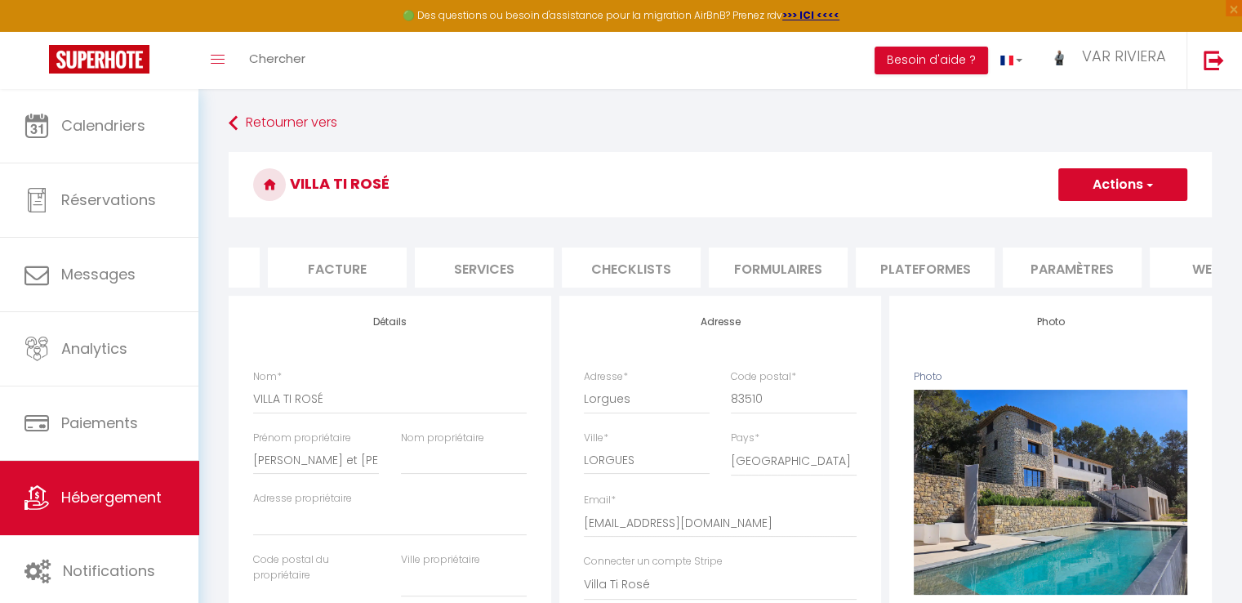
scroll to position [0, 487]
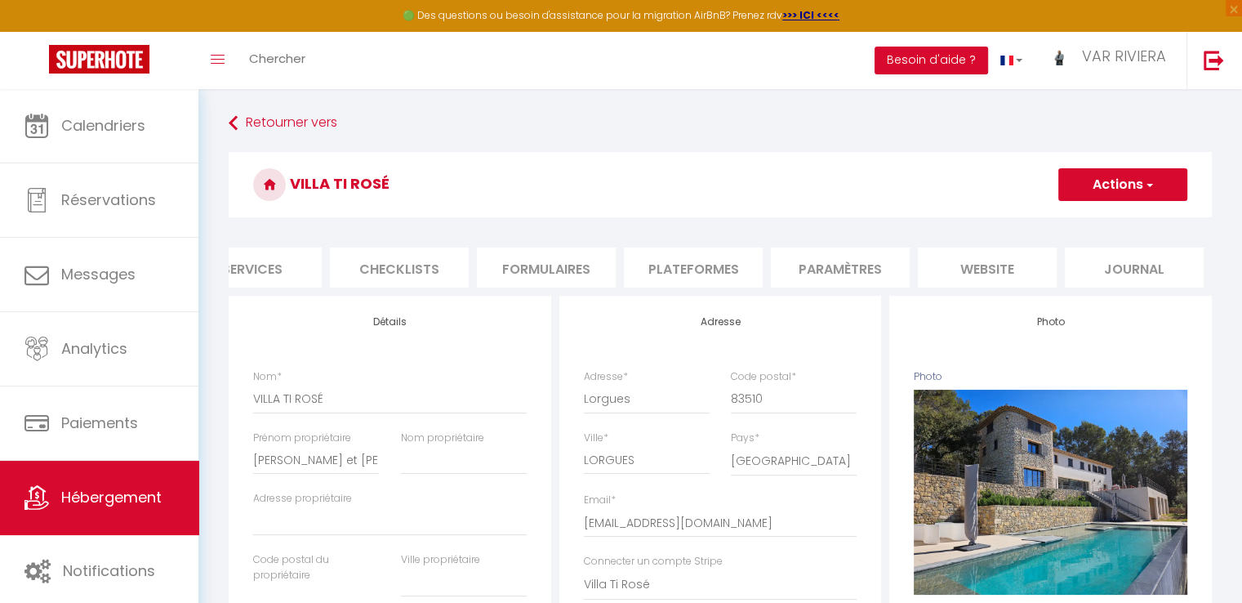
click at [1021, 271] on li "website" at bounding box center [987, 267] width 139 height 40
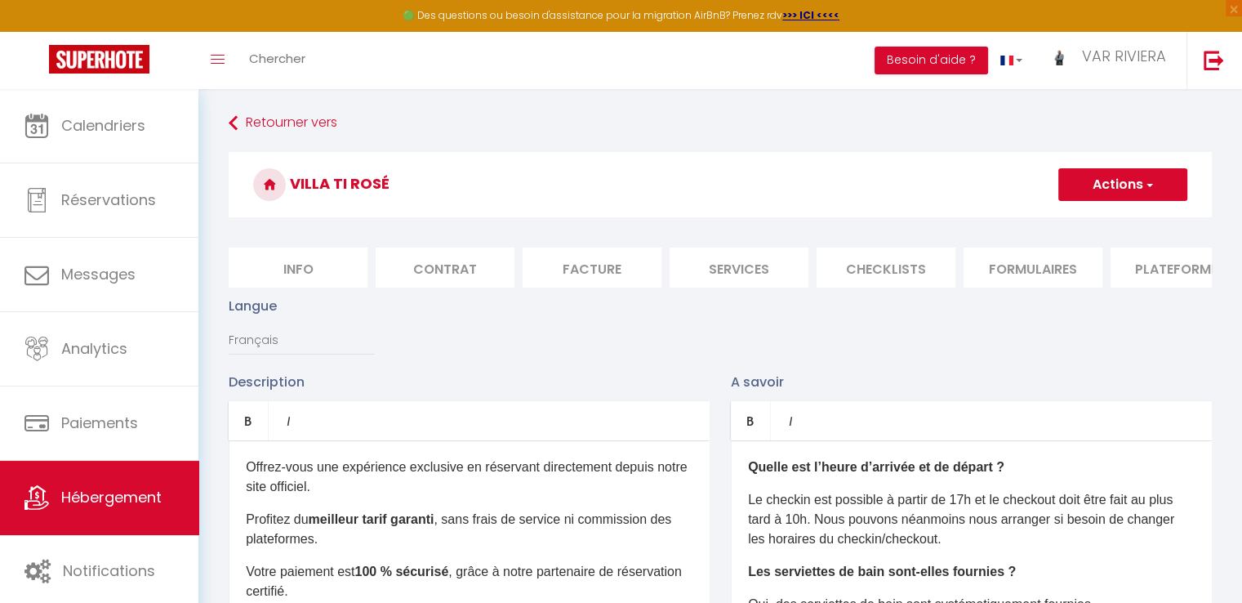
click at [474, 265] on li "Contrat" at bounding box center [445, 267] width 139 height 40
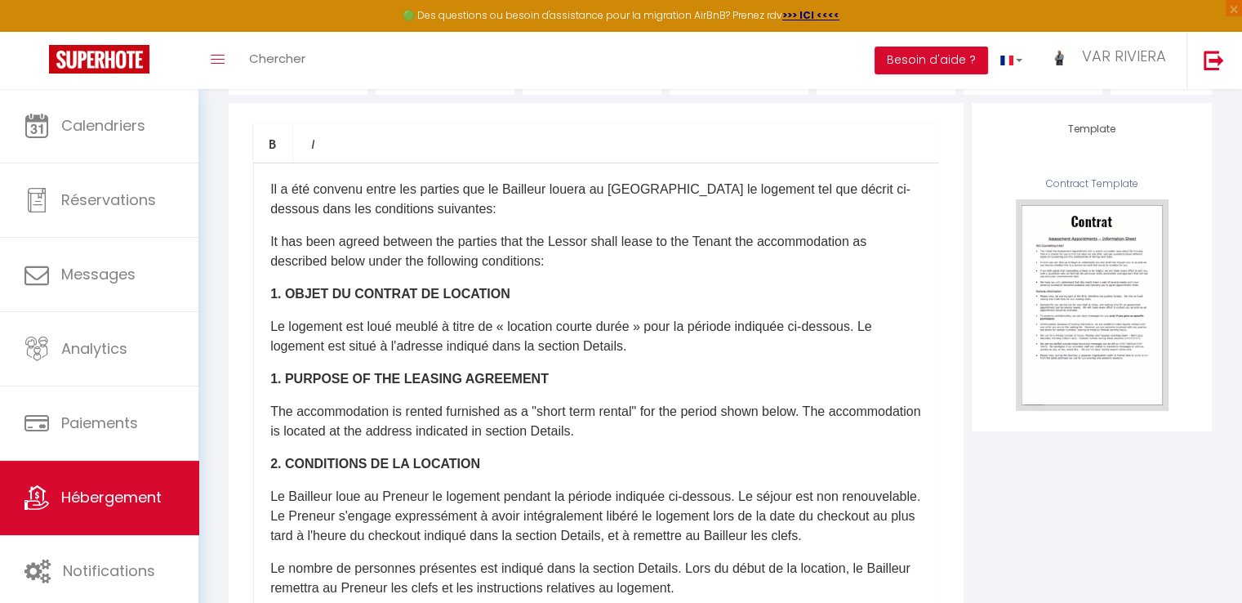
scroll to position [154, 0]
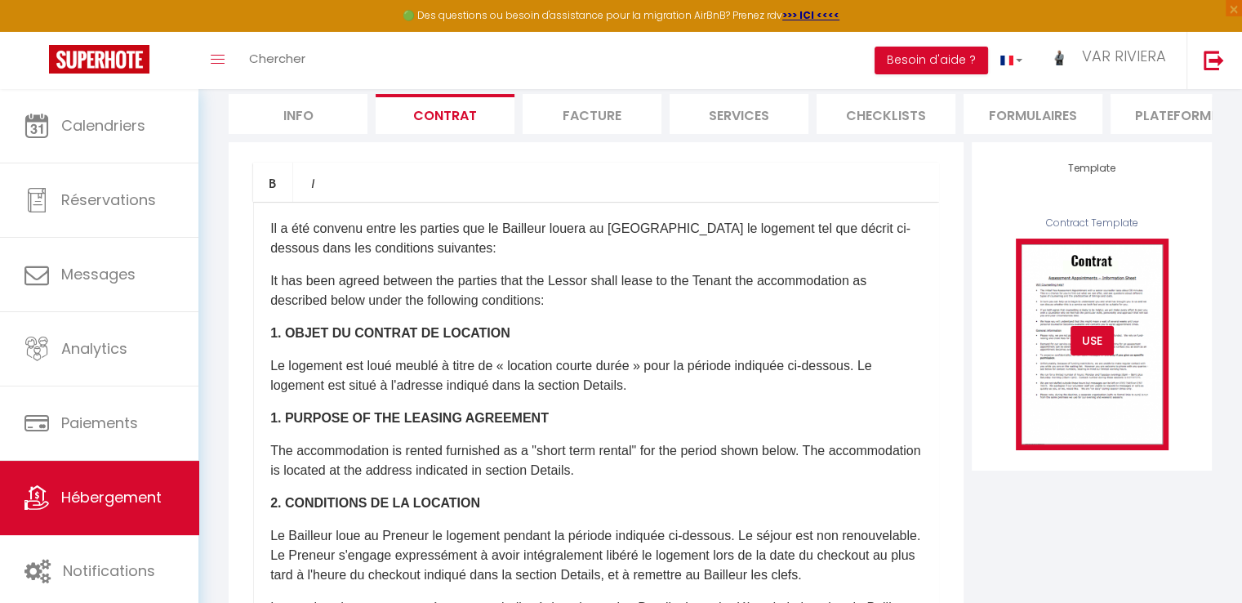
click at [1089, 350] on div "USE" at bounding box center [1092, 340] width 43 height 29
click at [1102, 310] on img at bounding box center [1092, 343] width 153 height 211
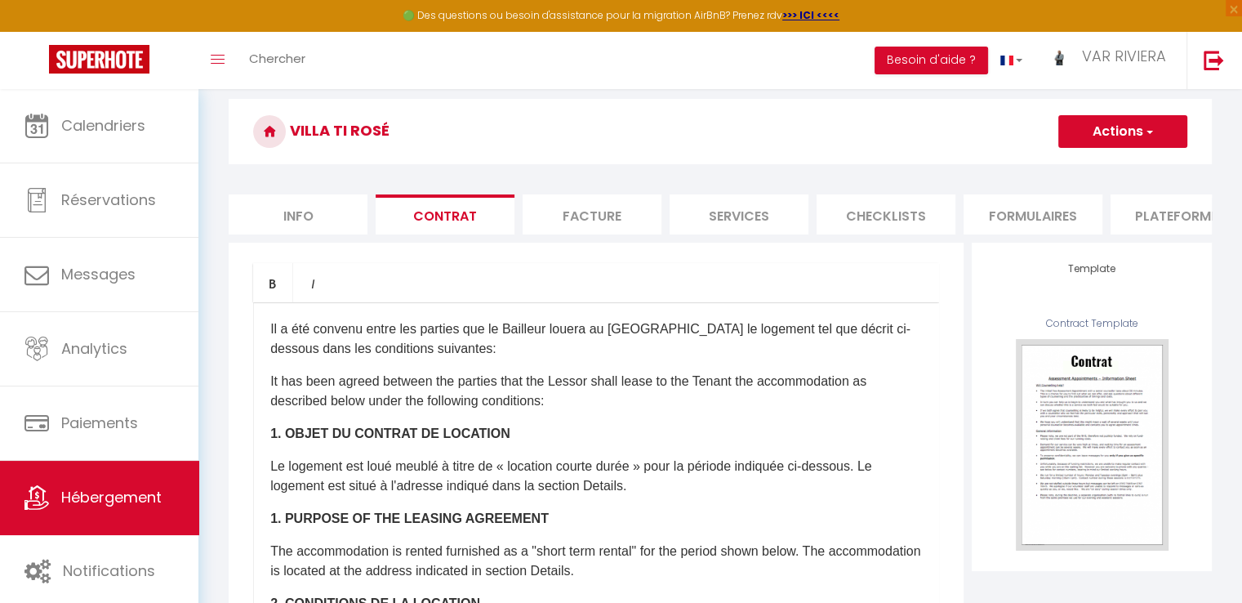
scroll to position [163, 0]
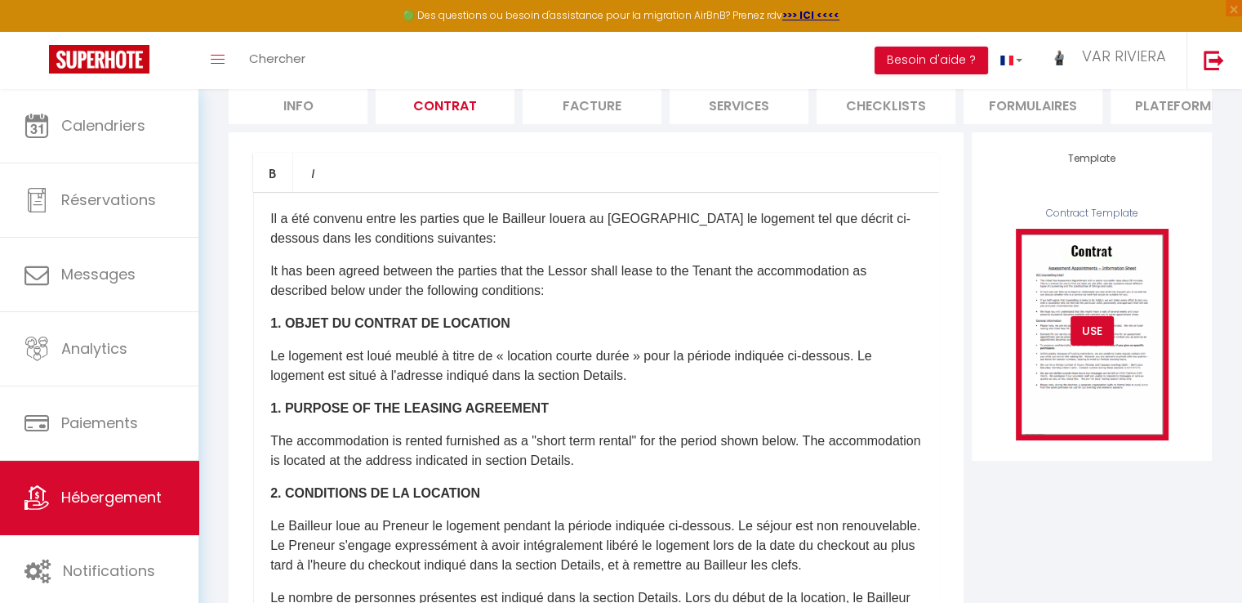
click at [1086, 390] on img at bounding box center [1092, 334] width 153 height 211
click at [1097, 345] on div "USE" at bounding box center [1092, 330] width 43 height 29
click at [1133, 339] on div "USE" at bounding box center [1091, 330] width 190 height 29
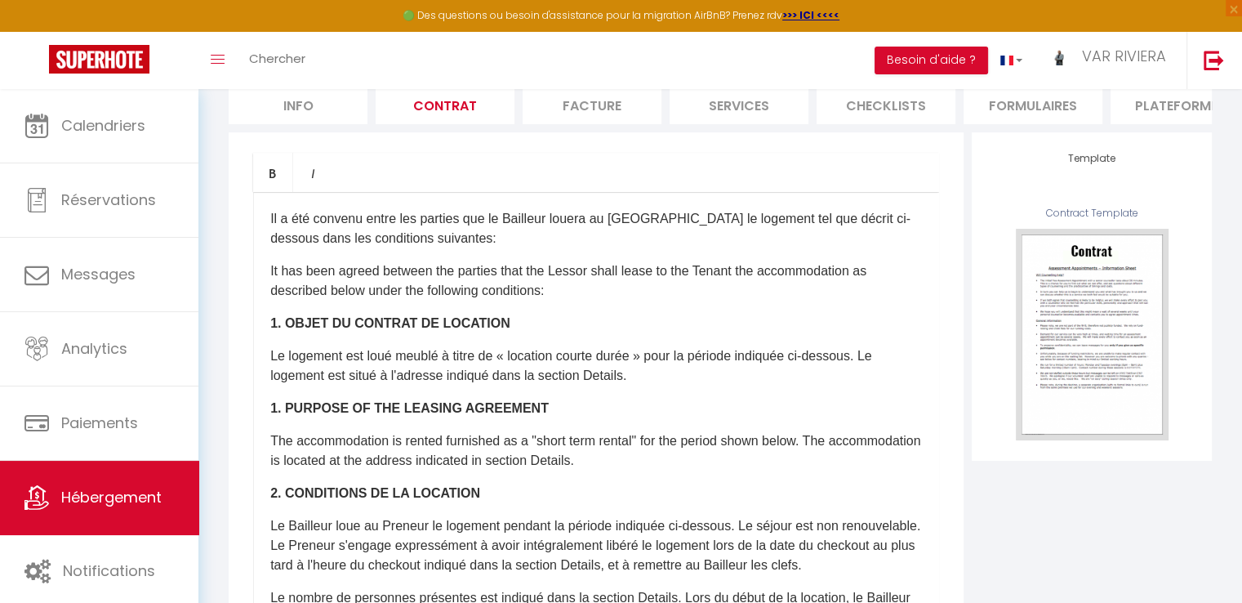
click at [1111, 497] on div "Template Contract Template USE" at bounding box center [1091, 498] width 247 height 733
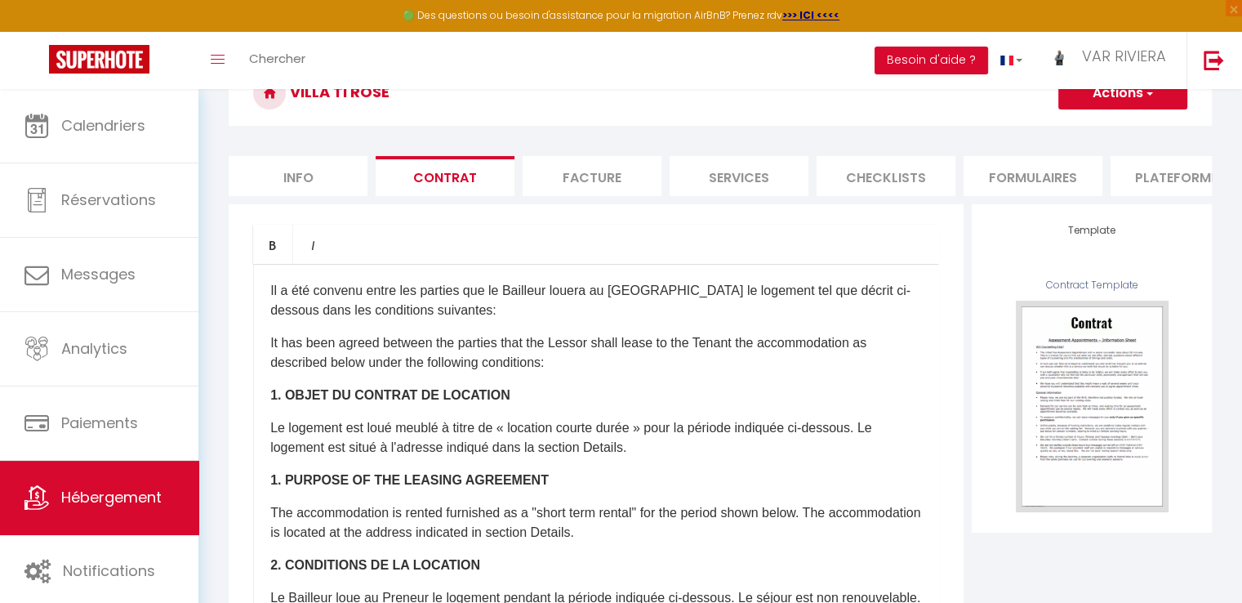
scroll to position [0, 0]
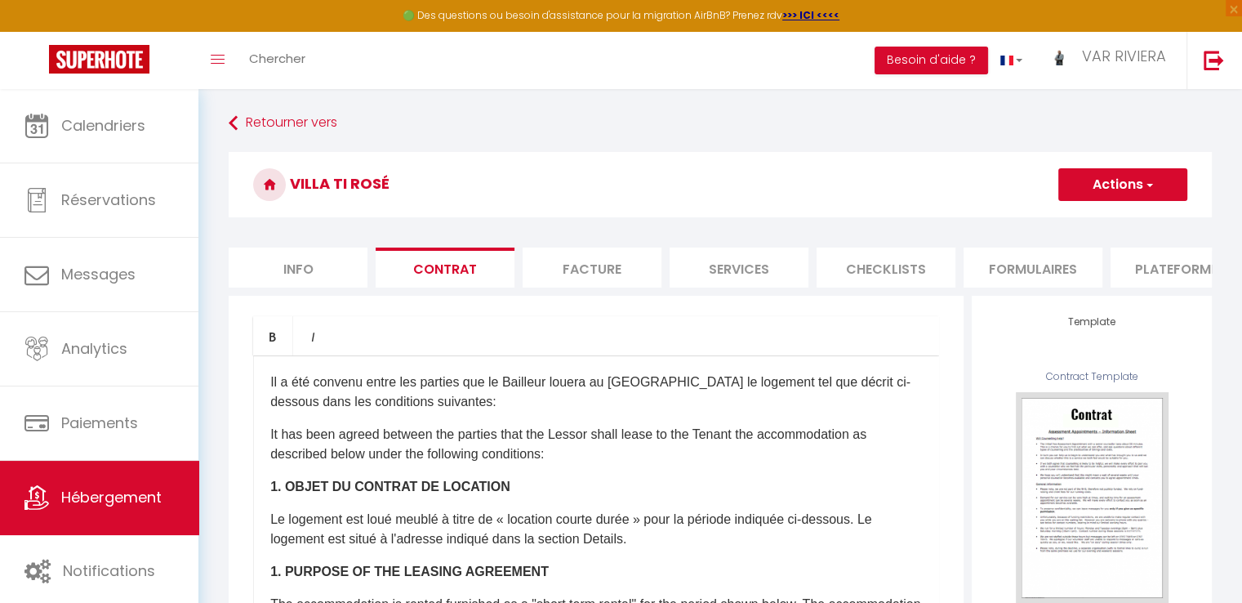
click at [1106, 200] on button "Actions" at bounding box center [1122, 184] width 129 height 33
click at [318, 271] on li "Info" at bounding box center [298, 267] width 139 height 40
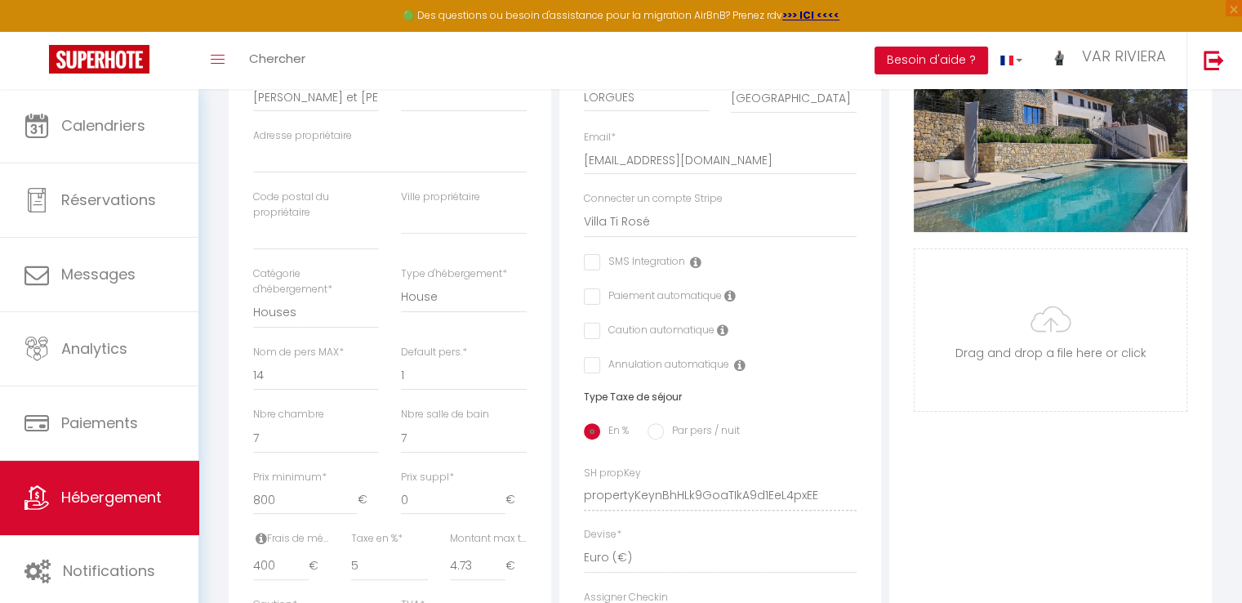
scroll to position [327, 0]
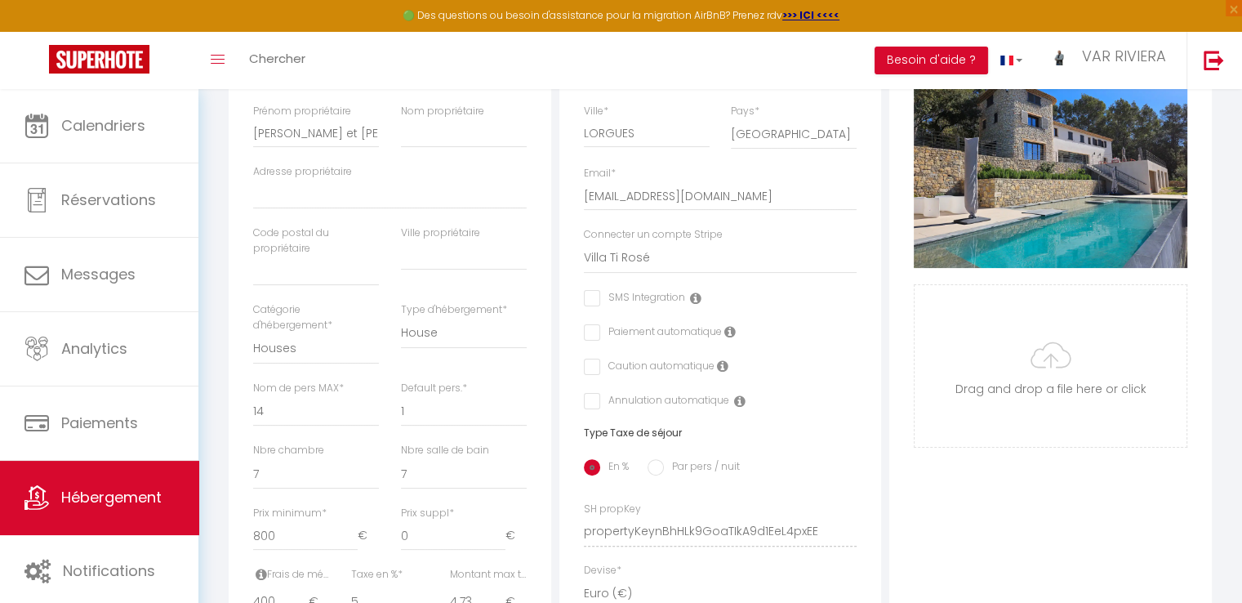
click at [732, 338] on icon at bounding box center [729, 331] width 11 height 13
click at [721, 372] on icon at bounding box center [722, 365] width 11 height 13
click at [984, 520] on div "Photo Photo Supprimer Drag and drop a file here or click Ooops, something wrong…" at bounding box center [1050, 520] width 323 height 1102
click at [740, 407] on icon at bounding box center [739, 400] width 11 height 13
click at [942, 494] on div "Photo Photo Supprimer Drag and drop a file here or click Ooops, something wrong…" at bounding box center [1050, 520] width 323 height 1102
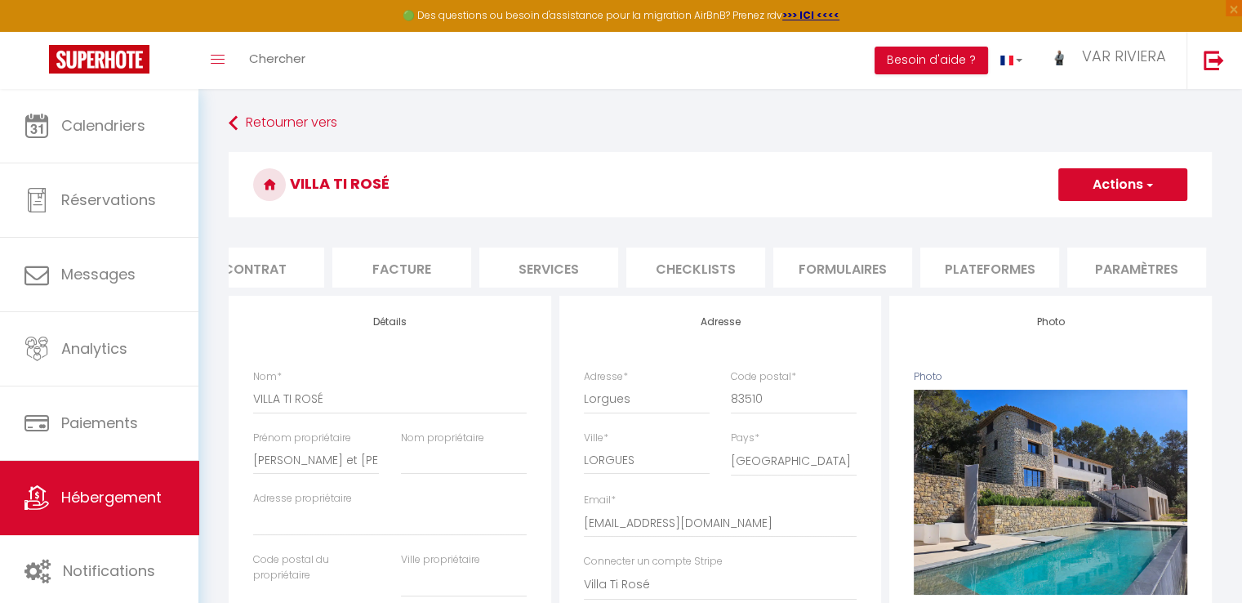
scroll to position [0, 233]
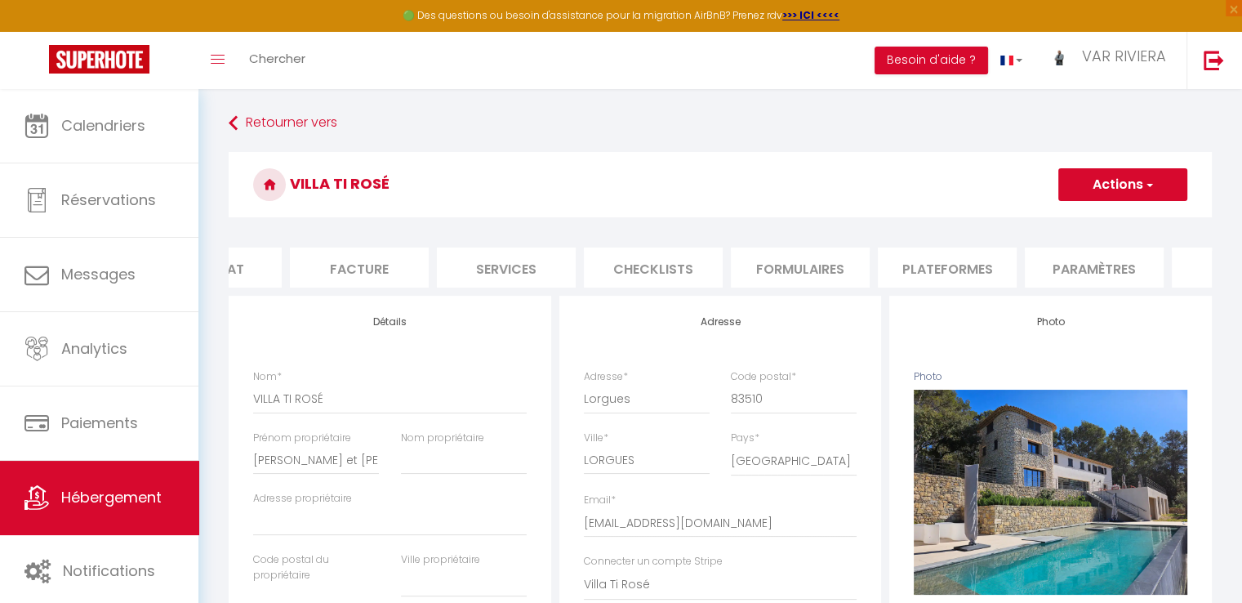
click at [1071, 266] on li "Paramètres" at bounding box center [1094, 267] width 139 height 40
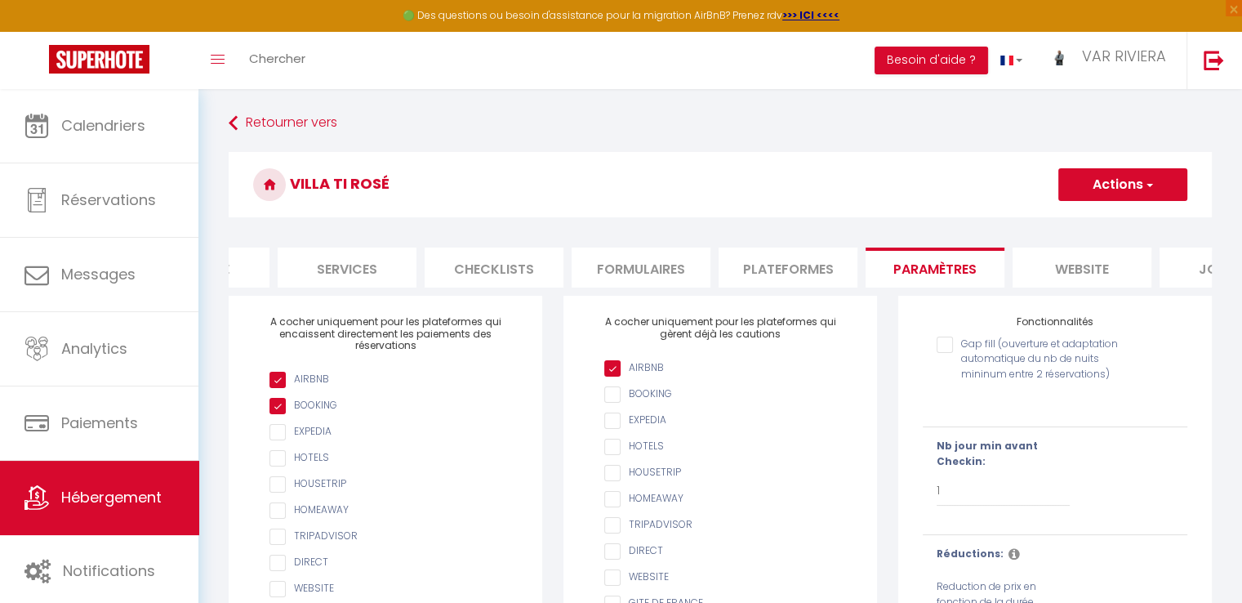
scroll to position [0, 483]
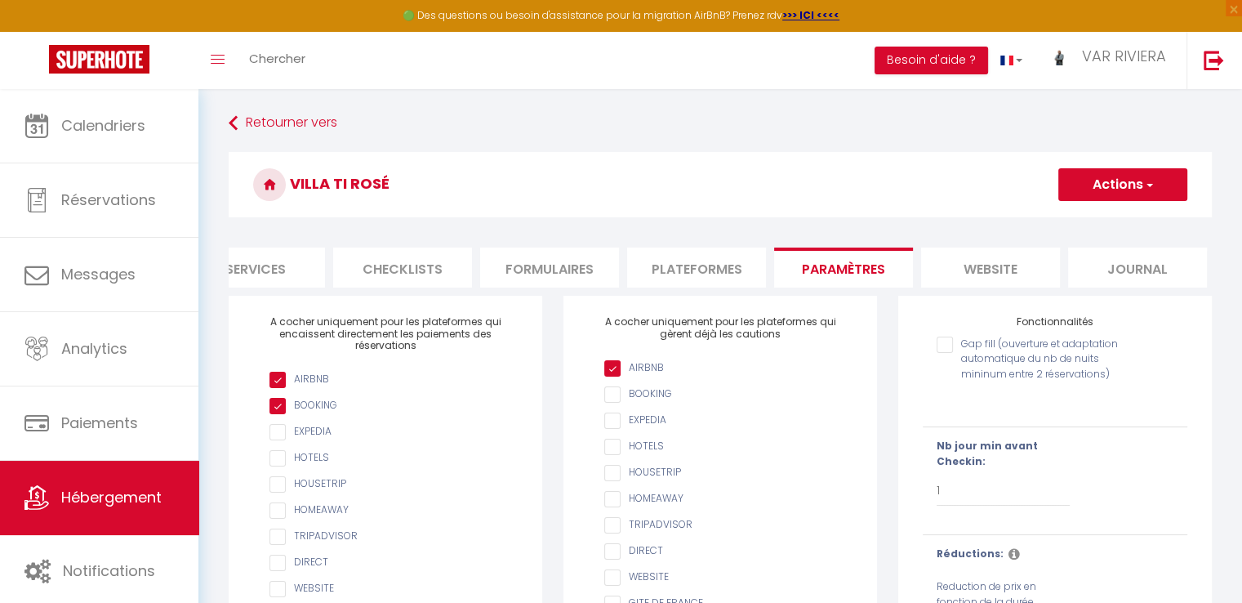
click at [1003, 274] on li "website" at bounding box center [990, 267] width 139 height 40
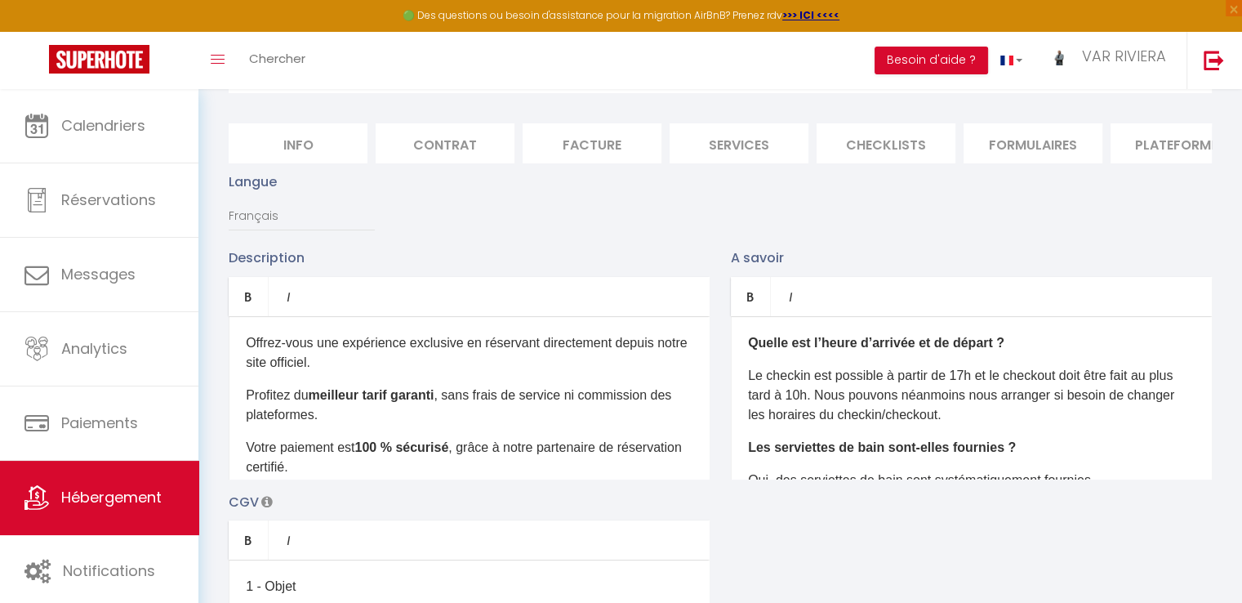
click at [330, 144] on li "Info" at bounding box center [298, 143] width 139 height 40
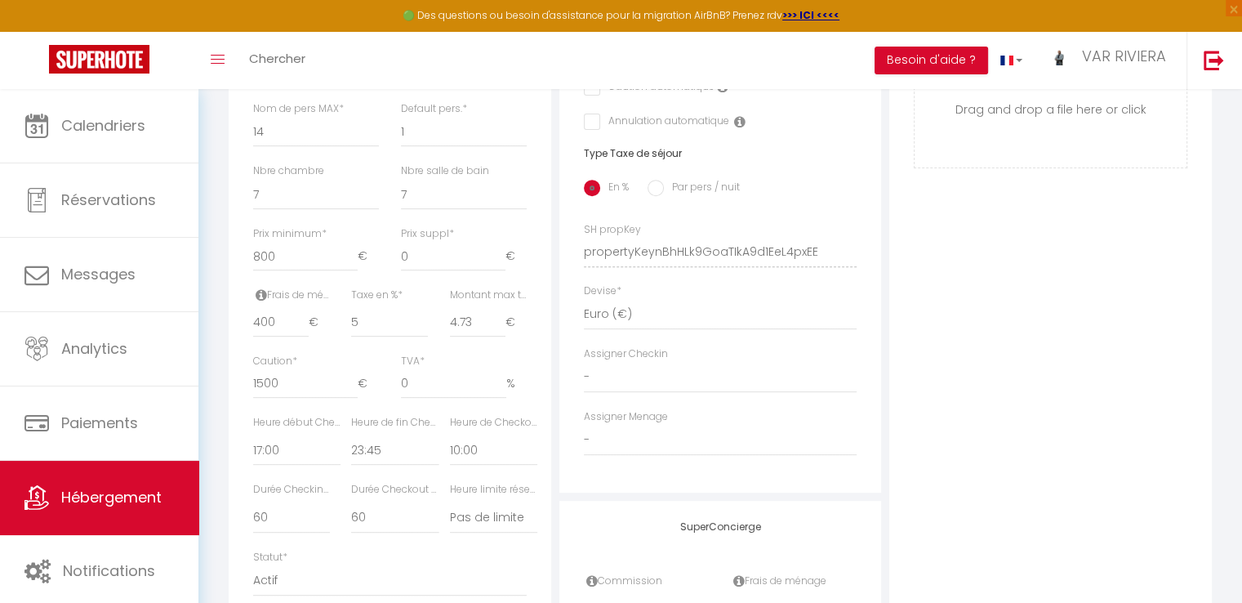
scroll to position [614, 0]
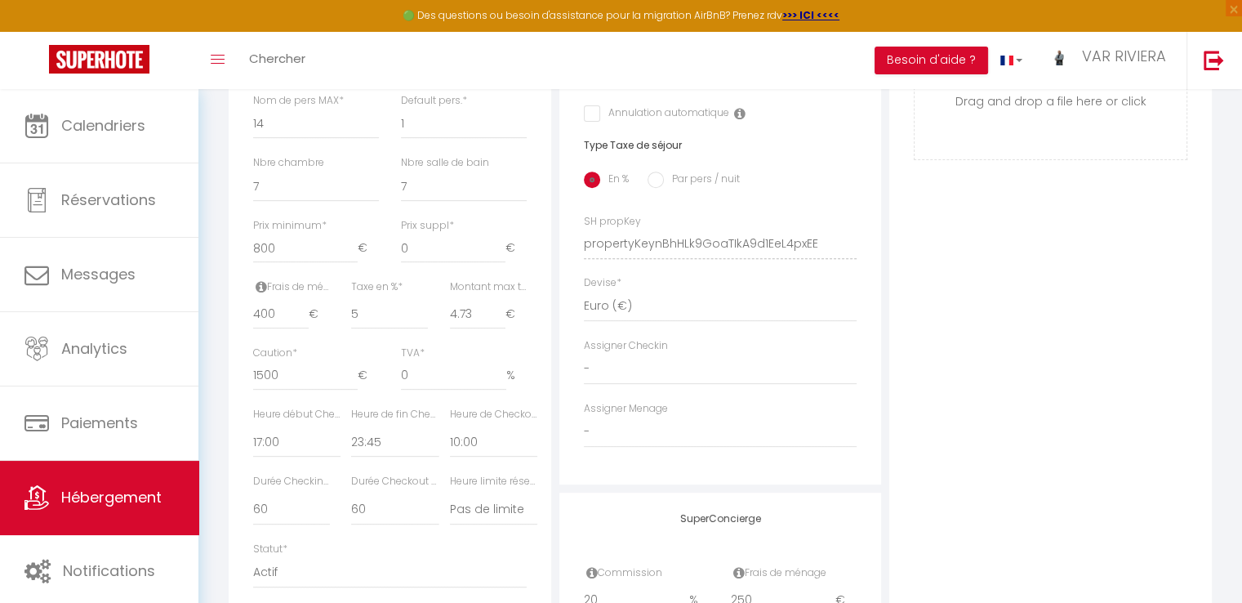
click at [516, 295] on label "Montant max taxe séjour *" at bounding box center [488, 287] width 77 height 16
click at [505, 300] on input "4.73" at bounding box center [478, 314] width 56 height 29
click at [516, 295] on label "Montant max taxe séjour *" at bounding box center [488, 287] width 77 height 16
click at [505, 300] on input "4.73" at bounding box center [478, 314] width 56 height 29
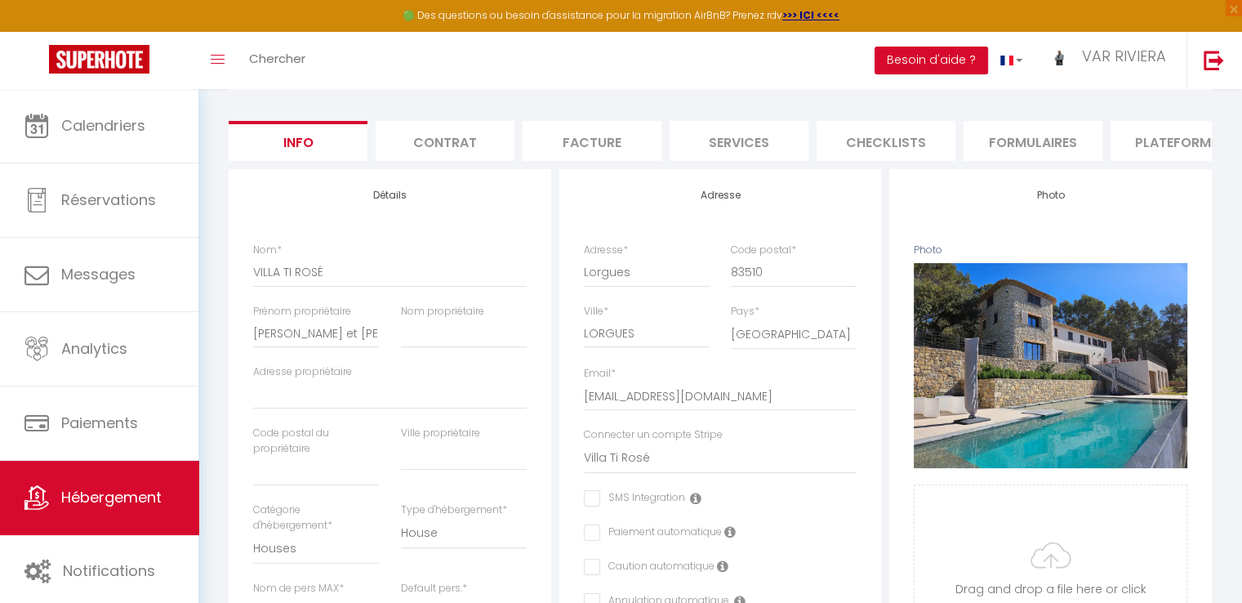
scroll to position [163, 0]
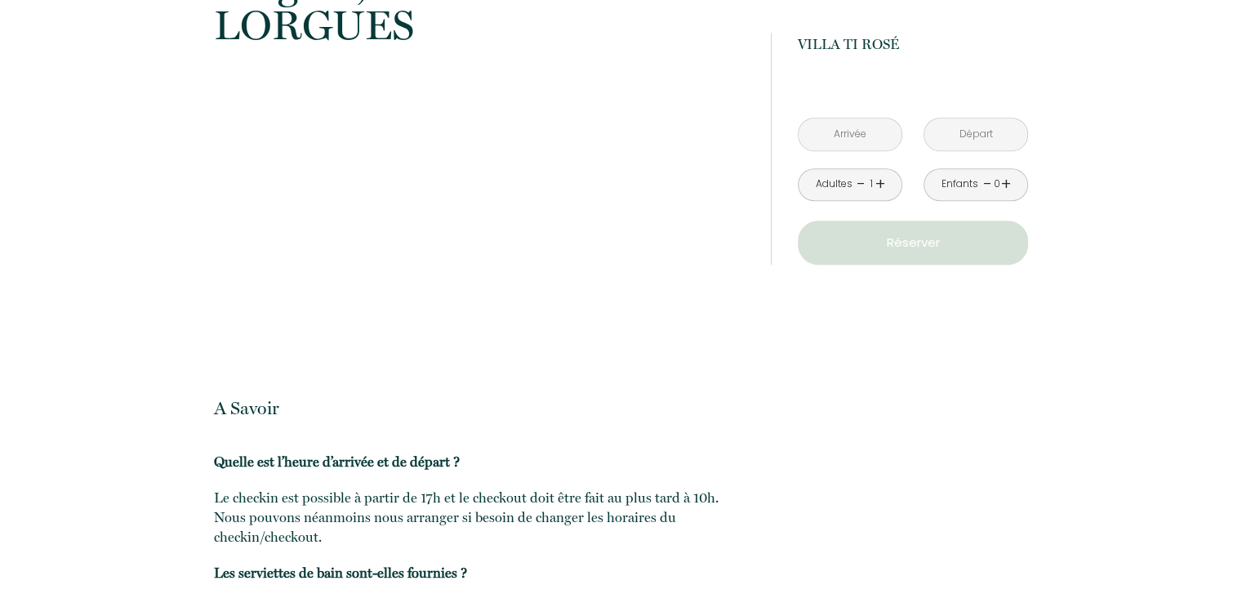
scroll to position [1249, 0]
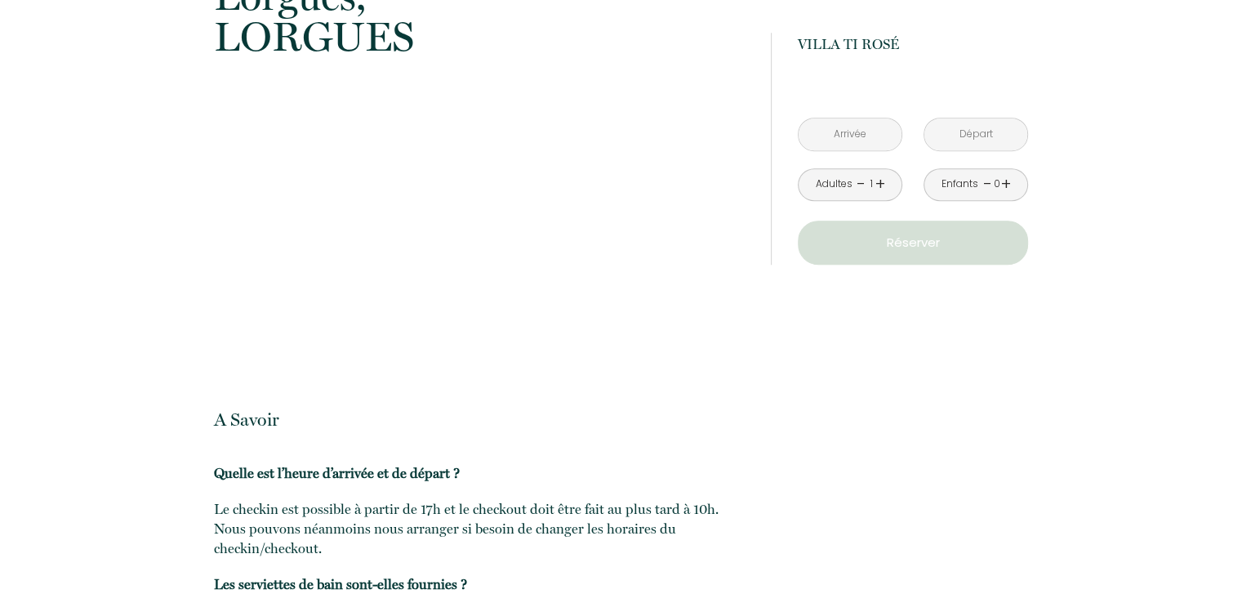
click at [846, 140] on input "text" at bounding box center [850, 134] width 103 height 32
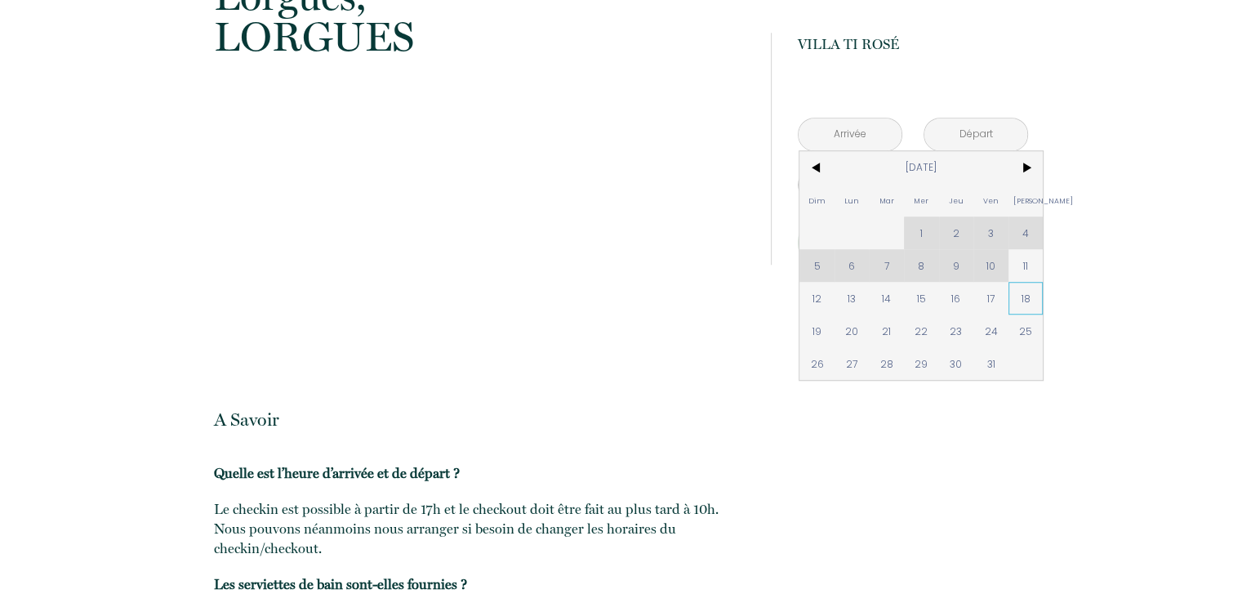
click at [1029, 296] on span "18" at bounding box center [1026, 298] width 35 height 33
type input "Sam 18 Oct 2025"
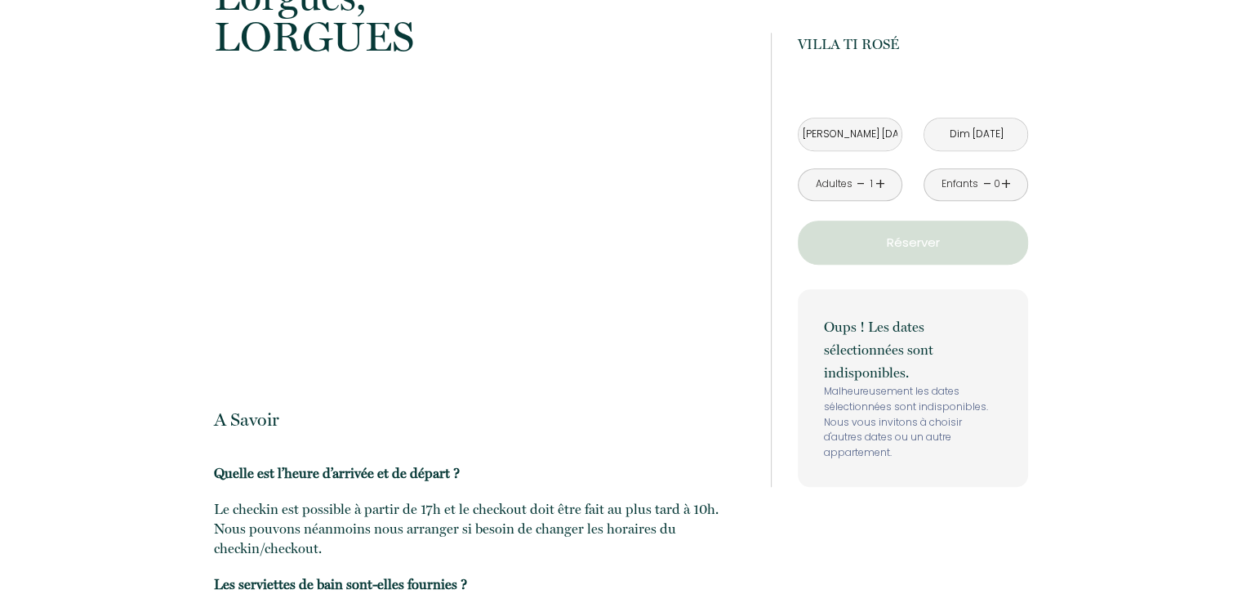
click at [956, 132] on input "Dim 19 Oct 2025" at bounding box center [975, 134] width 103 height 32
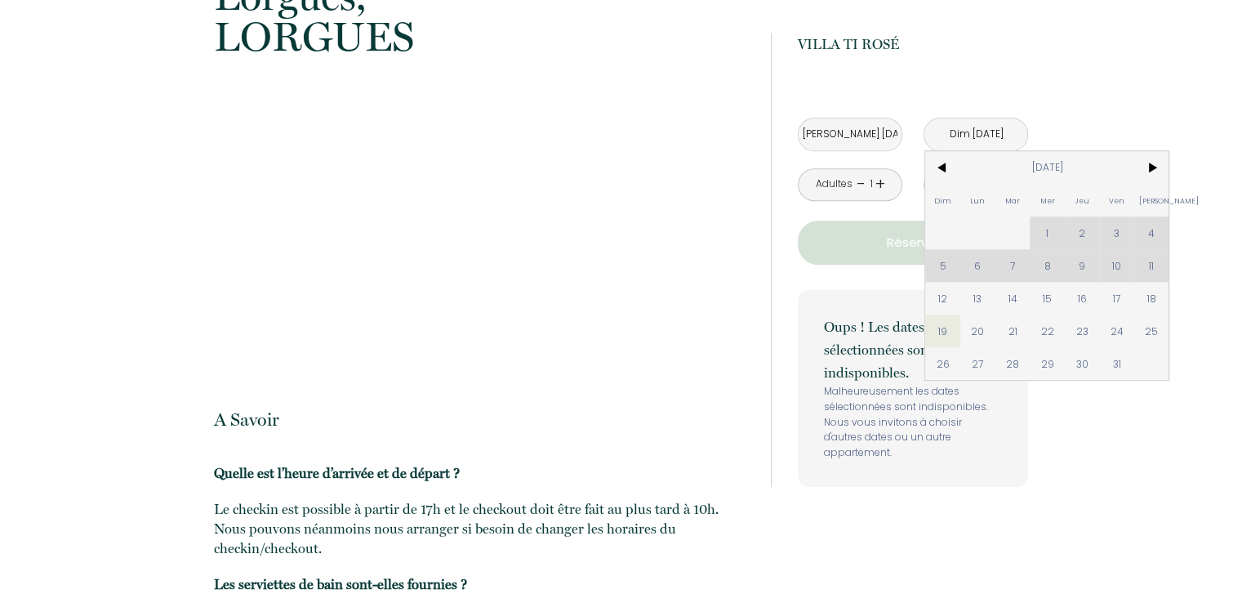
click at [977, 136] on input "Dim 19 Oct 2025" at bounding box center [975, 134] width 103 height 32
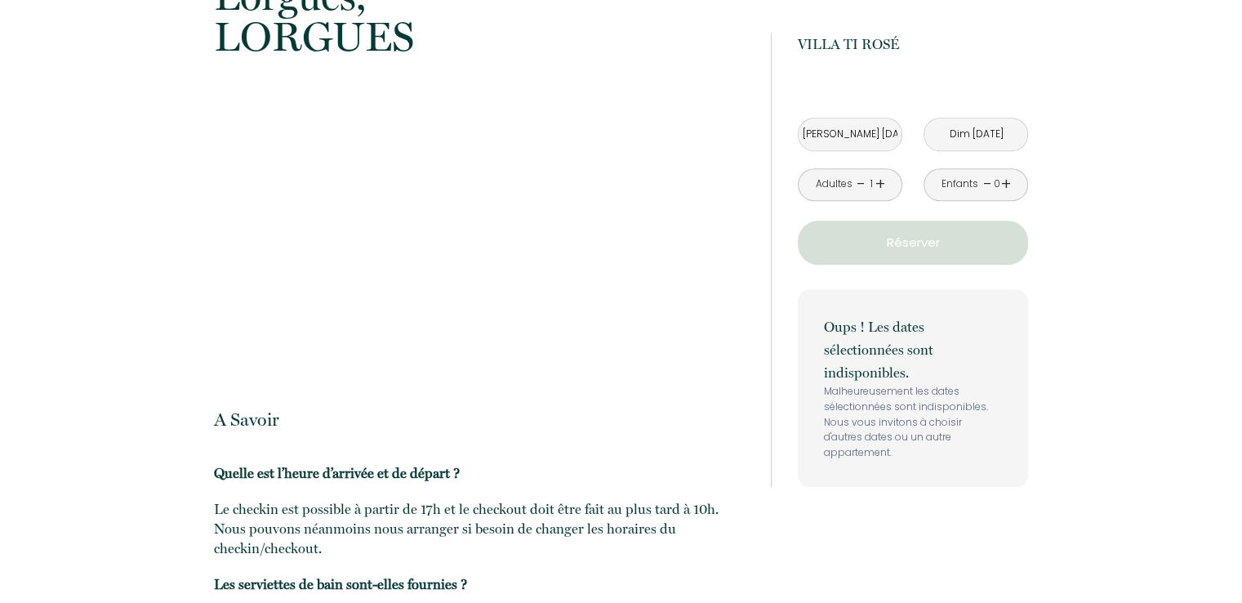
click at [982, 138] on input "Dim 19 Oct 2025" at bounding box center [975, 134] width 103 height 32
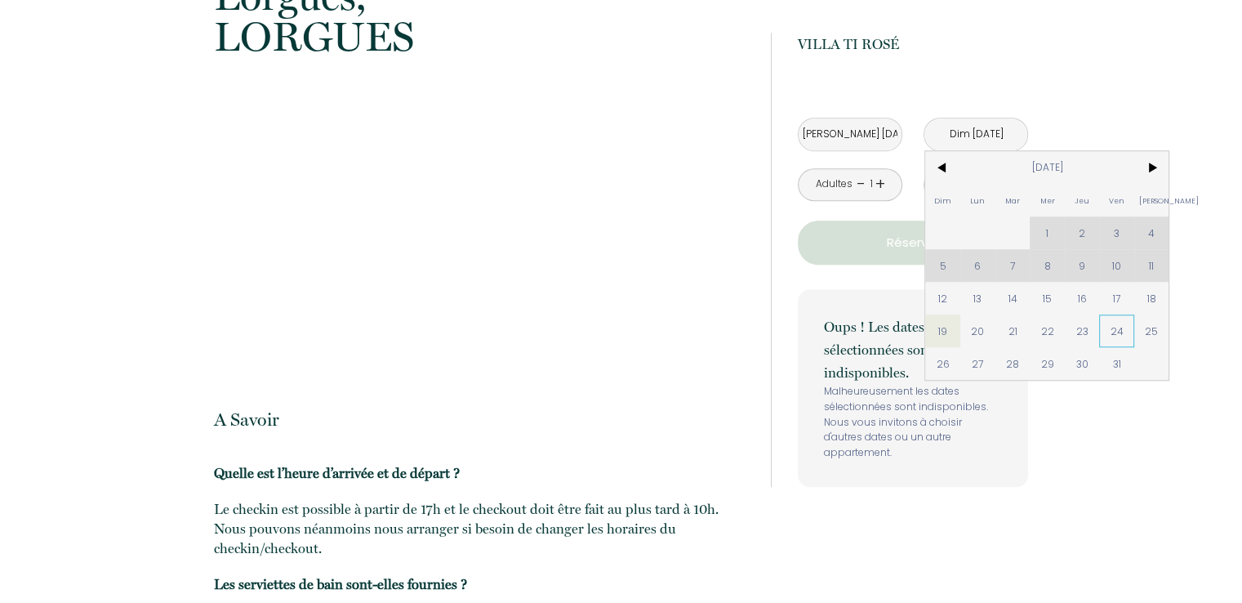
click at [1116, 332] on span "24" at bounding box center [1116, 330] width 35 height 33
type input "Ven 24 Oct 2025"
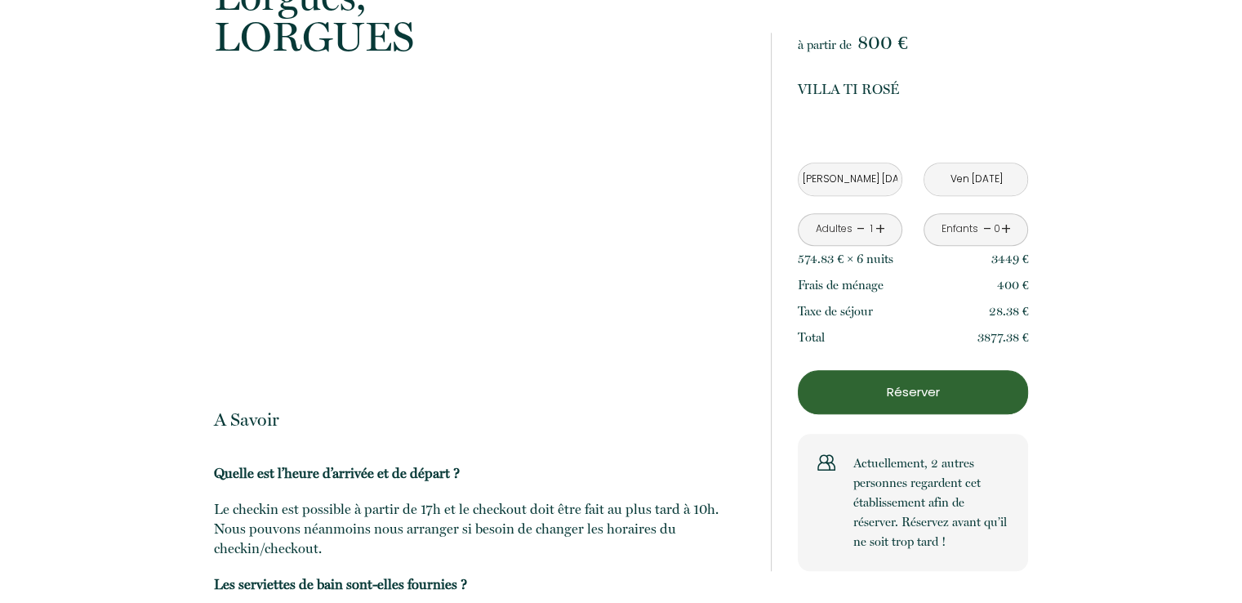
click at [879, 226] on link "+" at bounding box center [880, 228] width 10 height 25
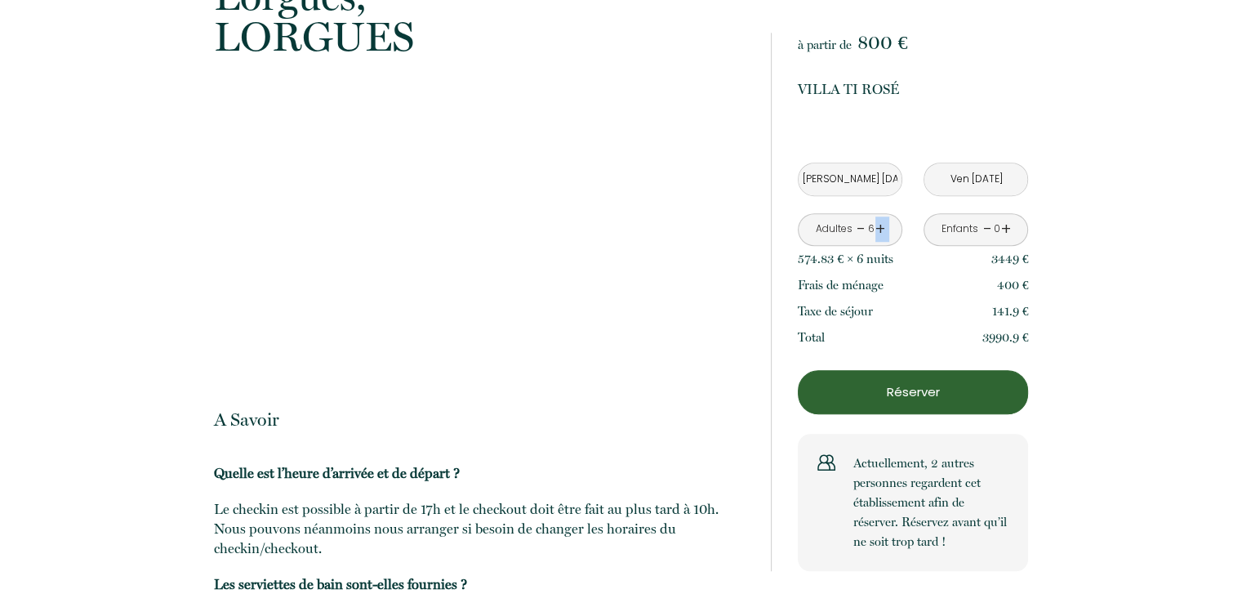
click at [879, 226] on link "+" at bounding box center [880, 228] width 10 height 25
click at [880, 226] on link "+" at bounding box center [880, 228] width 10 height 25
click at [949, 389] on p "Réserver" at bounding box center [913, 392] width 219 height 20
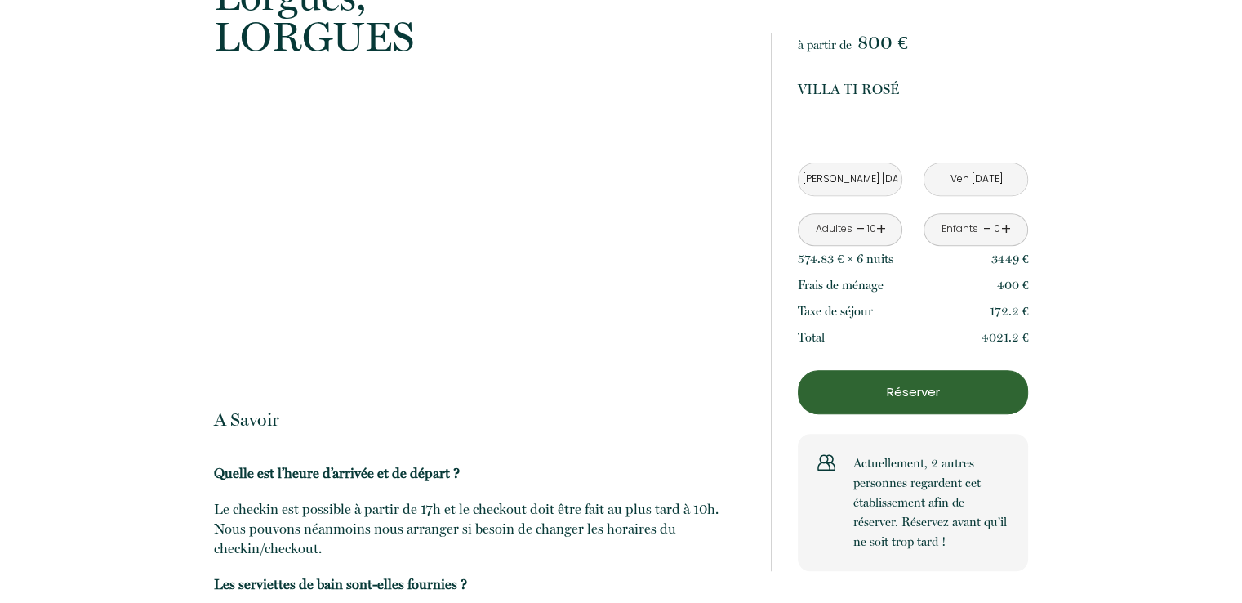
scroll to position [385, 0]
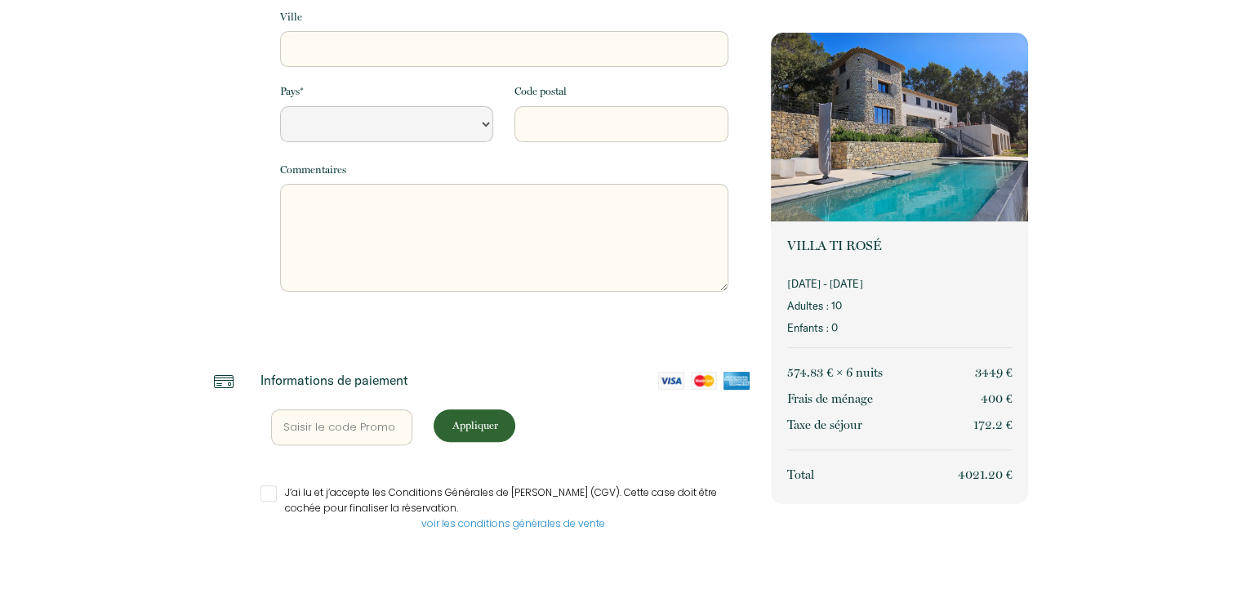
select select "Default select example"
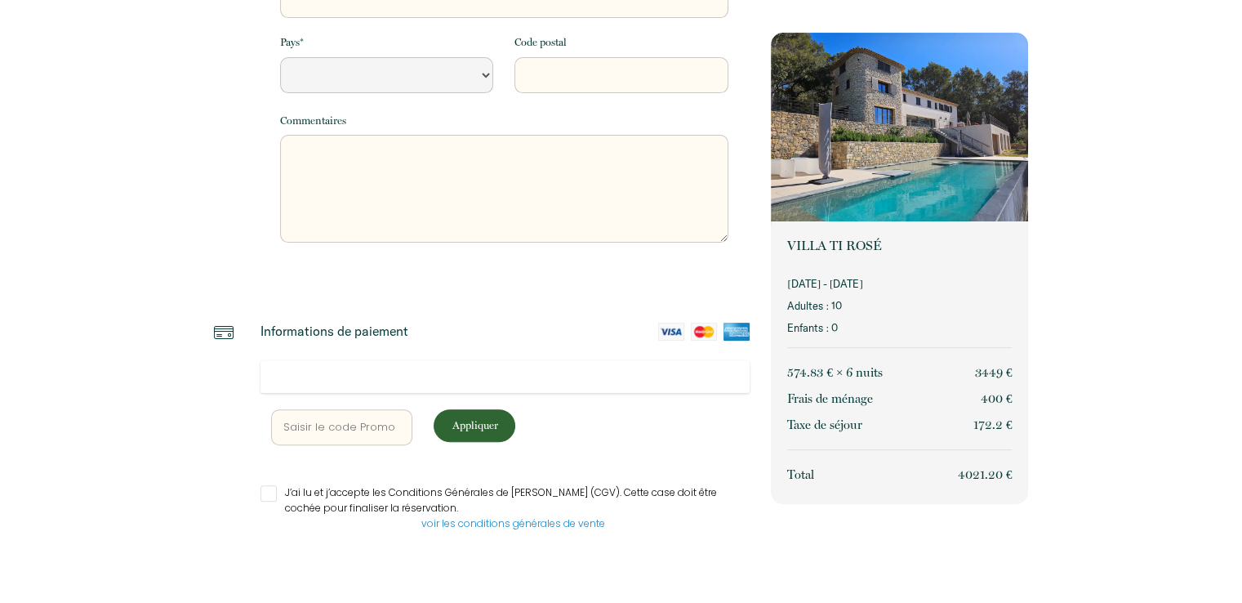
click at [193, 377] on div "Retourner vers Informations voyageur Adresse email * Prénom * Nom * Téléphone *…" at bounding box center [621, 85] width 1242 height 1038
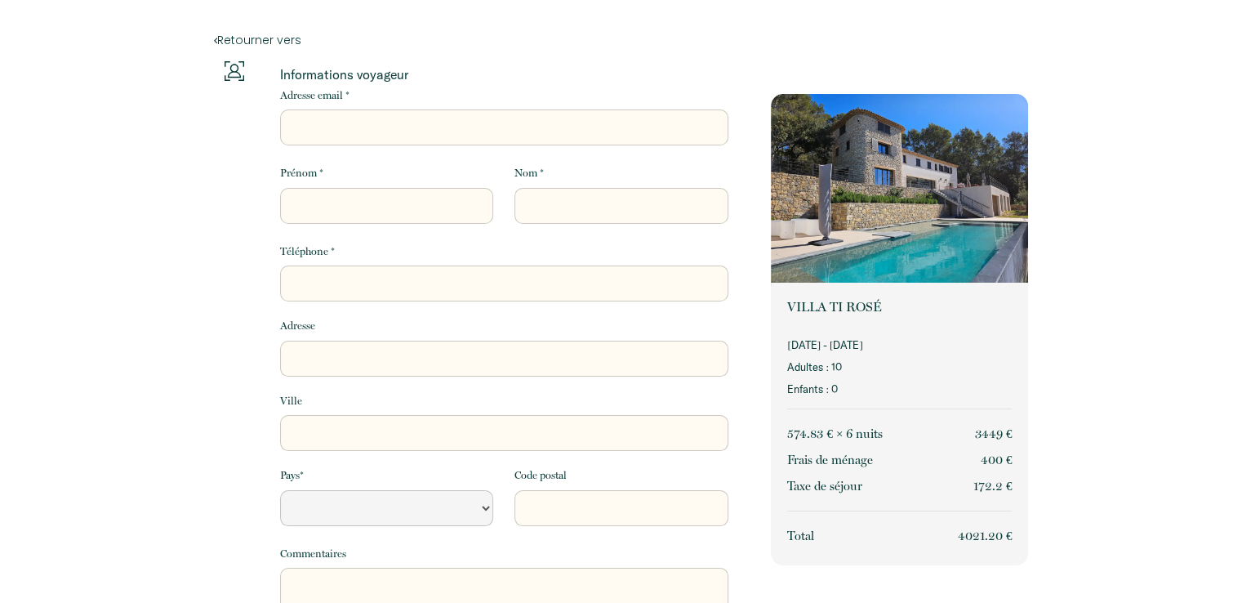
scroll to position [0, 0]
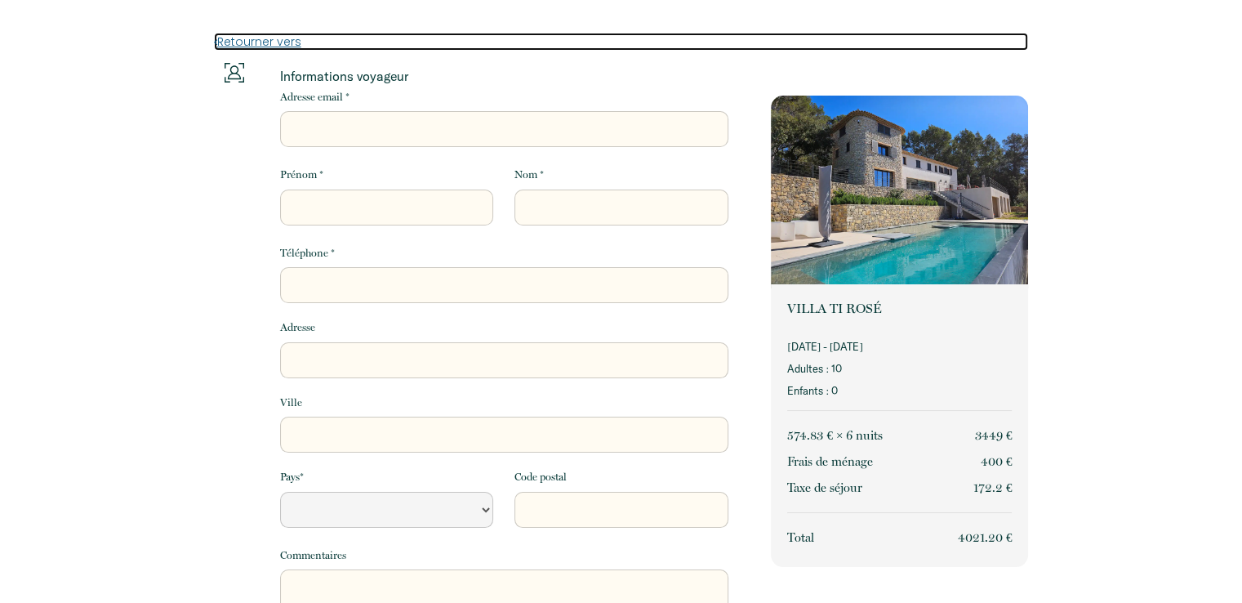
click at [270, 46] on link "Retourner vers" at bounding box center [621, 42] width 815 height 18
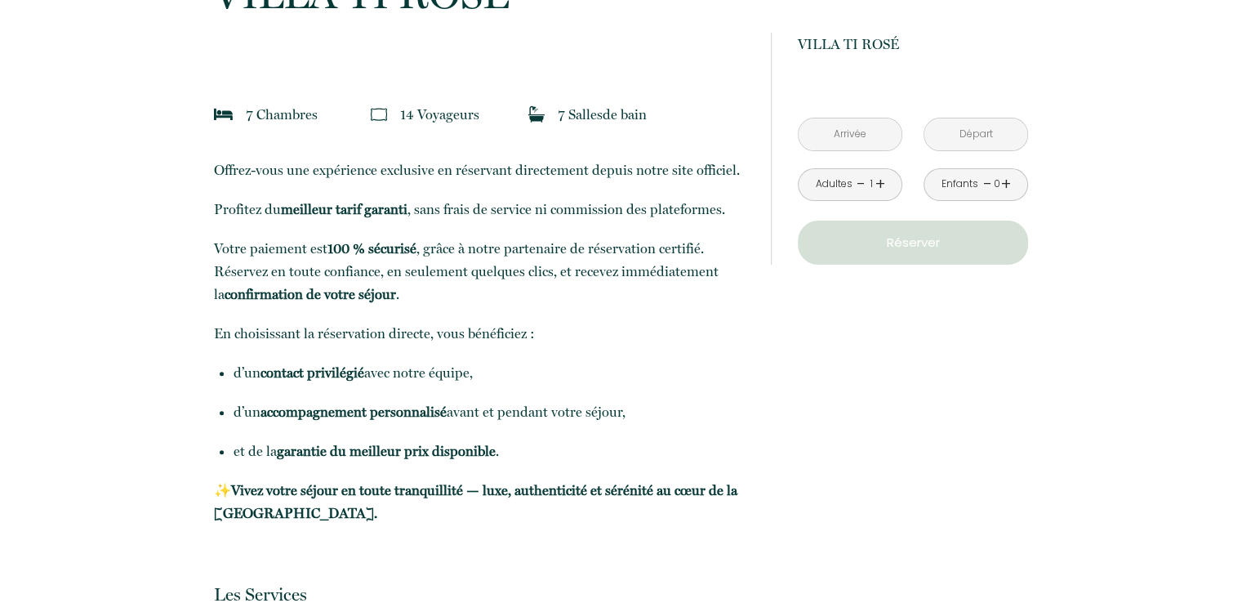
scroll to position [490, 0]
